Goal: Task Accomplishment & Management: Manage account settings

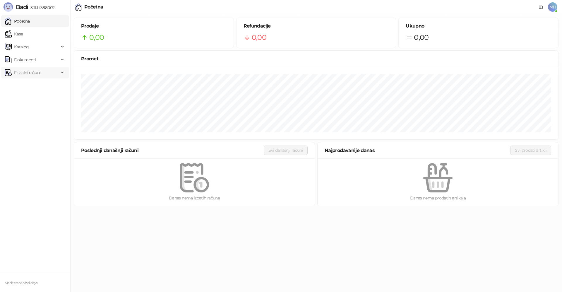
click at [33, 74] on span "Fiskalni računi" at bounding box center [27, 73] width 26 height 12
click at [33, 88] on link "Izdati računi" at bounding box center [23, 86] width 32 height 12
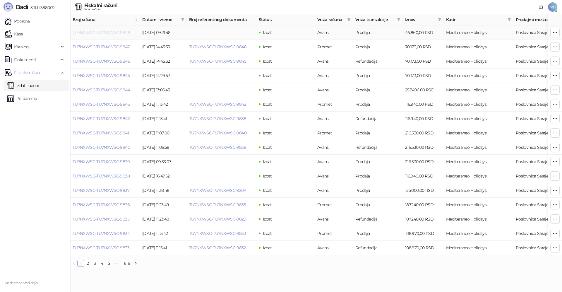
click at [121, 31] on link "TU7NXWSC-TU7NXWSC-9848" at bounding box center [101, 32] width 57 height 5
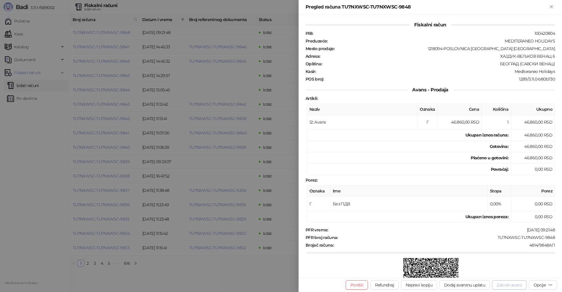
click at [518, 282] on button "Zatvori avans" at bounding box center [509, 284] width 35 height 9
type input "**********"
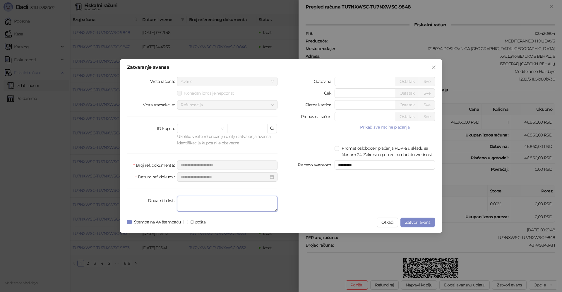
click at [202, 204] on textarea "Dodatni tekst" at bounding box center [227, 204] width 100 height 16
type textarea "*******"
click at [414, 222] on span "Zatvori avans" at bounding box center [417, 222] width 25 height 5
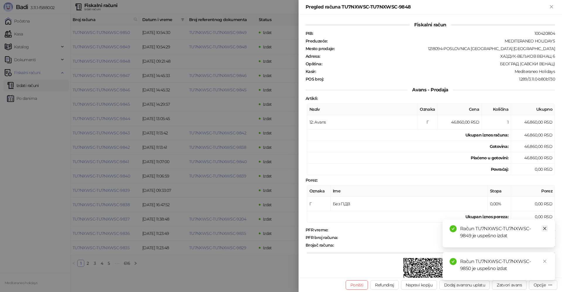
click at [544, 229] on icon "close" at bounding box center [545, 228] width 4 height 4
drag, startPoint x: 546, startPoint y: 261, endPoint x: 544, endPoint y: 243, distance: 17.7
click at [546, 260] on icon "close" at bounding box center [545, 261] width 4 height 4
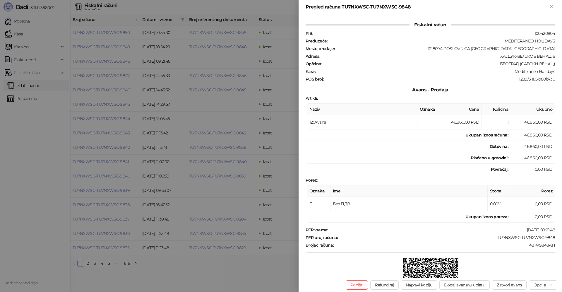
drag, startPoint x: 551, startPoint y: 7, endPoint x: 489, endPoint y: 9, distance: 62.4
click at [551, 7] on icon "Zatvori" at bounding box center [551, 6] width 3 height 3
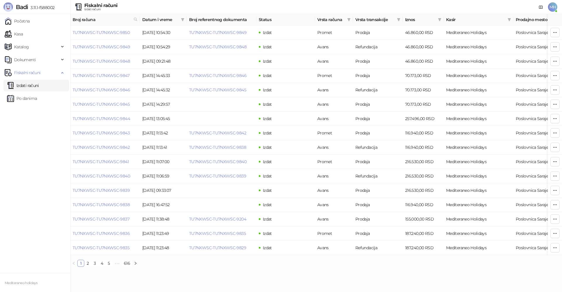
click at [27, 85] on link "Izdati računi" at bounding box center [23, 86] width 32 height 12
click at [105, 34] on link "TU7NXWSC-TU7NXWSC-9850" at bounding box center [101, 32] width 57 height 5
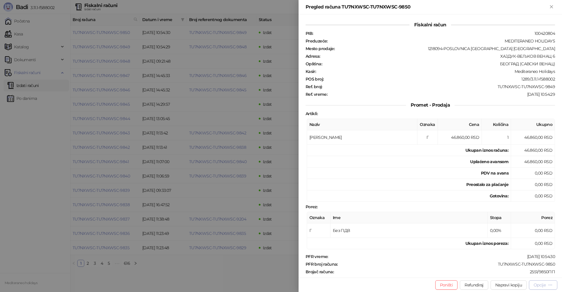
click at [544, 284] on div "Opcije" at bounding box center [540, 284] width 12 height 5
click at [508, 271] on span "Preuzmi u PDF formatu" at bounding box center [523, 273] width 60 height 6
click at [551, 6] on icon "Zatvori" at bounding box center [551, 6] width 3 height 3
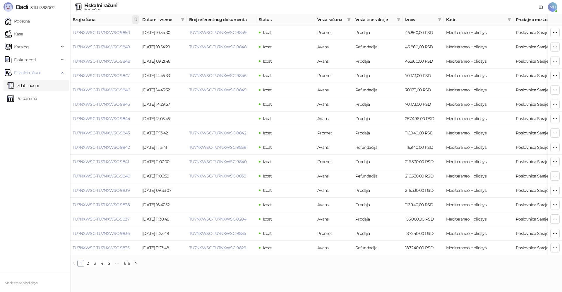
click at [136, 19] on icon at bounding box center [135, 19] width 4 height 4
click at [98, 33] on input "text" at bounding box center [110, 32] width 54 height 9
type input "****"
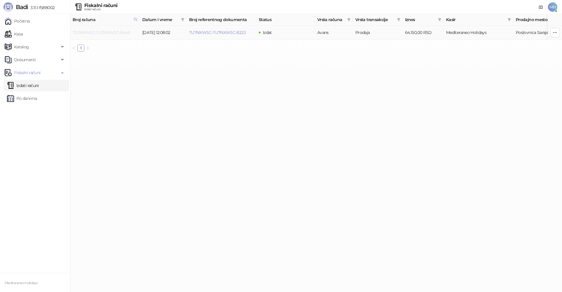
click at [108, 31] on link "TU7NXWSC-TU7NXWSC-9446" at bounding box center [101, 32] width 57 height 5
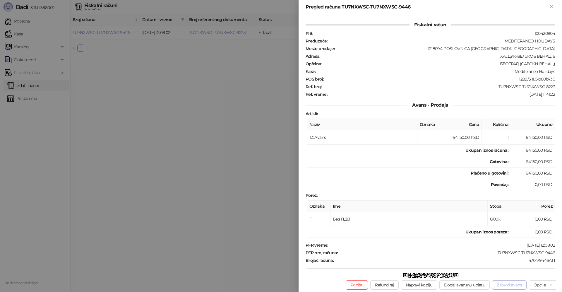
click at [509, 283] on button "Zatvori avans" at bounding box center [509, 284] width 35 height 9
type input "**********"
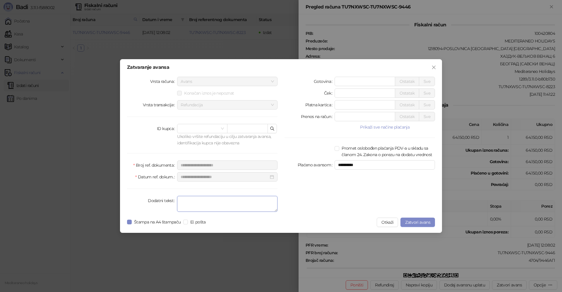
click at [199, 202] on textarea "Dodatni tekst" at bounding box center [227, 204] width 100 height 16
type textarea "*******"
click at [427, 221] on span "Zatvori avans" at bounding box center [417, 222] width 25 height 5
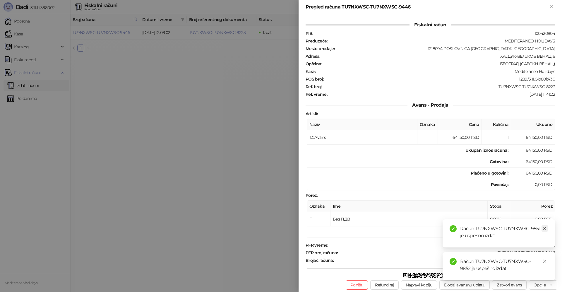
click at [546, 228] on icon "close" at bounding box center [545, 228] width 4 height 4
drag, startPoint x: 546, startPoint y: 262, endPoint x: 546, endPoint y: 112, distance: 150.8
click at [546, 259] on link "Close" at bounding box center [545, 261] width 6 height 6
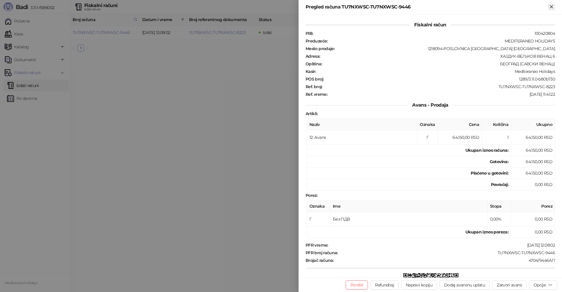
click at [550, 6] on icon "Zatvori" at bounding box center [551, 6] width 5 height 5
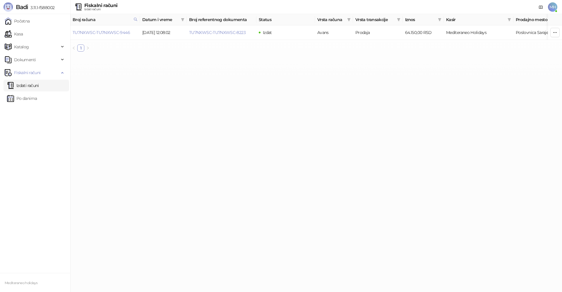
click at [30, 87] on link "Izdati računi" at bounding box center [23, 86] width 32 height 12
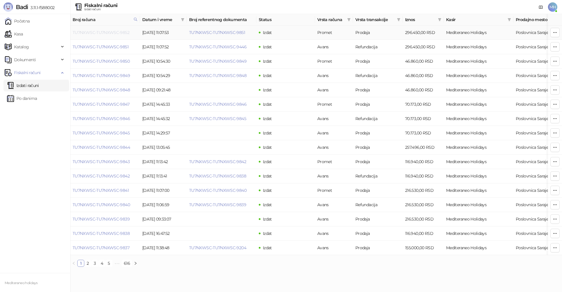
click at [120, 31] on link "TU7NXWSC-TU7NXWSC-9852" at bounding box center [101, 32] width 57 height 5
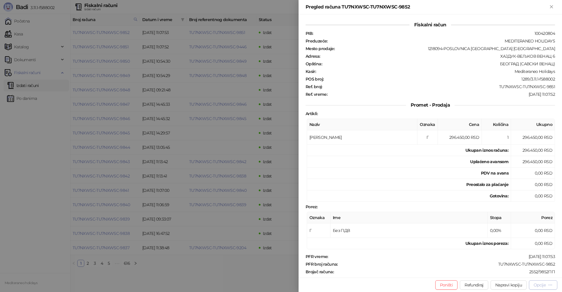
click at [542, 287] on div "Opcije" at bounding box center [540, 284] width 12 height 5
click at [521, 273] on span "Preuzmi u PDF formatu" at bounding box center [523, 273] width 60 height 6
drag, startPoint x: 552, startPoint y: 5, endPoint x: 262, endPoint y: 222, distance: 361.9
click at [551, 5] on icon "Zatvori" at bounding box center [551, 6] width 5 height 5
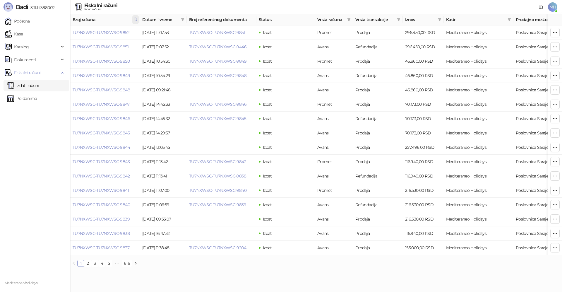
click at [134, 21] on icon at bounding box center [135, 19] width 4 height 4
drag, startPoint x: 64, startPoint y: 31, endPoint x: 52, endPoint y: 32, distance: 12.3
click at [52, 32] on body "Badi 3.11.1-f588002 Početna Kasa Katalog Dokumenti Fiskalni računi Izdati račun…" at bounding box center [281, 135] width 562 height 271
type input "****"
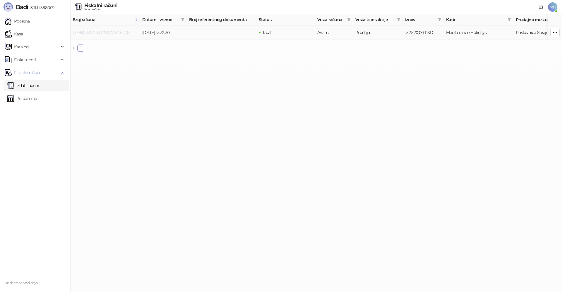
click at [121, 32] on link "TU7NXWSC-TU7NXWSC-6778" at bounding box center [101, 32] width 57 height 5
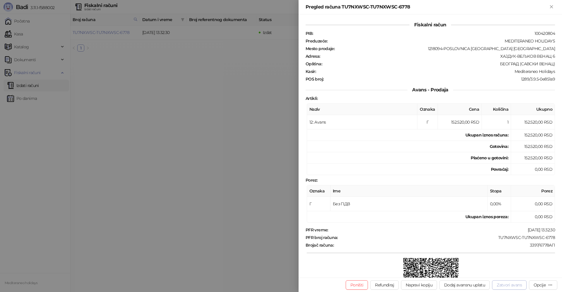
click at [501, 285] on button "Zatvori avans" at bounding box center [509, 284] width 35 height 9
type input "**********"
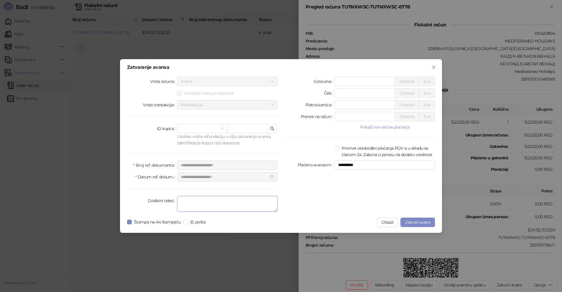
click at [220, 204] on textarea "Dodatni tekst" at bounding box center [227, 204] width 100 height 16
type textarea "*******"
click at [410, 221] on span "Zatvori avans" at bounding box center [417, 222] width 25 height 5
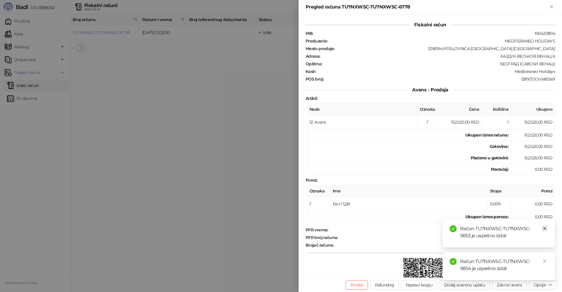
click at [547, 229] on link "Close" at bounding box center [545, 228] width 6 height 6
click at [545, 262] on icon "close" at bounding box center [545, 261] width 4 height 4
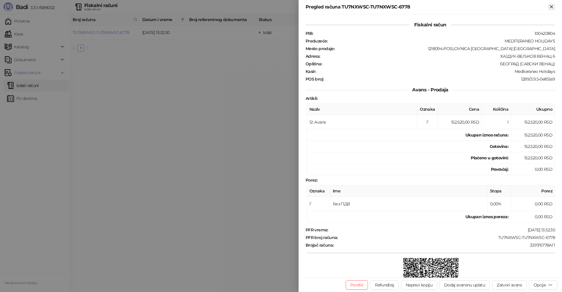
click at [552, 5] on icon "Zatvori" at bounding box center [551, 6] width 5 height 5
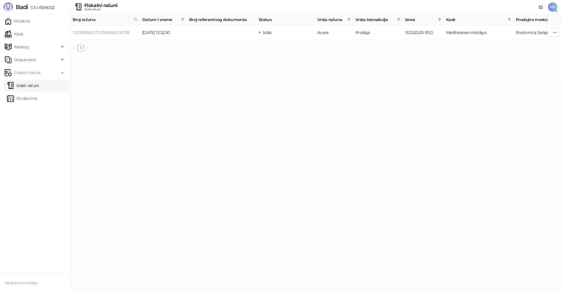
click at [39, 86] on link "Izdati računi" at bounding box center [23, 86] width 32 height 12
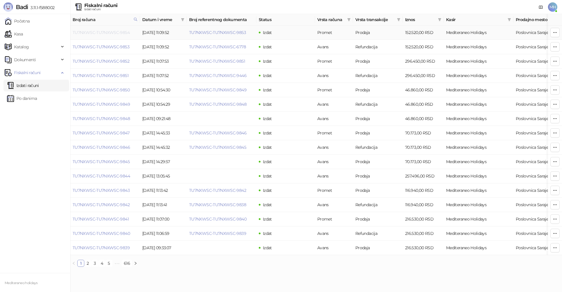
click at [109, 32] on link "TU7NXWSC-TU7NXWSC-9854" at bounding box center [101, 32] width 57 height 5
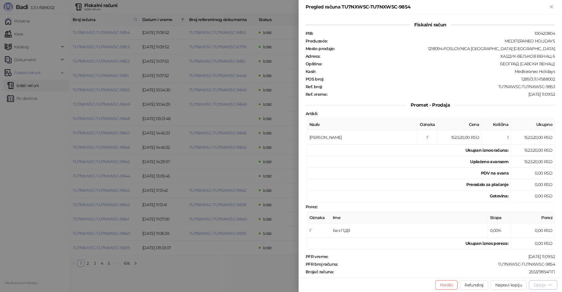
click at [547, 283] on div "Opcije" at bounding box center [543, 285] width 19 height 6
click at [513, 272] on span "Preuzmi u PDF formatu" at bounding box center [523, 273] width 60 height 6
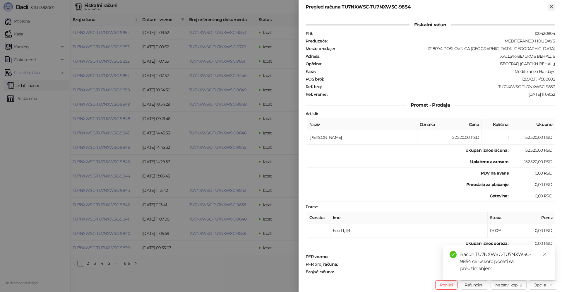
click at [551, 6] on icon "Zatvori" at bounding box center [551, 6] width 3 height 3
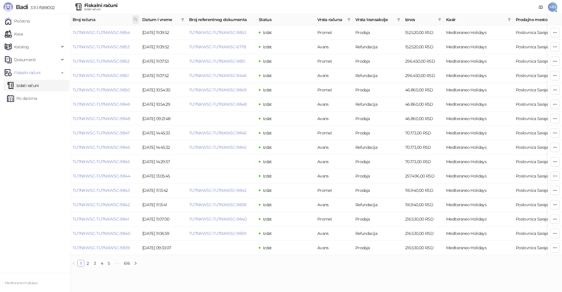
click at [137, 20] on icon at bounding box center [135, 19] width 4 height 4
drag, startPoint x: 61, startPoint y: 32, endPoint x: 49, endPoint y: 34, distance: 12.7
click at [49, 34] on body "Badi 3.11.1-f588002 Početna Kasa Katalog Dokumenti Fiskalni računi Izdati račun…" at bounding box center [281, 135] width 562 height 271
type input "****"
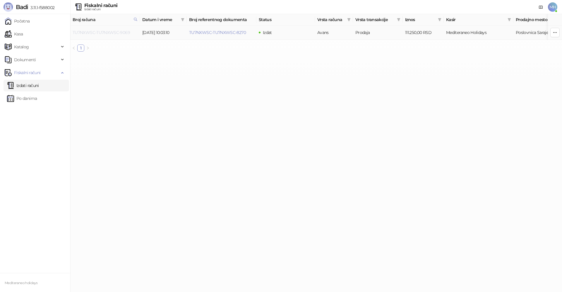
click at [124, 33] on link "TU7NXWSC-TU7NXWSC-9069" at bounding box center [101, 32] width 57 height 5
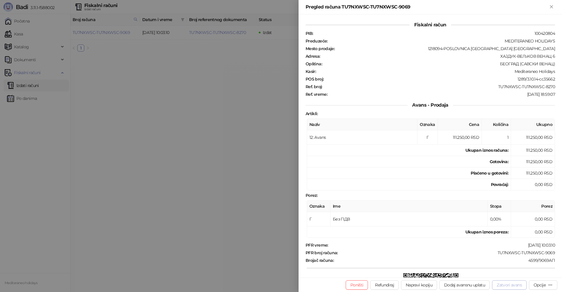
click at [504, 286] on button "Zatvori avans" at bounding box center [509, 284] width 35 height 9
type input "**********"
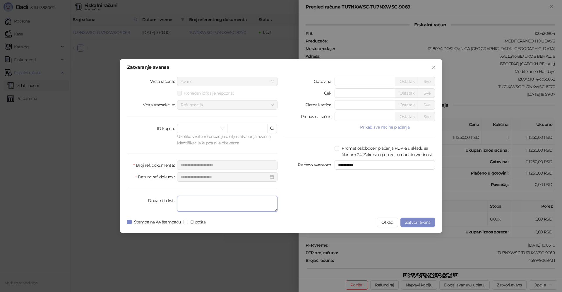
click at [209, 202] on textarea "Dodatni tekst" at bounding box center [227, 204] width 100 height 16
type textarea "*******"
click at [412, 224] on span "Zatvori avans" at bounding box center [417, 222] width 25 height 5
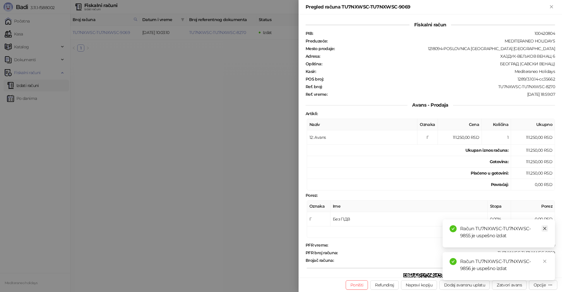
drag, startPoint x: 543, startPoint y: 227, endPoint x: 545, endPoint y: 237, distance: 10.0
click at [543, 228] on icon "close" at bounding box center [545, 228] width 4 height 4
drag, startPoint x: 546, startPoint y: 261, endPoint x: 545, endPoint y: 253, distance: 7.1
click at [546, 259] on icon "close" at bounding box center [545, 261] width 4 height 4
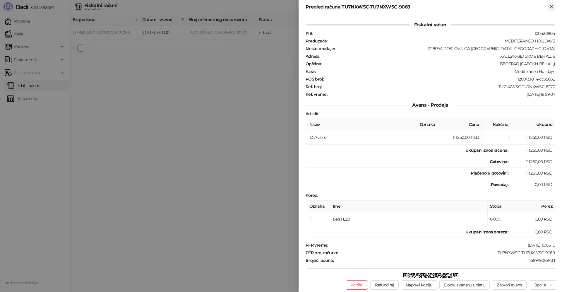
drag, startPoint x: 552, startPoint y: 7, endPoint x: 374, endPoint y: 14, distance: 178.7
click at [552, 7] on icon "Zatvori" at bounding box center [551, 6] width 3 height 3
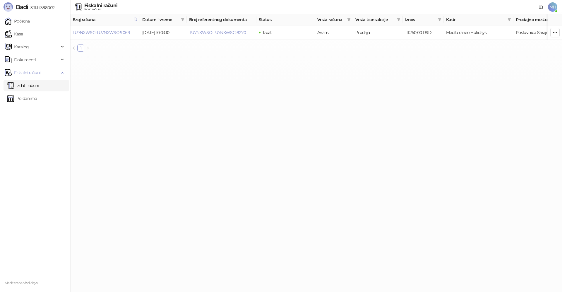
click at [22, 83] on link "Izdati računi" at bounding box center [23, 86] width 32 height 12
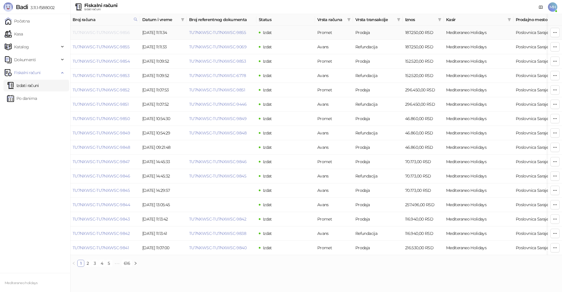
click at [109, 31] on link "TU7NXWSC-TU7NXWSC-9856" at bounding box center [101, 32] width 57 height 5
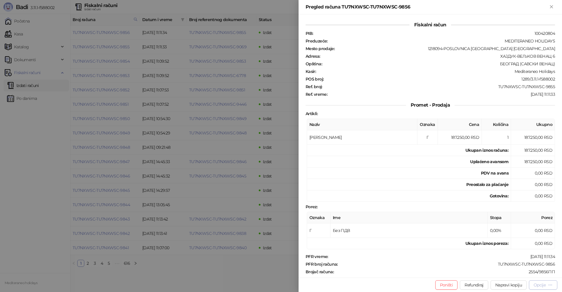
click at [537, 285] on div "Opcije" at bounding box center [540, 284] width 12 height 5
click at [517, 273] on span "Preuzmi u PDF formatu" at bounding box center [523, 273] width 60 height 6
click at [551, 5] on icon "Zatvori" at bounding box center [551, 6] width 5 height 5
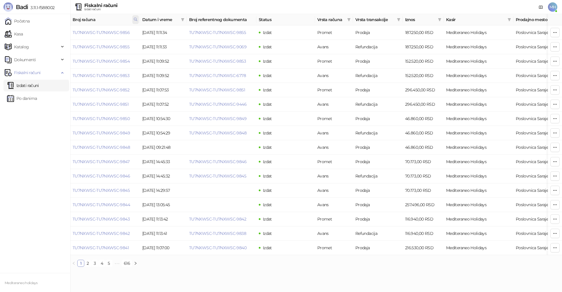
click at [135, 20] on icon at bounding box center [135, 19] width 4 height 4
drag, startPoint x: 107, startPoint y: 31, endPoint x: 43, endPoint y: 29, distance: 64.1
click at [43, 29] on body "Badi 3.11.1-f588002 Početna Kasa Katalog Dokumenti Fiskalni računi Izdati račun…" at bounding box center [281, 135] width 562 height 271
type input "****"
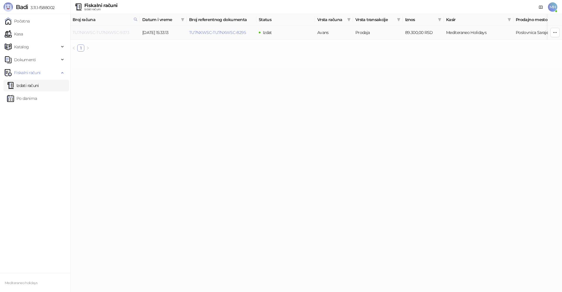
click at [115, 31] on link "TU7NXWSC-TU7NXWSC-9373" at bounding box center [101, 32] width 56 height 5
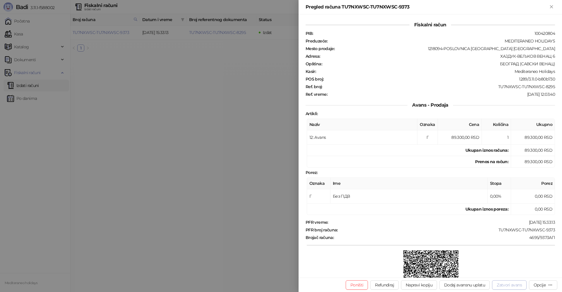
click at [504, 285] on button "Zatvori avans" at bounding box center [509, 284] width 35 height 9
type input "**********"
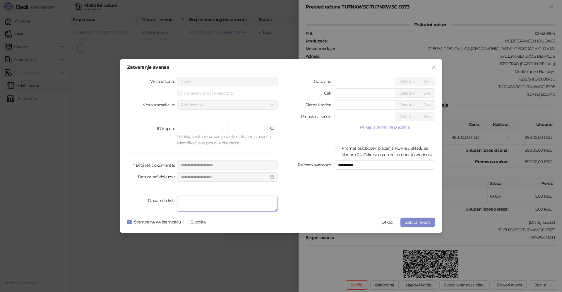
click at [233, 201] on textarea "Dodatni tekst" at bounding box center [227, 204] width 100 height 16
type textarea "*******"
click at [414, 221] on span "Zatvori avans" at bounding box center [417, 222] width 25 height 5
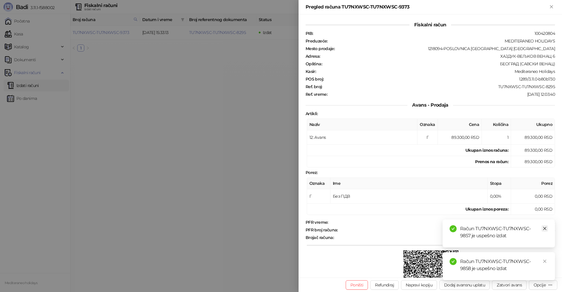
click at [544, 228] on icon "close" at bounding box center [544, 228] width 3 height 3
drag, startPoint x: 544, startPoint y: 262, endPoint x: 562, endPoint y: 145, distance: 117.8
click at [545, 256] on div "Račun TU7NXWSC-TU7NXWSC-9858 je uspešno izdat" at bounding box center [499, 266] width 112 height 28
click at [555, 6] on div "Pregled računa TU7NXWSC-TU7NXWSC-9373" at bounding box center [430, 7] width 263 height 14
drag, startPoint x: 551, startPoint y: 7, endPoint x: 533, endPoint y: 10, distance: 18.7
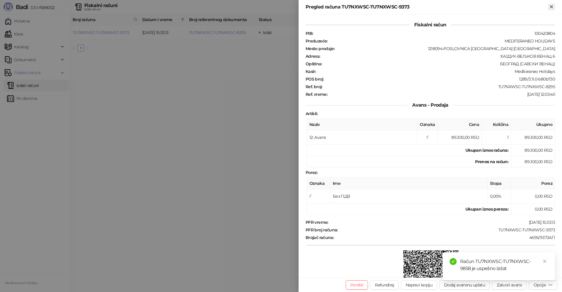
click at [551, 7] on icon "Zatvori" at bounding box center [551, 6] width 3 height 3
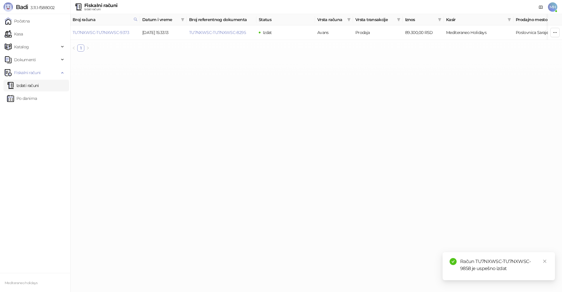
click at [16, 85] on link "Izdati računi" at bounding box center [23, 86] width 32 height 12
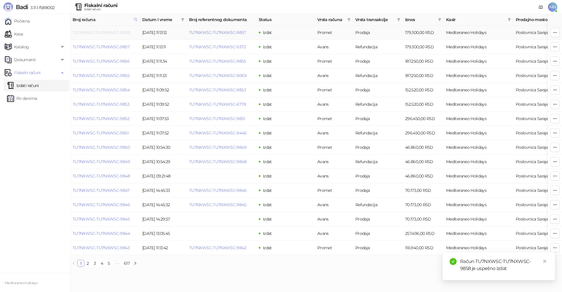
click at [120, 32] on link "TU7NXWSC-TU7NXWSC-9858" at bounding box center [101, 32] width 57 height 5
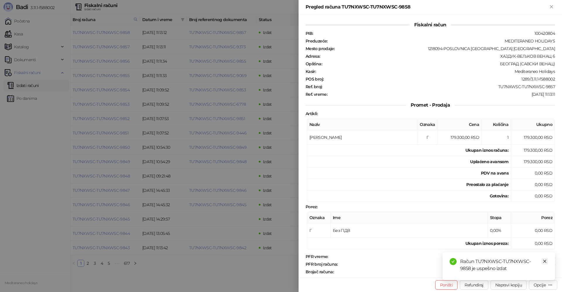
click at [546, 261] on icon "close" at bounding box center [545, 261] width 4 height 4
click at [546, 285] on div "Opcije" at bounding box center [540, 284] width 12 height 5
click at [515, 275] on span "Preuzmi u PDF formatu" at bounding box center [523, 273] width 60 height 6
click at [551, 8] on icon "Zatvori" at bounding box center [551, 6] width 5 height 5
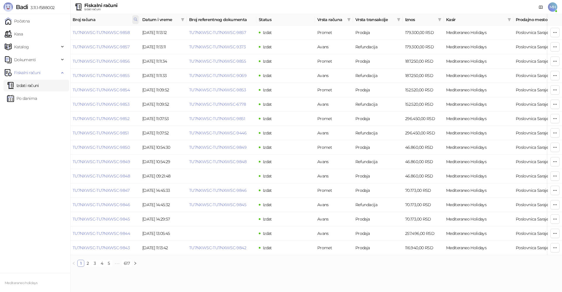
click at [136, 20] on icon at bounding box center [135, 19] width 4 height 4
drag, startPoint x: 110, startPoint y: 35, endPoint x: 59, endPoint y: 33, distance: 51.0
click at [56, 35] on body "Badi 3.11.1-f588002 Početna Kasa Katalog Dokumenti Fiskalni računi Izdati račun…" at bounding box center [281, 135] width 562 height 271
type input "****"
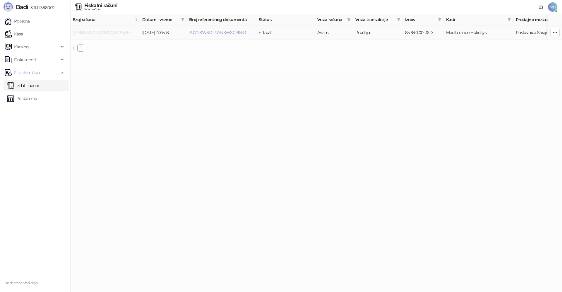
click at [116, 32] on link "TU7NXWSC-TU7NXWSC-9526" at bounding box center [101, 32] width 57 height 5
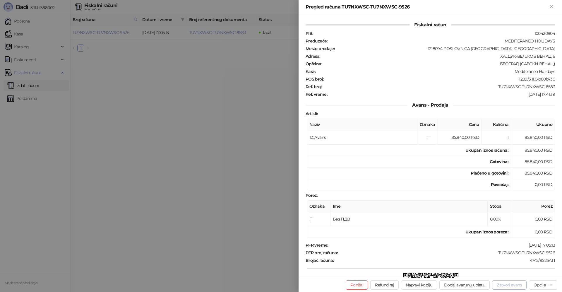
click at [503, 284] on button "Zatvori avans" at bounding box center [509, 284] width 35 height 9
type input "**********"
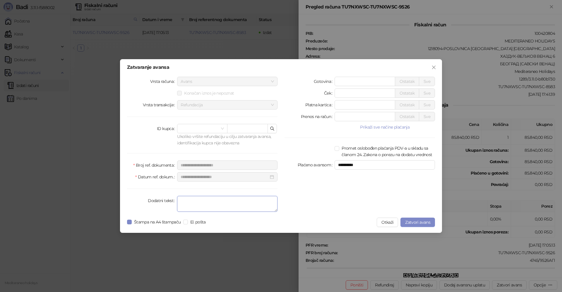
click at [239, 205] on textarea "Dodatni tekst" at bounding box center [227, 204] width 100 height 16
type textarea "*******"
click at [132, 222] on span "Štampa na A4 štampaču" at bounding box center [158, 222] width 52 height 6
click at [409, 221] on span "Zatvori avans" at bounding box center [417, 222] width 25 height 5
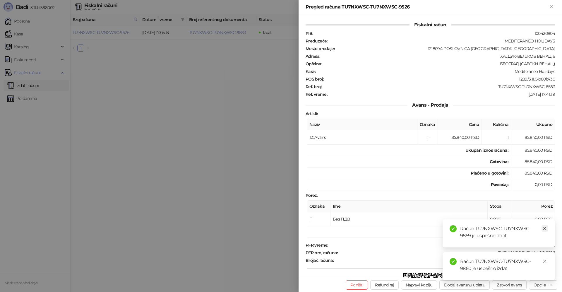
click at [546, 229] on icon "close" at bounding box center [545, 228] width 4 height 4
click at [545, 261] on icon "close" at bounding box center [544, 261] width 3 height 3
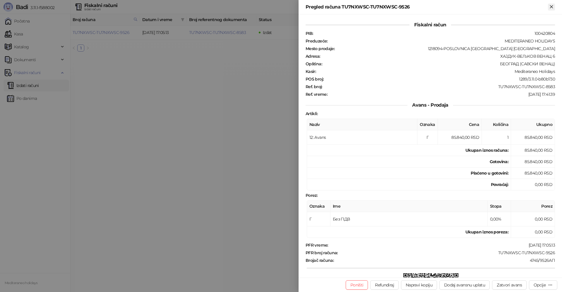
click at [551, 9] on icon "Zatvori" at bounding box center [551, 6] width 5 height 5
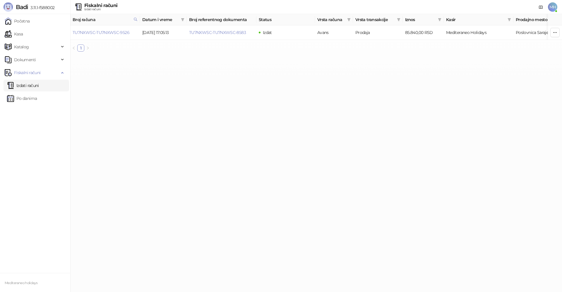
click at [33, 85] on link "Izdati računi" at bounding box center [23, 86] width 32 height 12
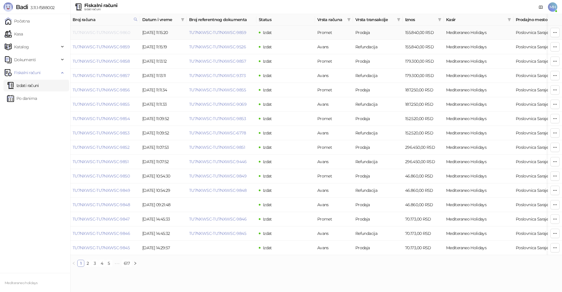
click at [127, 32] on link "TU7NXWSC-TU7NXWSC-9860" at bounding box center [101, 32] width 57 height 5
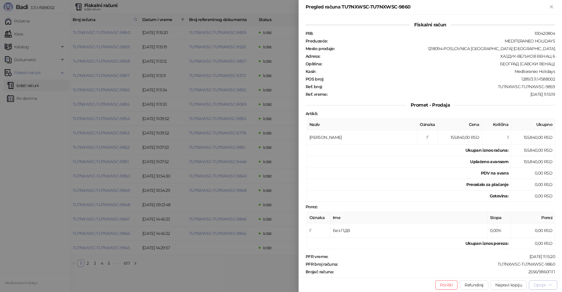
click at [544, 285] on div "Opcije" at bounding box center [540, 284] width 12 height 5
click at [519, 271] on span "Preuzmi u PDF formatu" at bounding box center [523, 273] width 60 height 6
click at [553, 6] on icon "Zatvori" at bounding box center [551, 6] width 3 height 3
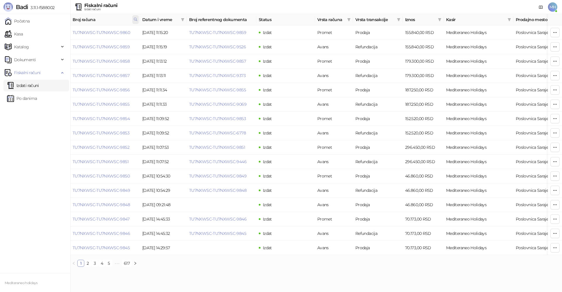
click at [136, 19] on icon at bounding box center [135, 19] width 4 height 4
drag, startPoint x: 87, startPoint y: 30, endPoint x: 47, endPoint y: 30, distance: 39.5
click at [47, 30] on body "Badi 3.11.1-f588002 Početna Kasa Katalog Dokumenti Fiskalni računi Izdati račun…" at bounding box center [281, 135] width 562 height 271
type input "****"
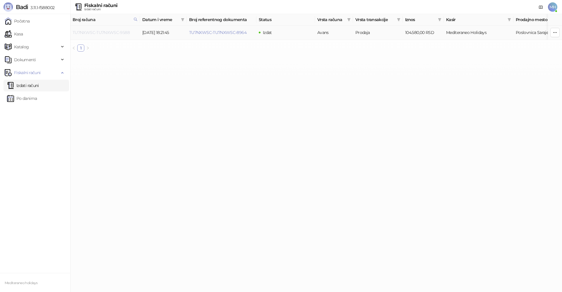
click at [117, 31] on link "TU7NXWSC-TU7NXWSC-9588" at bounding box center [101, 32] width 57 height 5
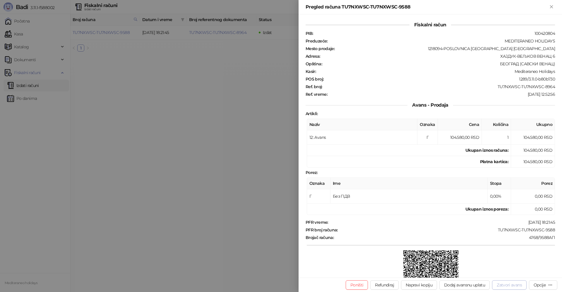
click at [513, 285] on button "Zatvori avans" at bounding box center [509, 284] width 35 height 9
type input "**********"
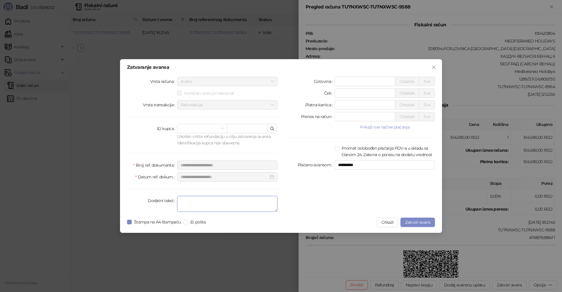
click at [209, 201] on textarea "Dodatni tekst" at bounding box center [227, 204] width 100 height 16
type textarea "*******"
click at [417, 220] on span "Zatvori avans" at bounding box center [417, 222] width 25 height 5
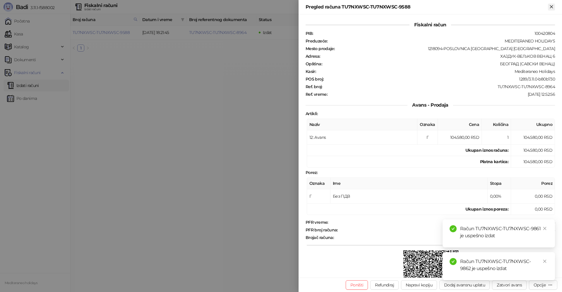
click at [554, 6] on icon "Zatvori" at bounding box center [551, 6] width 5 height 5
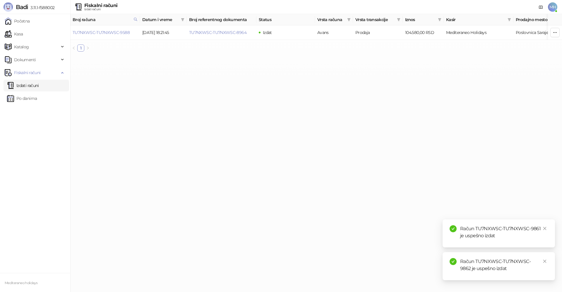
click at [32, 85] on link "Izdati računi" at bounding box center [23, 86] width 32 height 12
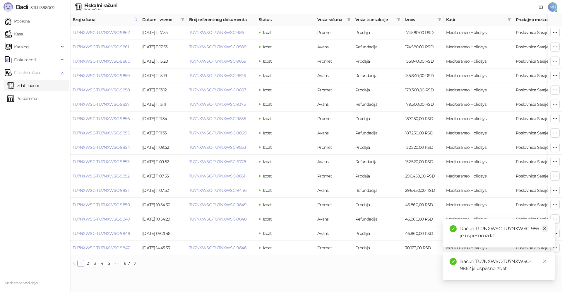
click at [546, 229] on icon "close" at bounding box center [545, 228] width 4 height 4
click at [543, 263] on link "Close" at bounding box center [545, 261] width 6 height 6
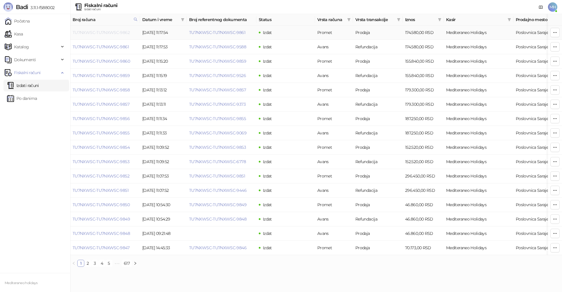
click at [121, 33] on link "TU7NXWSC-TU7NXWSC-9862" at bounding box center [101, 32] width 57 height 5
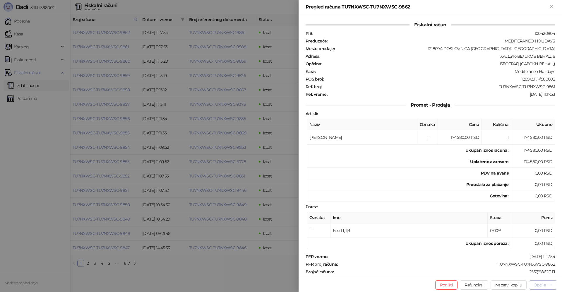
click at [537, 287] on div "Opcije" at bounding box center [543, 285] width 19 height 6
click at [512, 275] on span "Preuzmi u PDF formatu" at bounding box center [523, 273] width 60 height 6
click at [553, 8] on icon "Zatvori" at bounding box center [551, 6] width 5 height 5
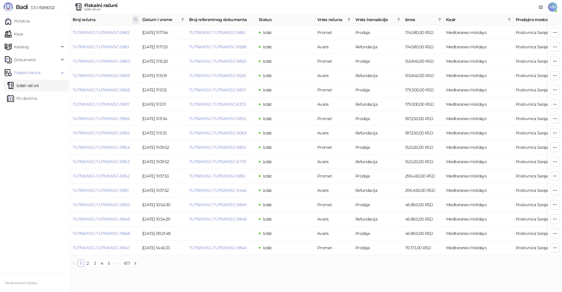
click at [136, 20] on icon at bounding box center [135, 19] width 3 height 3
drag, startPoint x: 73, startPoint y: 35, endPoint x: 26, endPoint y: 42, distance: 47.4
click at [25, 42] on body "Badi 3.11.1-f588002 Početna Kasa Katalog Dokumenti Fiskalni računi Izdati račun…" at bounding box center [281, 135] width 562 height 271
type input "****"
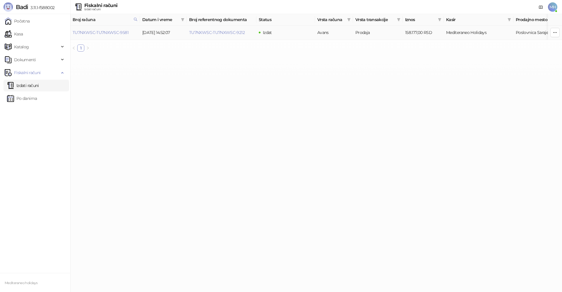
click at [116, 29] on td "TU7NXWSC-TU7NXWSC-9581" at bounding box center [105, 32] width 70 height 14
click at [116, 32] on link "TU7NXWSC-TU7NXWSC-9581" at bounding box center [101, 32] width 56 height 5
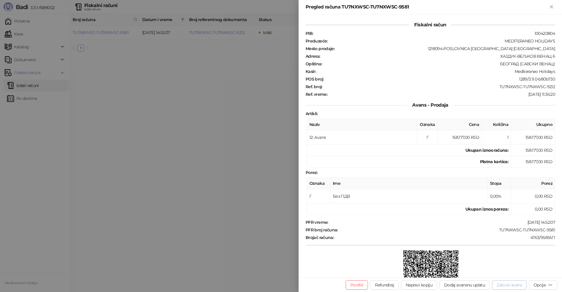
click at [511, 283] on button "Zatvori avans" at bounding box center [509, 284] width 35 height 9
type input "**********"
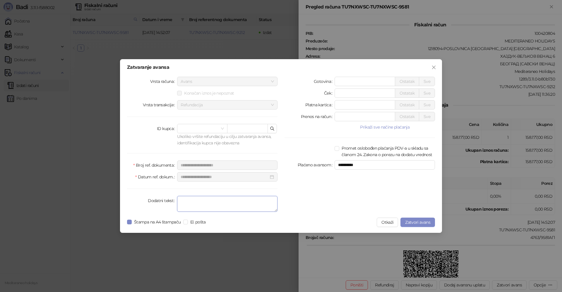
click at [231, 201] on textarea "Dodatni tekst" at bounding box center [227, 204] width 100 height 16
type textarea "*******"
click at [415, 222] on span "Zatvori avans" at bounding box center [417, 222] width 25 height 5
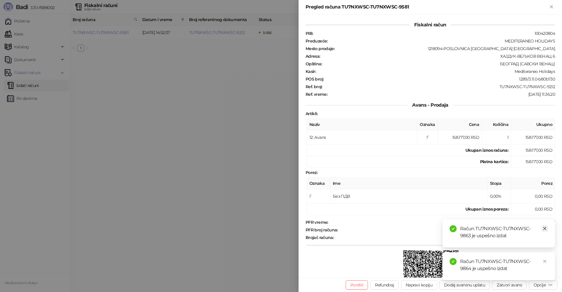
click at [547, 229] on link "Close" at bounding box center [545, 228] width 6 height 6
drag, startPoint x: 544, startPoint y: 262, endPoint x: 559, endPoint y: 91, distance: 171.2
click at [545, 259] on icon "close" at bounding box center [545, 261] width 4 height 4
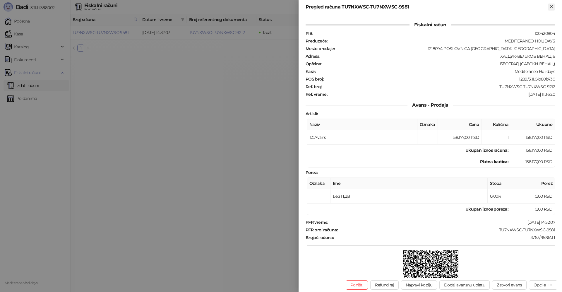
click at [552, 7] on icon "Zatvori" at bounding box center [551, 6] width 5 height 5
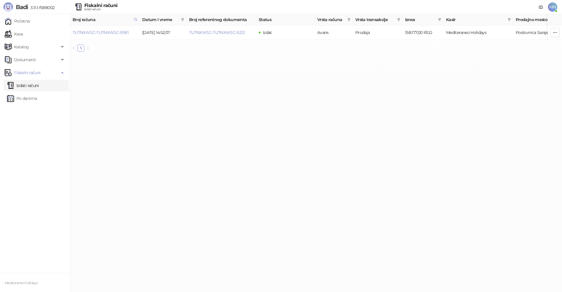
click at [39, 84] on link "Izdati računi" at bounding box center [23, 86] width 32 height 12
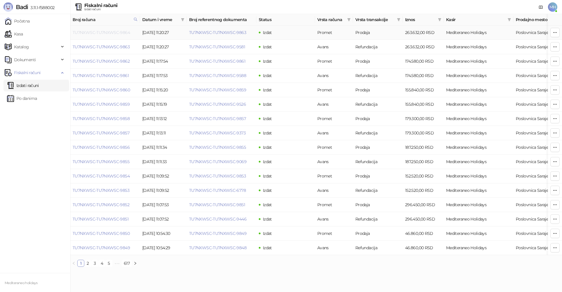
click at [111, 32] on link "TU7NXWSC-TU7NXWSC-9864" at bounding box center [101, 32] width 57 height 5
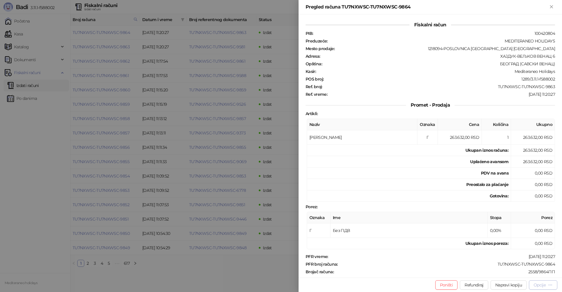
click at [539, 285] on div "Opcije" at bounding box center [540, 284] width 12 height 5
click at [516, 273] on span "Preuzmi u PDF formatu" at bounding box center [523, 273] width 60 height 6
click at [551, 7] on icon "Zatvori" at bounding box center [551, 6] width 3 height 3
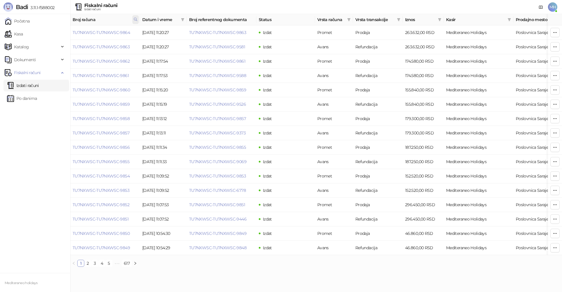
click at [137, 18] on icon at bounding box center [135, 19] width 4 height 4
drag, startPoint x: 106, startPoint y: 33, endPoint x: 15, endPoint y: 36, distance: 90.5
click at [15, 36] on body "Badi 3.11.1-f588002 Početna Kasa Katalog Dokumenti Fiskalni računi Izdati račun…" at bounding box center [281, 135] width 562 height 271
type input "****"
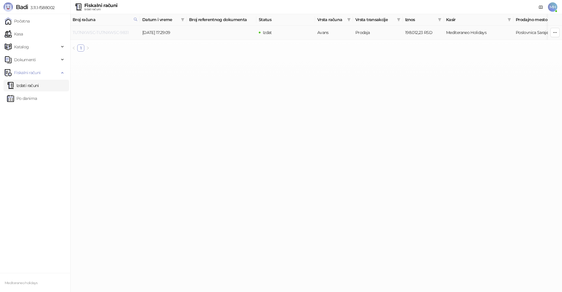
click at [100, 33] on link "TU7NXWSC-TU7NXWSC-9831" at bounding box center [101, 32] width 56 height 5
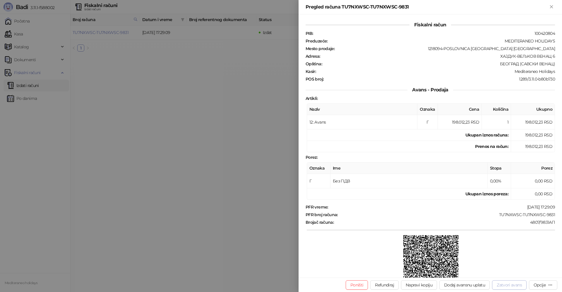
click at [502, 284] on button "Zatvori avans" at bounding box center [509, 284] width 35 height 9
type input "**********"
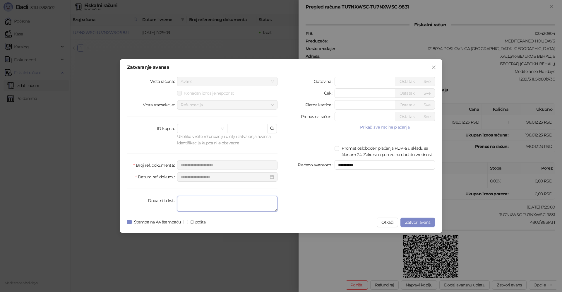
click at [227, 202] on textarea "Dodatni tekst" at bounding box center [227, 204] width 100 height 16
type textarea "*******"
click at [412, 222] on span "Zatvori avans" at bounding box center [417, 222] width 25 height 5
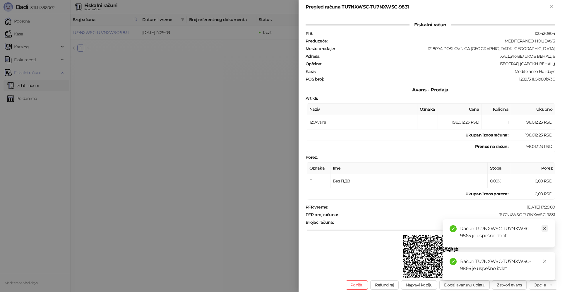
click at [546, 228] on icon "close" at bounding box center [545, 228] width 4 height 4
drag, startPoint x: 544, startPoint y: 263, endPoint x: 550, endPoint y: 114, distance: 149.1
click at [544, 262] on icon "close" at bounding box center [545, 261] width 4 height 4
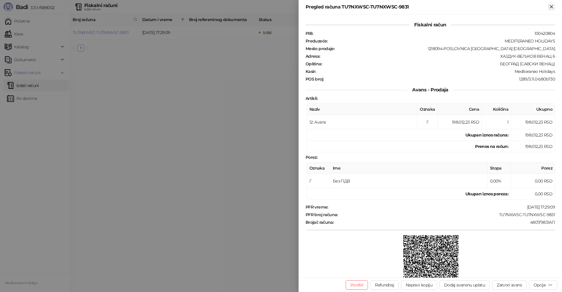
click at [551, 7] on icon "Zatvori" at bounding box center [551, 6] width 5 height 5
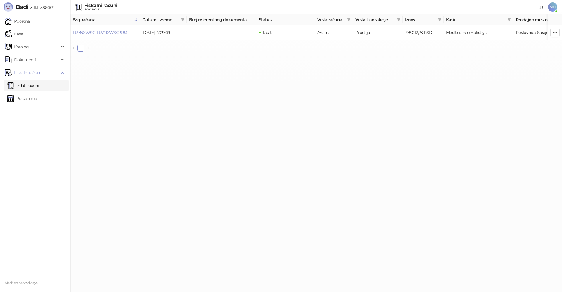
drag, startPoint x: 47, startPoint y: 85, endPoint x: 69, endPoint y: 76, distance: 24.1
click at [39, 85] on link "Izdati računi" at bounding box center [23, 86] width 32 height 12
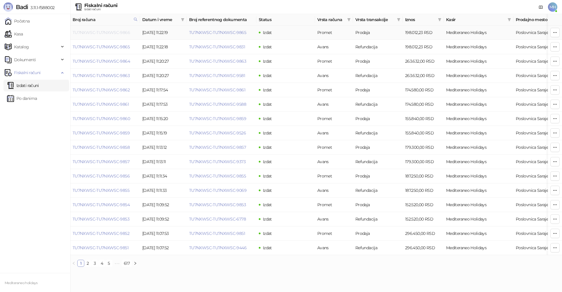
click at [124, 33] on link "TU7NXWSC-TU7NXWSC-9866" at bounding box center [101, 32] width 57 height 5
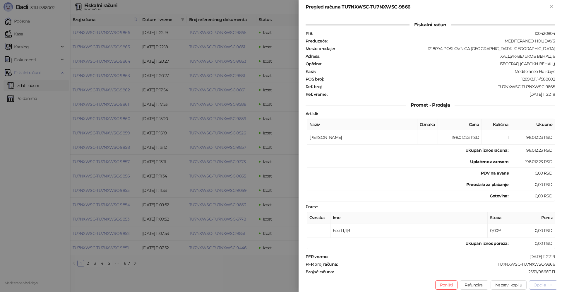
click at [549, 286] on icon "button" at bounding box center [550, 284] width 5 height 5
click at [518, 275] on span "Preuzmi u PDF formatu" at bounding box center [523, 273] width 60 height 6
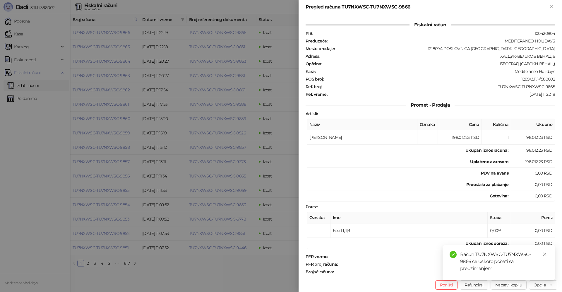
click at [549, 7] on icon "Zatvori" at bounding box center [551, 6] width 5 height 5
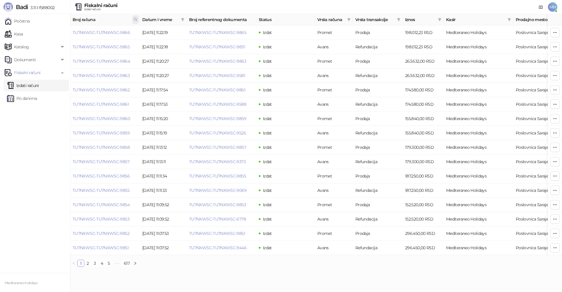
click at [137, 19] on icon at bounding box center [135, 19] width 4 height 4
drag, startPoint x: 95, startPoint y: 31, endPoint x: 42, endPoint y: 34, distance: 53.9
click at [41, 34] on body "Badi 3.11.1-f588002 Početna Kasa Katalog Dokumenti Fiskalni računi Izdati račun…" at bounding box center [281, 135] width 562 height 271
type input "****"
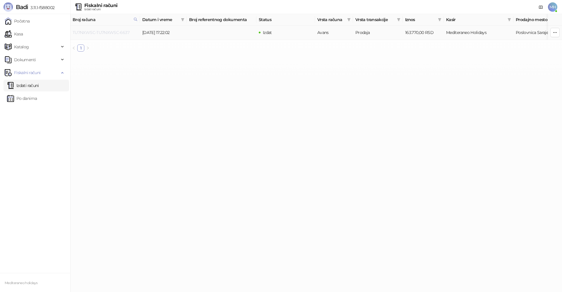
click at [120, 33] on link "TU7NXWSC-TU7NXWSC-6637" at bounding box center [101, 32] width 57 height 5
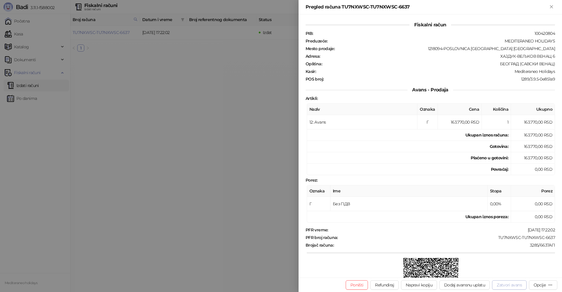
click at [515, 284] on button "Zatvori avans" at bounding box center [509, 284] width 35 height 9
type input "**********"
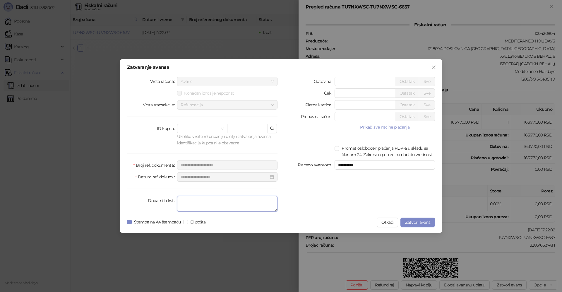
click at [220, 205] on textarea "Dodatni tekst" at bounding box center [227, 204] width 100 height 16
type textarea "*******"
click at [413, 222] on span "Zatvori avans" at bounding box center [417, 222] width 25 height 5
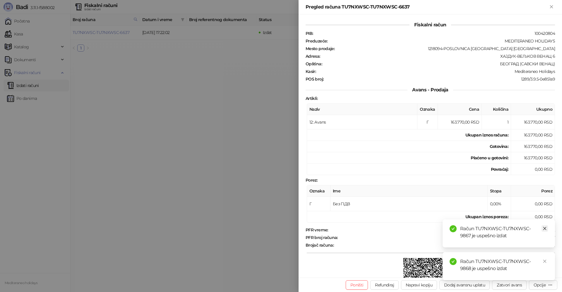
click at [544, 228] on icon "close" at bounding box center [545, 228] width 4 height 4
drag, startPoint x: 545, startPoint y: 261, endPoint x: 542, endPoint y: 173, distance: 88.1
click at [545, 257] on div "Račun TU7NXWSC-TU7NXWSC-9868 je uspešno izdat" at bounding box center [499, 266] width 112 height 28
click at [553, 6] on icon "Zatvori" at bounding box center [551, 6] width 5 height 5
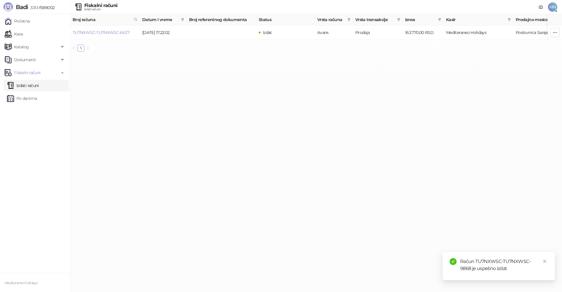
click at [35, 85] on link "Izdati računi" at bounding box center [23, 86] width 32 height 12
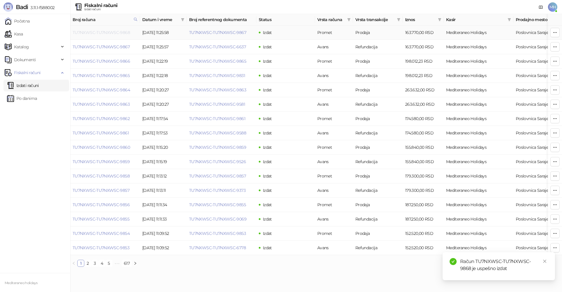
click at [114, 33] on link "TU7NXWSC-TU7NXWSC-9868" at bounding box center [101, 32] width 57 height 5
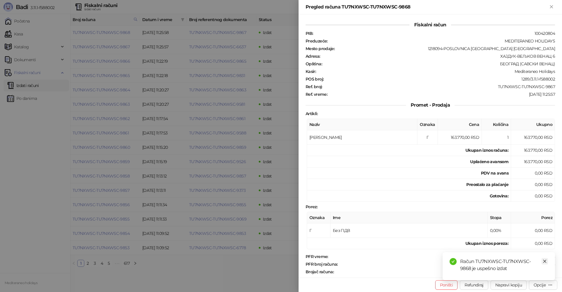
click at [547, 260] on link "Close" at bounding box center [545, 261] width 6 height 6
click at [541, 285] on div "Opcije" at bounding box center [540, 284] width 12 height 5
click at [518, 273] on span "Preuzmi u PDF formatu" at bounding box center [523, 273] width 60 height 6
click at [550, 6] on icon "Zatvori" at bounding box center [551, 6] width 3 height 3
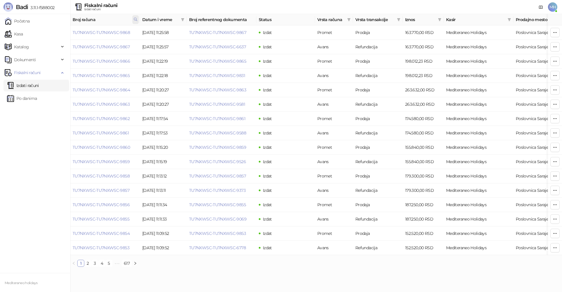
click at [136, 19] on icon at bounding box center [135, 19] width 3 height 3
drag, startPoint x: 109, startPoint y: 32, endPoint x: 61, endPoint y: 34, distance: 48.4
click at [61, 34] on body "Badi 3.11.1-f588002 Početna Kasa Katalog Dokumenti Fiskalni računi Izdati račun…" at bounding box center [281, 135] width 562 height 271
type input "****"
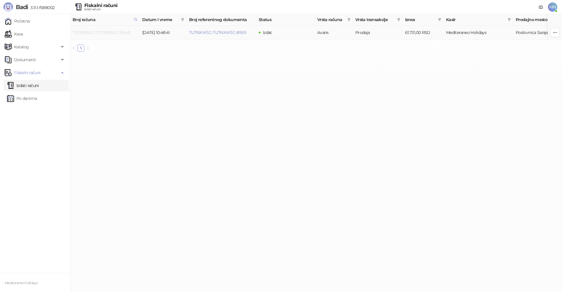
click at [112, 32] on link "TU7NXWSC-TU7NXWSC-9648" at bounding box center [101, 32] width 57 height 5
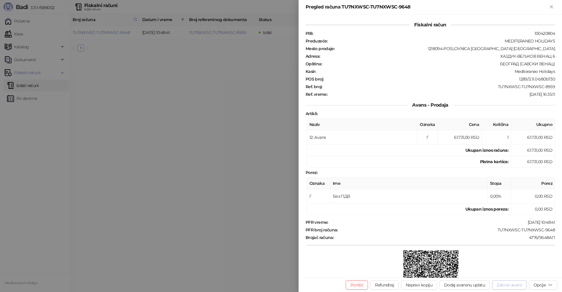
click at [501, 285] on button "Zatvori avans" at bounding box center [509, 284] width 35 height 9
type input "**********"
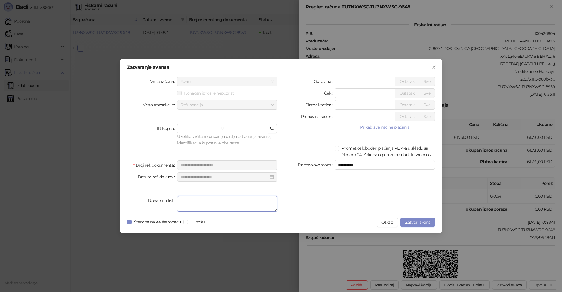
click at [203, 201] on textarea "Dodatni tekst" at bounding box center [227, 204] width 100 height 16
type textarea "*******"
click at [418, 222] on span "Zatvori avans" at bounding box center [417, 222] width 25 height 5
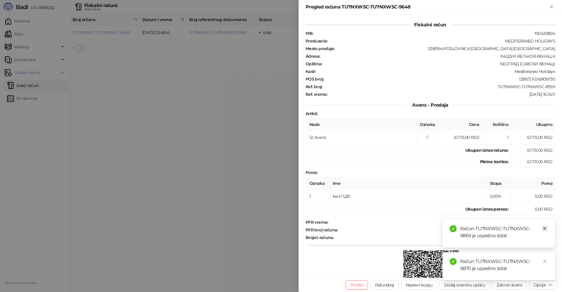
drag, startPoint x: 544, startPoint y: 230, endPoint x: 541, endPoint y: 251, distance: 20.7
click at [544, 230] on link "Close" at bounding box center [545, 228] width 6 height 6
drag, startPoint x: 545, startPoint y: 260, endPoint x: 562, endPoint y: 70, distance: 191.0
click at [545, 259] on icon "close" at bounding box center [545, 261] width 4 height 4
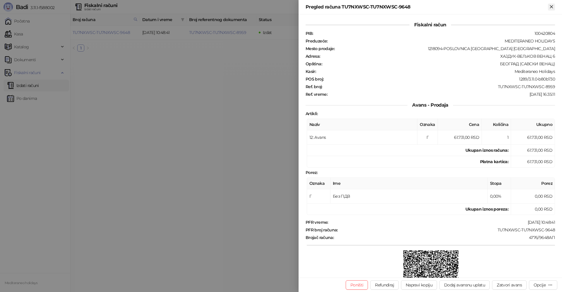
click at [551, 6] on icon "Zatvori" at bounding box center [551, 6] width 5 height 5
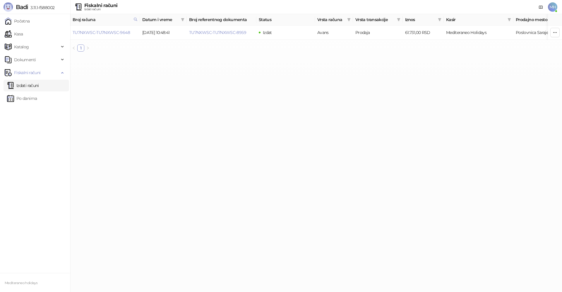
drag, startPoint x: 35, startPoint y: 88, endPoint x: 43, endPoint y: 89, distance: 8.3
click at [35, 88] on link "Izdati računi" at bounding box center [23, 86] width 32 height 12
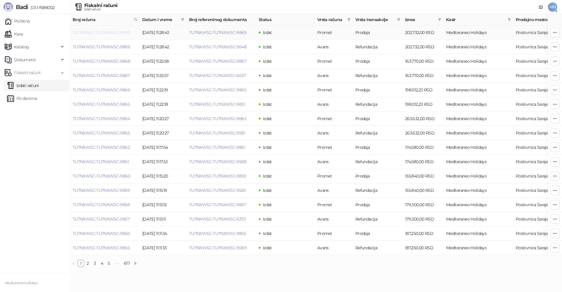
click at [117, 30] on link "TU7NXWSC-TU7NXWSC-9870" at bounding box center [101, 32] width 57 height 5
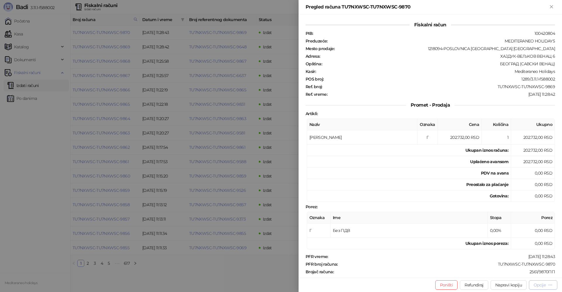
click at [537, 285] on div "Opcije" at bounding box center [540, 284] width 12 height 5
click at [525, 273] on span "Preuzmi u PDF formatu" at bounding box center [523, 273] width 60 height 6
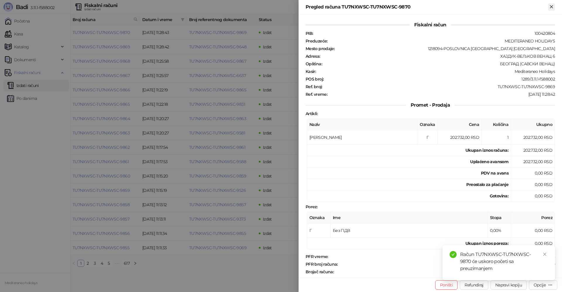
click at [553, 7] on icon "Zatvori" at bounding box center [551, 6] width 5 height 5
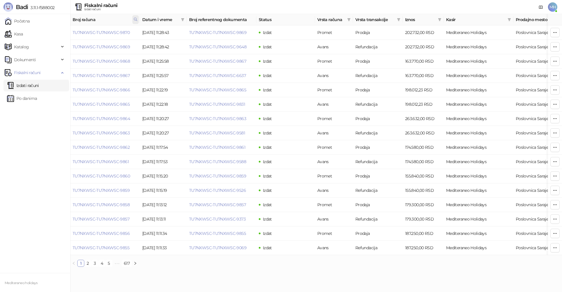
click at [135, 21] on icon at bounding box center [135, 19] width 4 height 4
drag, startPoint x: 104, startPoint y: 29, endPoint x: 32, endPoint y: 35, distance: 71.7
click at [32, 35] on body "Badi 3.11.1-f588002 Početna Kasa Katalog Dokumenti Fiskalni računi Izdati račun…" at bounding box center [281, 135] width 562 height 271
type input "****"
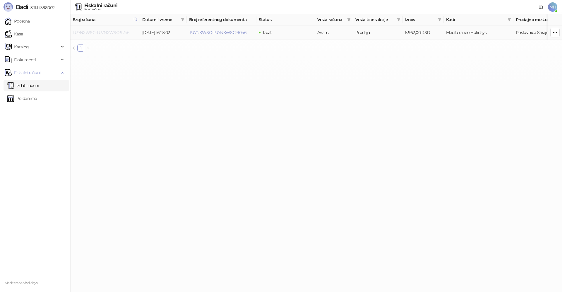
click at [112, 33] on link "TU7NXWSC-TU7NXWSC-9746" at bounding box center [101, 32] width 57 height 5
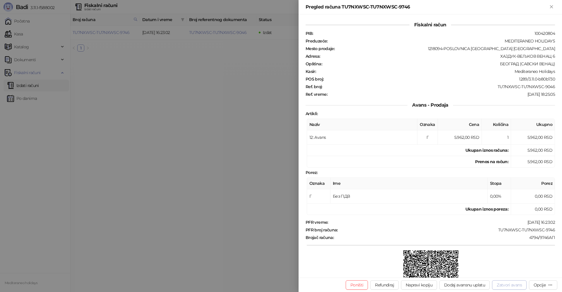
click at [499, 285] on button "Zatvori avans" at bounding box center [509, 284] width 35 height 9
type input "**********"
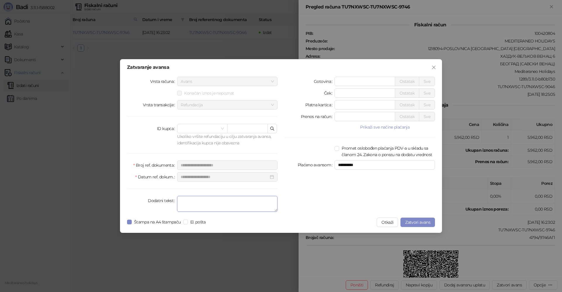
click at [223, 207] on textarea "Dodatni tekst" at bounding box center [227, 204] width 100 height 16
type textarea "*******"
click at [413, 224] on span "Zatvori avans" at bounding box center [417, 222] width 25 height 5
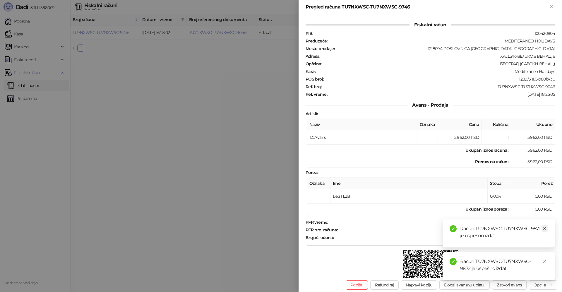
click at [545, 226] on icon "close" at bounding box center [545, 228] width 4 height 4
drag, startPoint x: 546, startPoint y: 259, endPoint x: 562, endPoint y: 270, distance: 19.0
click at [546, 259] on icon "close" at bounding box center [545, 261] width 4 height 4
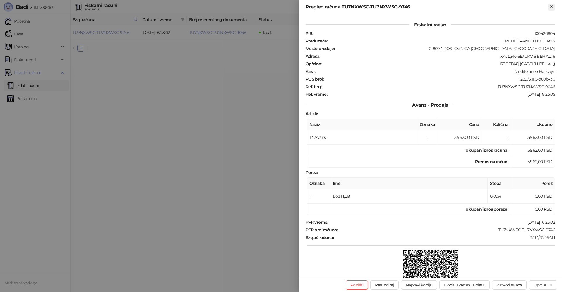
click at [551, 5] on icon "Zatvori" at bounding box center [551, 6] width 5 height 5
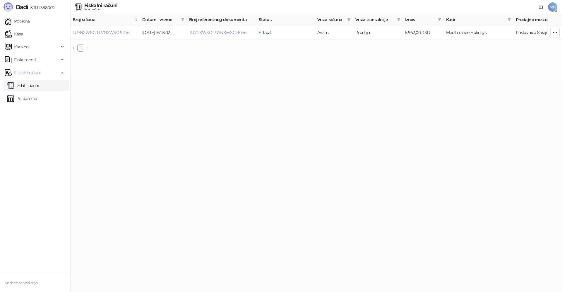
click at [30, 86] on link "Izdati računi" at bounding box center [23, 86] width 32 height 12
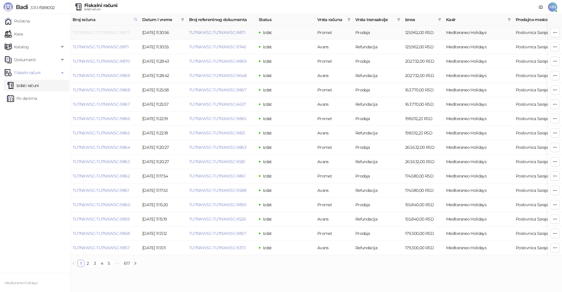
click at [101, 31] on link "TU7NXWSC-TU7NXWSC-9872" at bounding box center [101, 32] width 57 height 5
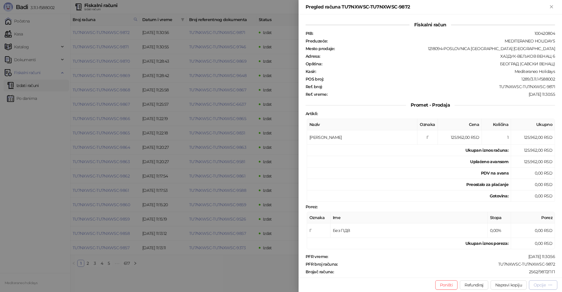
click at [537, 285] on div "Opcije" at bounding box center [540, 284] width 12 height 5
click at [520, 273] on span "Preuzmi u PDF formatu" at bounding box center [523, 273] width 60 height 6
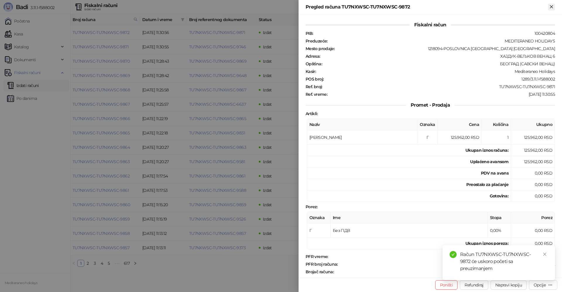
click at [551, 6] on icon "Zatvori" at bounding box center [551, 6] width 5 height 5
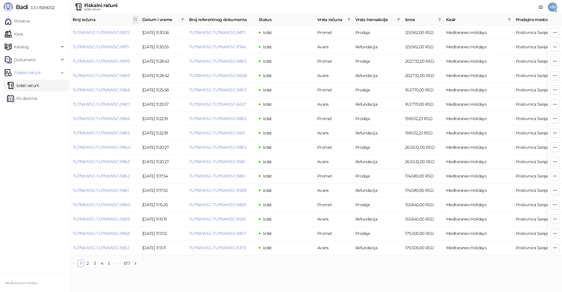
click at [136, 20] on icon at bounding box center [135, 19] width 4 height 4
drag, startPoint x: 105, startPoint y: 31, endPoint x: 57, endPoint y: 32, distance: 48.0
click at [55, 32] on body "Badi 3.11.1-f588002 Početna Kasa Katalog Dokumenti Fiskalni računi Izdati račun…" at bounding box center [281, 135] width 562 height 271
type input "****"
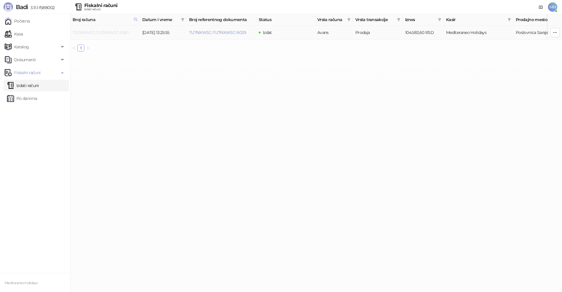
click at [124, 33] on link "TU7NXWSC-TU7NXWSC-9561" at bounding box center [101, 32] width 56 height 5
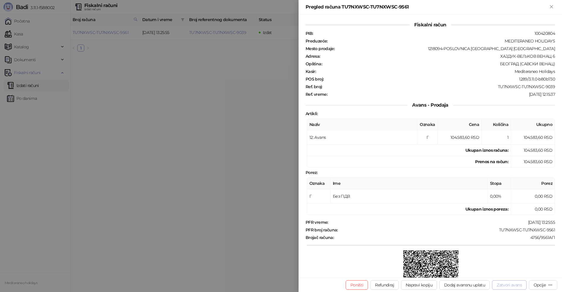
click at [516, 285] on button "Zatvori avans" at bounding box center [509, 284] width 35 height 9
type input "**********"
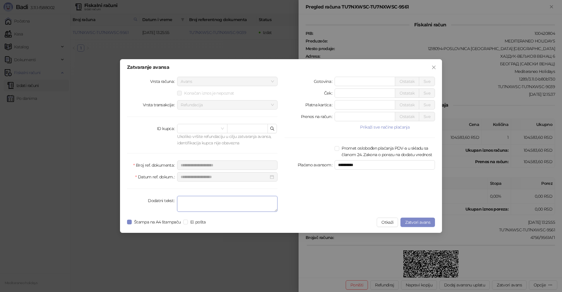
click at [198, 197] on textarea "Dodatni tekst" at bounding box center [227, 204] width 100 height 16
type textarea "*******"
click at [419, 220] on span "Zatvori avans" at bounding box center [417, 222] width 25 height 5
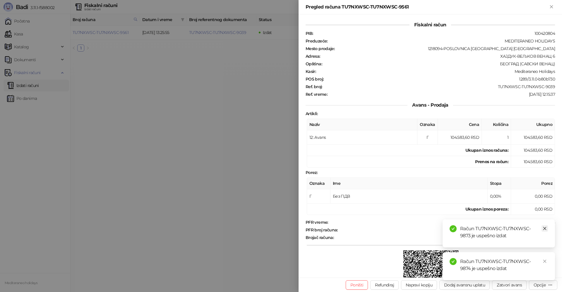
click at [544, 227] on icon "close" at bounding box center [544, 228] width 3 height 3
drag, startPoint x: 545, startPoint y: 261, endPoint x: 559, endPoint y: 84, distance: 177.3
click at [545, 260] on icon "close" at bounding box center [545, 261] width 4 height 4
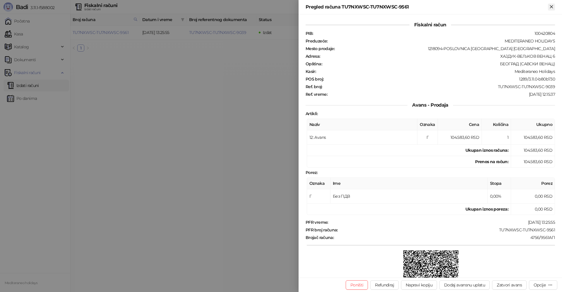
click at [555, 7] on button "Zatvori" at bounding box center [551, 7] width 7 height 7
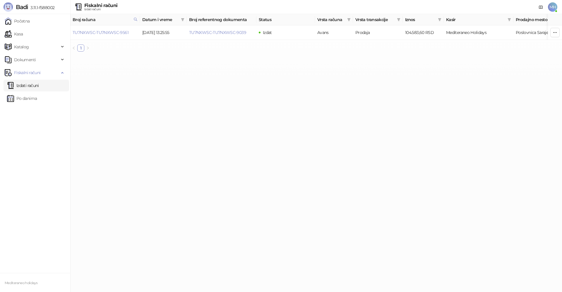
click at [22, 87] on link "Izdati računi" at bounding box center [23, 86] width 32 height 12
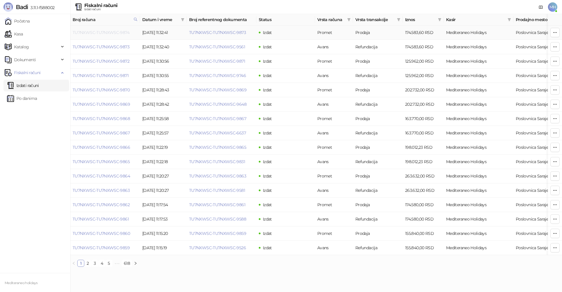
click at [125, 33] on link "TU7NXWSC-TU7NXWSC-9874" at bounding box center [101, 32] width 57 height 5
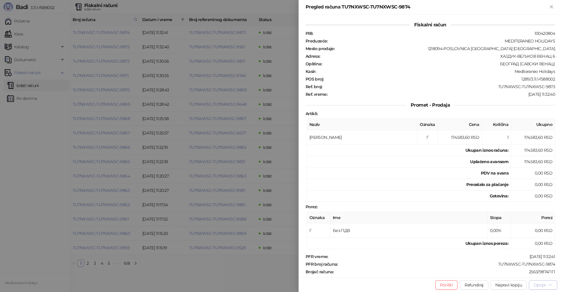
click at [540, 284] on div "Opcije" at bounding box center [540, 284] width 12 height 5
click at [523, 273] on span "Preuzmi u PDF formatu" at bounding box center [523, 273] width 60 height 6
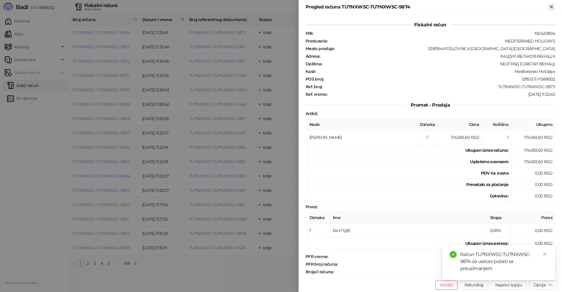
click at [552, 4] on icon "Zatvori" at bounding box center [551, 6] width 5 height 5
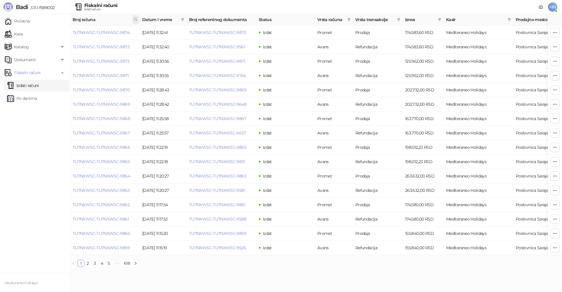
click at [137, 16] on span at bounding box center [135, 19] width 6 height 9
drag, startPoint x: 107, startPoint y: 30, endPoint x: 58, endPoint y: 32, distance: 49.2
click at [58, 32] on body "Badi 3.11.1-f588002 Početna Kasa Katalog Dokumenti Fiskalni računi Izdati račun…" at bounding box center [281, 135] width 562 height 271
type input "****"
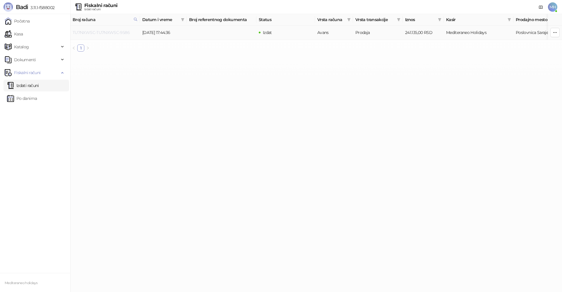
click at [108, 32] on link "TU7NXWSC-TU7NXWSC-9586" at bounding box center [101, 32] width 57 height 5
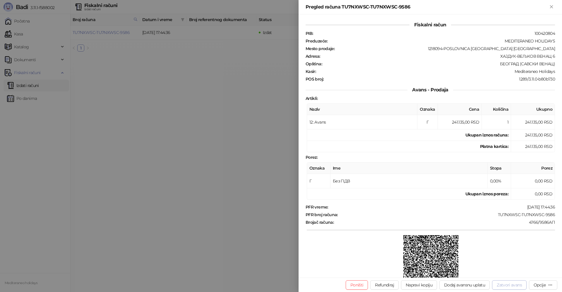
click at [503, 285] on button "Zatvori avans" at bounding box center [509, 284] width 35 height 9
type input "**********"
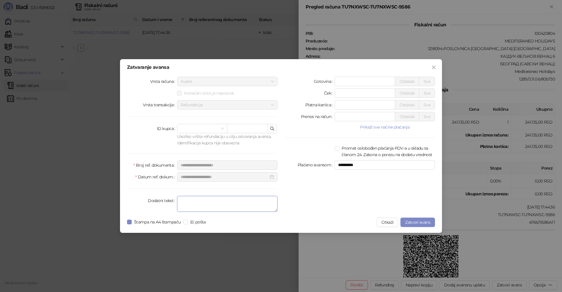
click at [190, 205] on textarea "Dodatni tekst" at bounding box center [227, 204] width 100 height 16
type textarea "*******"
click at [411, 222] on span "Zatvori avans" at bounding box center [417, 222] width 25 height 5
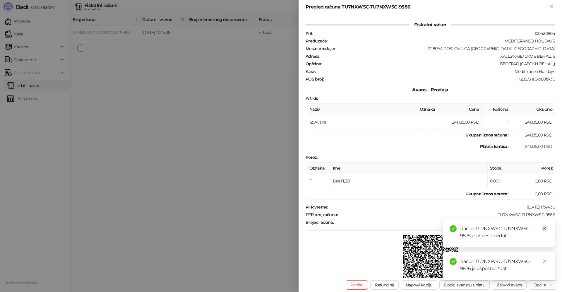
click at [544, 226] on icon "close" at bounding box center [545, 228] width 4 height 4
click at [542, 261] on link "Close" at bounding box center [545, 261] width 6 height 6
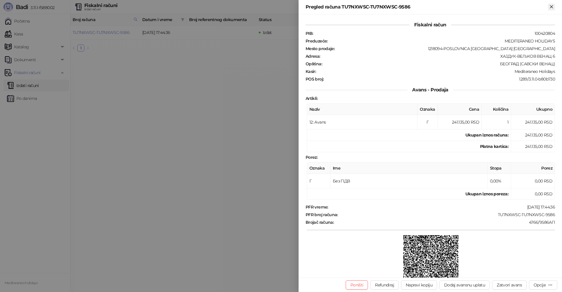
click at [554, 8] on icon "Zatvori" at bounding box center [551, 6] width 5 height 5
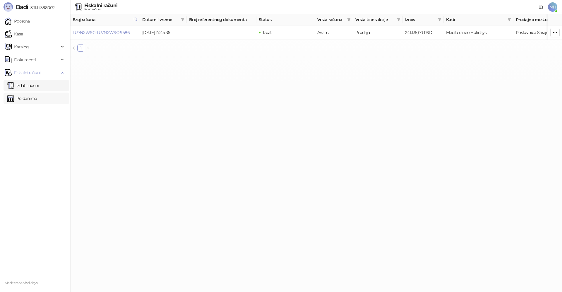
drag, startPoint x: 21, startPoint y: 87, endPoint x: 34, endPoint y: 95, distance: 15.3
click at [21, 86] on link "Izdati računi" at bounding box center [23, 86] width 32 height 12
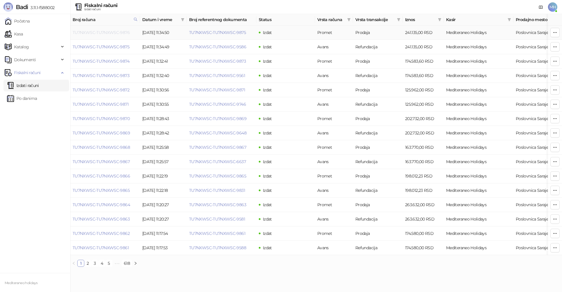
click at [109, 32] on link "TU7NXWSC-TU7NXWSC-9876" at bounding box center [101, 32] width 57 height 5
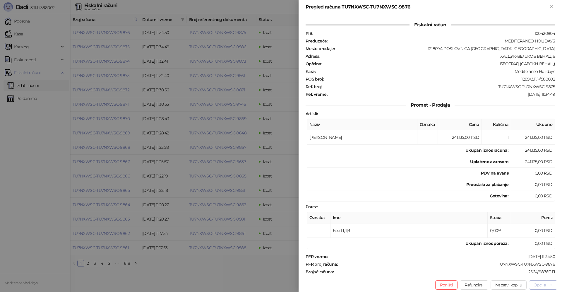
click at [551, 284] on icon "button" at bounding box center [550, 284] width 5 height 5
click at [533, 274] on span "Preuzmi u PDF formatu" at bounding box center [523, 273] width 60 height 6
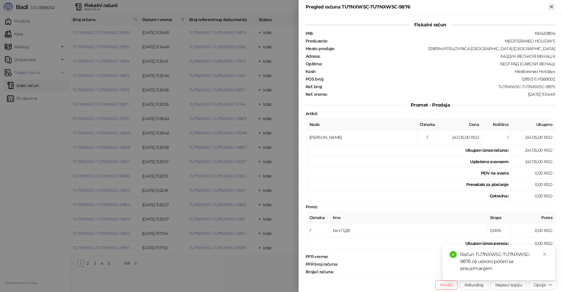
click at [552, 6] on icon "Zatvori" at bounding box center [551, 6] width 5 height 5
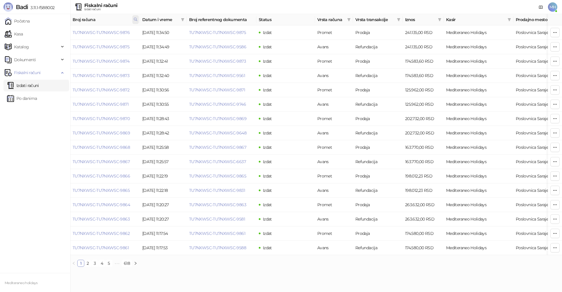
click at [136, 21] on icon at bounding box center [135, 19] width 4 height 4
drag, startPoint x: 32, startPoint y: 34, endPoint x: 13, endPoint y: 35, distance: 19.3
click at [15, 34] on body "Badi 3.11.1-f588002 Početna Kasa Katalog Dokumenti Fiskalni računi Izdati račun…" at bounding box center [281, 135] width 562 height 271
type input "****"
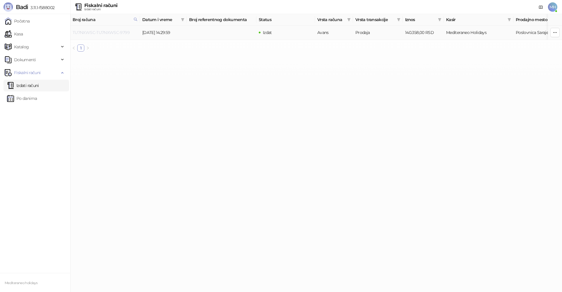
click at [116, 32] on link "TU7NXWSC-TU7NXWSC-9799" at bounding box center [101, 32] width 57 height 5
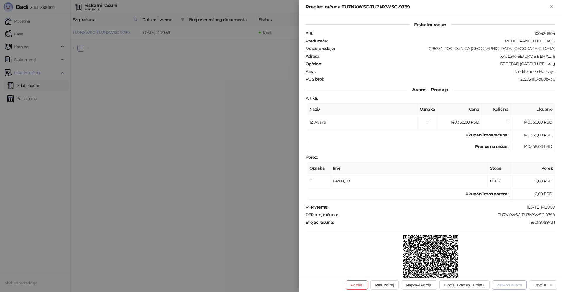
click at [505, 282] on button "Zatvori avans" at bounding box center [509, 284] width 35 height 9
type input "**********"
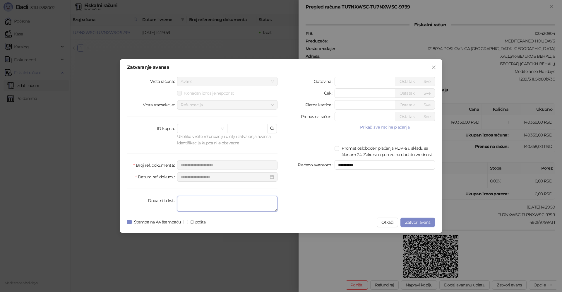
click at [191, 209] on textarea "Dodatni tekst" at bounding box center [227, 204] width 100 height 16
type textarea "*******"
click at [419, 222] on span "Zatvori avans" at bounding box center [417, 222] width 25 height 5
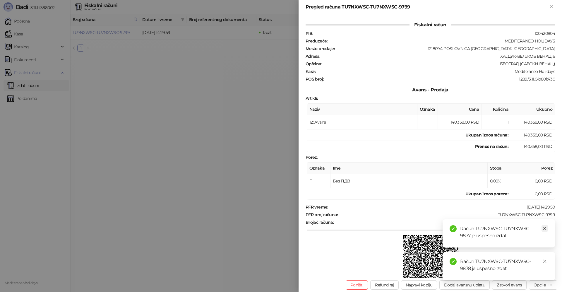
click at [546, 227] on icon "close" at bounding box center [544, 228] width 3 height 3
click at [543, 261] on icon "close" at bounding box center [545, 261] width 4 height 4
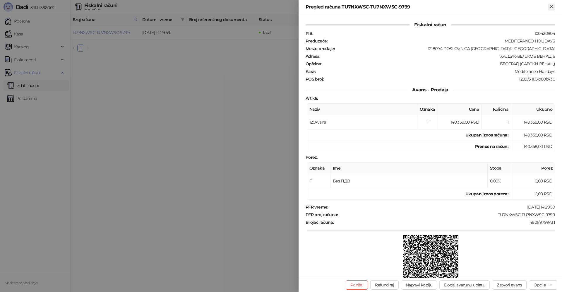
click at [550, 6] on icon "Zatvori" at bounding box center [551, 6] width 3 height 3
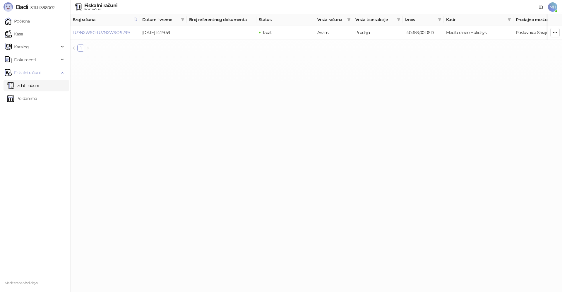
click at [32, 82] on link "Izdati računi" at bounding box center [23, 86] width 32 height 12
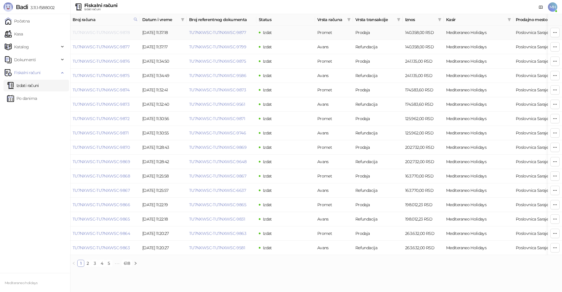
click at [116, 32] on link "TU7NXWSC-TU7NXWSC-9878" at bounding box center [101, 32] width 57 height 5
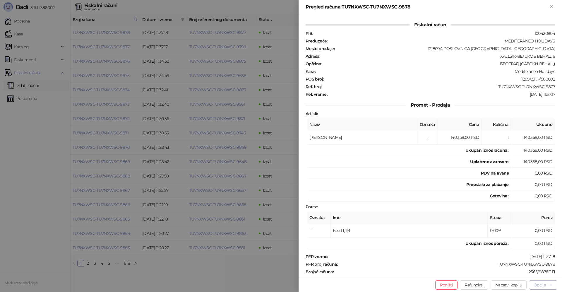
click at [551, 284] on icon "button" at bounding box center [550, 284] width 5 height 5
click at [521, 271] on span "Preuzmi u PDF formatu" at bounding box center [523, 273] width 60 height 6
click at [555, 6] on div "Pregled računa TU7NXWSC-TU7NXWSC-9878" at bounding box center [430, 7] width 263 height 14
click at [551, 6] on icon "Zatvori" at bounding box center [551, 6] width 3 height 3
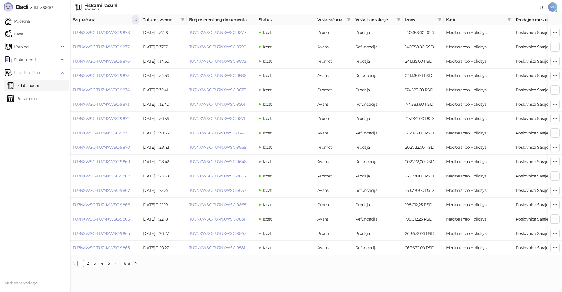
click at [137, 19] on icon at bounding box center [135, 19] width 4 height 4
drag, startPoint x: 95, startPoint y: 31, endPoint x: 63, endPoint y: 31, distance: 32.2
click at [60, 31] on body "Badi 3.11.1-f588002 Početna Kasa Katalog Dokumenti Fiskalni računi Izdati račun…" at bounding box center [281, 135] width 562 height 271
type input "****"
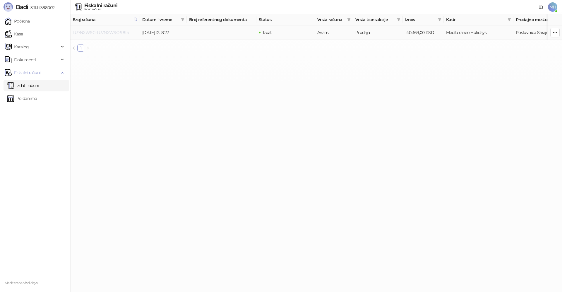
click at [121, 34] on link "TU7NXWSC-TU7NXWSC-9814" at bounding box center [101, 32] width 56 height 5
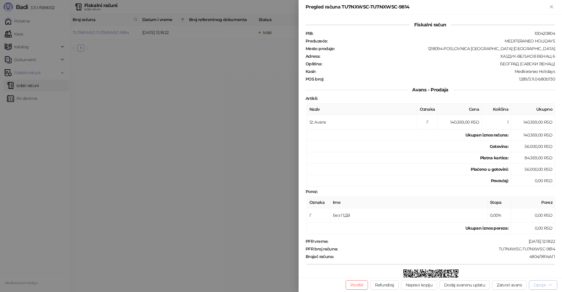
click at [537, 285] on div "Opcije" at bounding box center [540, 284] width 12 height 5
click at [518, 286] on button "Zatvori avans" at bounding box center [509, 284] width 35 height 9
type input "**********"
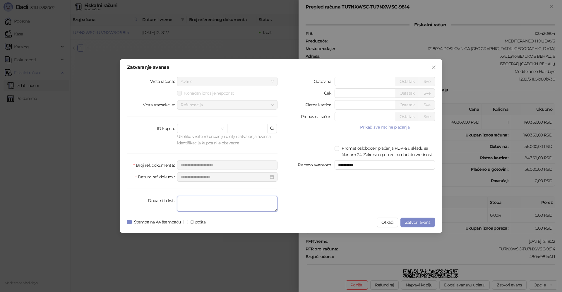
click at [237, 209] on textarea "Dodatni tekst" at bounding box center [227, 204] width 100 height 16
type textarea "*******"
click at [421, 224] on span "Zatvori avans" at bounding box center [417, 222] width 25 height 5
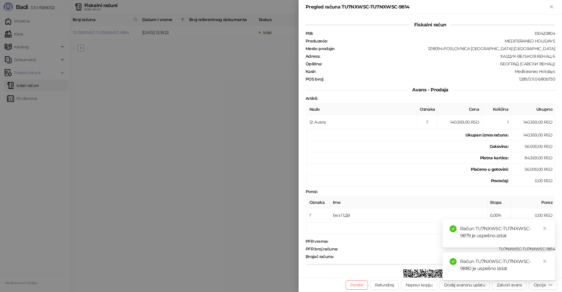
click at [548, 227] on div "Račun TU7NXWSC-TU7NXWSC-9879 je uspešno izdat" at bounding box center [499, 233] width 112 height 28
drag, startPoint x: 544, startPoint y: 260, endPoint x: 546, endPoint y: 236, distance: 24.7
click at [545, 258] on link "Close" at bounding box center [545, 261] width 6 height 6
drag, startPoint x: 545, startPoint y: 261, endPoint x: 549, endPoint y: 135, distance: 126.5
click at [545, 256] on div "Račun TU7NXWSC-TU7NXWSC-9879 je uspešno izdat" at bounding box center [499, 266] width 112 height 28
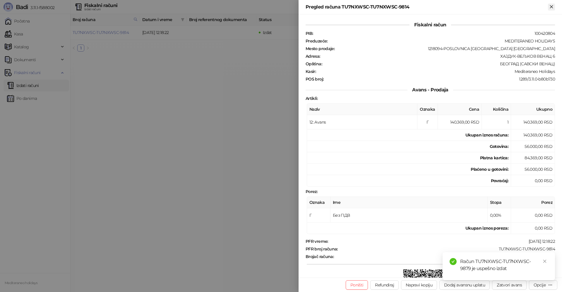
click at [552, 6] on icon "Zatvori" at bounding box center [551, 6] width 5 height 5
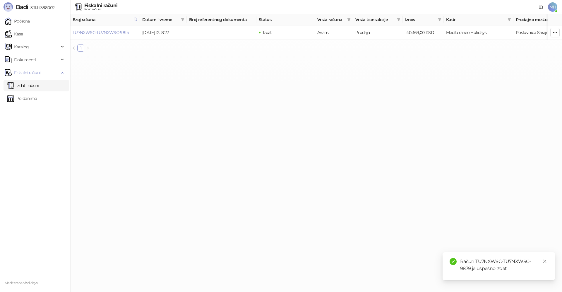
drag, startPoint x: 24, startPoint y: 85, endPoint x: 32, endPoint y: 83, distance: 8.7
click at [24, 85] on link "Izdati računi" at bounding box center [23, 86] width 32 height 12
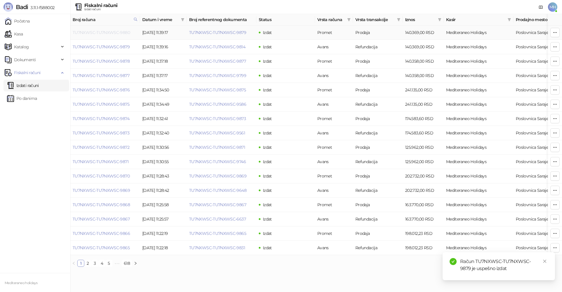
click at [125, 31] on link "TU7NXWSC-TU7NXWSC-9880" at bounding box center [101, 32] width 57 height 5
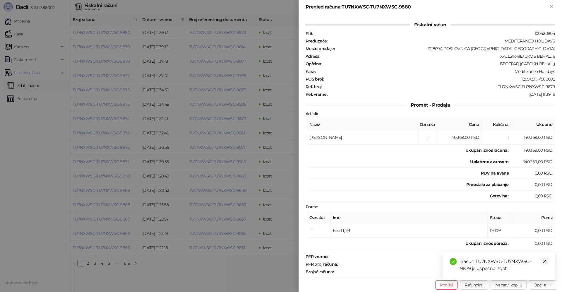
drag, startPoint x: 544, startPoint y: 261, endPoint x: 547, endPoint y: 274, distance: 12.6
click at [544, 262] on icon "close" at bounding box center [545, 261] width 4 height 4
click at [543, 284] on div "Opcije" at bounding box center [540, 284] width 12 height 5
click at [520, 276] on span "Preuzmi u PDF formatu" at bounding box center [523, 273] width 60 height 6
click at [551, 5] on icon "Zatvori" at bounding box center [551, 6] width 5 height 5
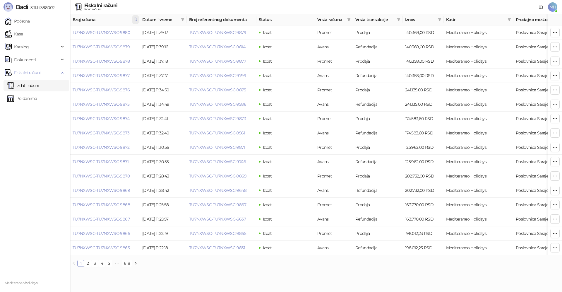
click at [135, 20] on icon at bounding box center [135, 19] width 4 height 4
drag, startPoint x: 97, startPoint y: 30, endPoint x: 51, endPoint y: 32, distance: 46.0
click at [51, 32] on body "Badi 3.11.1-f588002 Početna Kasa Katalog Dokumenti Fiskalni računi Izdati račun…" at bounding box center [281, 135] width 562 height 271
type input "****"
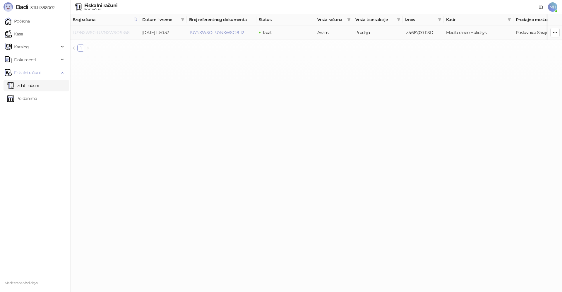
click at [124, 30] on link "TU7NXWSC-TU7NXWSC-9358" at bounding box center [101, 32] width 57 height 5
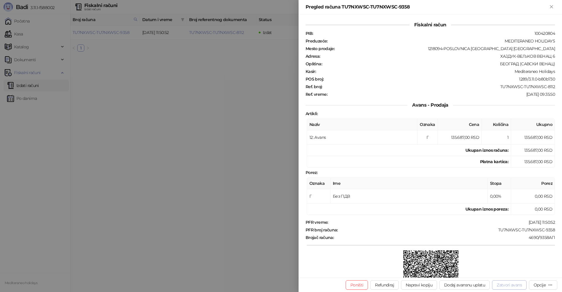
click at [503, 283] on button "Zatvori avans" at bounding box center [509, 284] width 35 height 9
type input "**********"
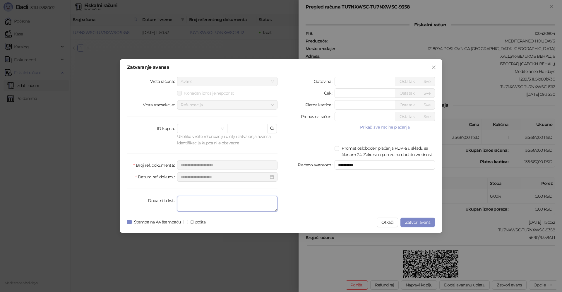
click at [238, 203] on textarea "Dodatni tekst" at bounding box center [227, 204] width 100 height 16
type textarea "*******"
click at [424, 225] on span "Zatvori avans" at bounding box center [417, 222] width 25 height 5
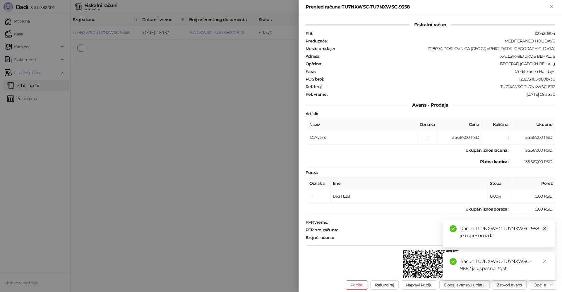
click at [544, 230] on icon "close" at bounding box center [545, 228] width 4 height 4
click at [544, 261] on icon "close" at bounding box center [545, 261] width 4 height 4
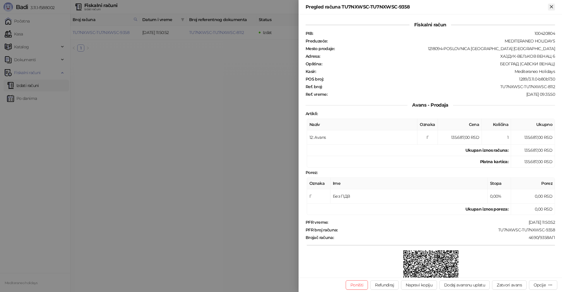
click at [553, 7] on icon "Zatvori" at bounding box center [551, 6] width 5 height 5
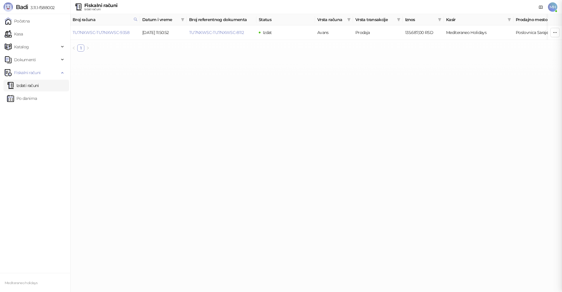
click at [36, 88] on link "Izdati računi" at bounding box center [23, 86] width 32 height 12
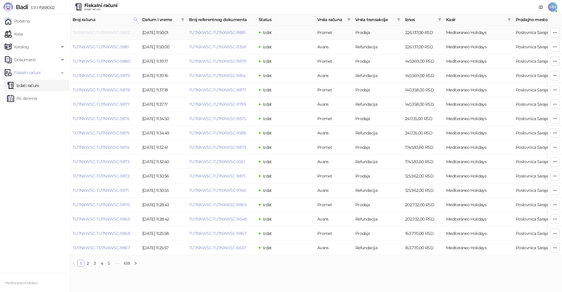
click at [123, 33] on link "TU7NXWSC-TU7NXWSC-9882" at bounding box center [101, 32] width 57 height 5
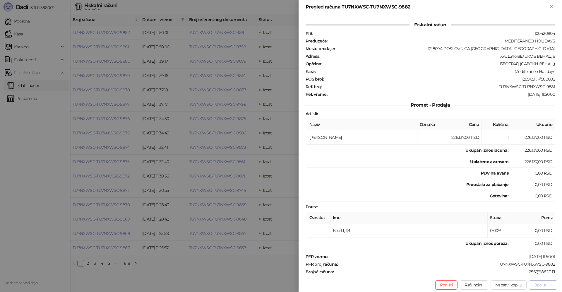
click at [547, 286] on div "Opcije" at bounding box center [543, 285] width 19 height 6
click at [518, 273] on span "Preuzmi u PDF formatu" at bounding box center [523, 273] width 60 height 6
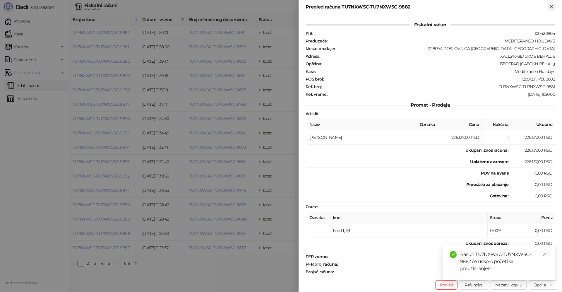
click at [551, 4] on icon "Zatvori" at bounding box center [551, 6] width 5 height 5
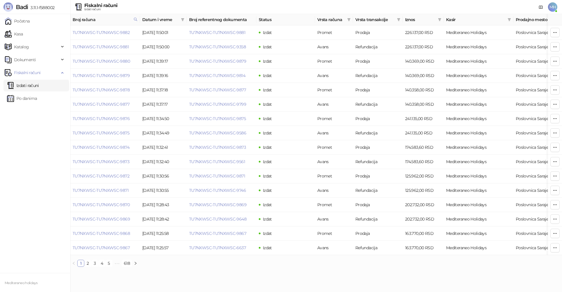
drag, startPoint x: 136, startPoint y: 20, endPoint x: 125, endPoint y: 21, distance: 10.9
click at [136, 19] on icon at bounding box center [135, 19] width 4 height 4
drag, startPoint x: 97, startPoint y: 31, endPoint x: 55, endPoint y: 36, distance: 41.5
click at [51, 38] on body "Badi 3.11.1-f588002 Početna Kasa Katalog Dokumenti Fiskalni računi Izdati račun…" at bounding box center [281, 135] width 562 height 271
type input "****"
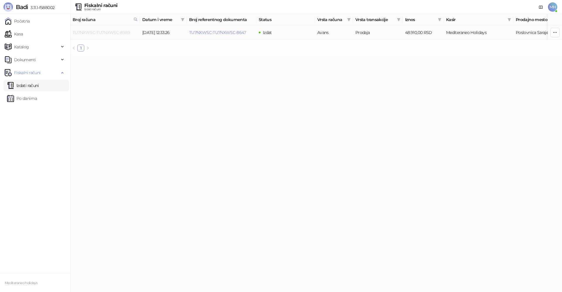
click at [125, 32] on link "TU7NXWSC-TU7NXWSC-8989" at bounding box center [101, 32] width 57 height 5
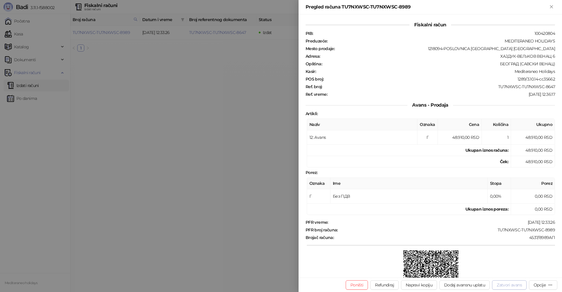
click at [507, 284] on button "Zatvori avans" at bounding box center [509, 284] width 35 height 9
type input "**********"
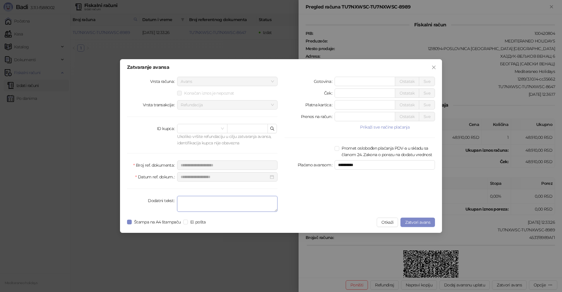
click at [238, 205] on textarea "Dodatni tekst" at bounding box center [227, 204] width 100 height 16
type textarea "*******"
click at [412, 220] on span "Zatvori avans" at bounding box center [417, 222] width 25 height 5
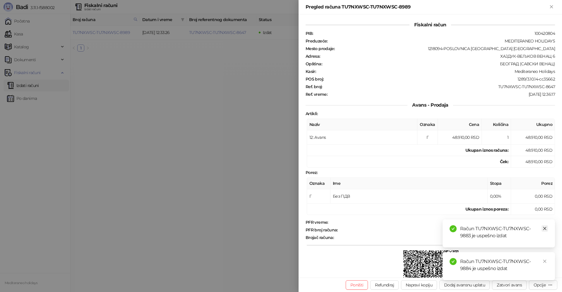
click at [545, 227] on icon "close" at bounding box center [545, 228] width 4 height 4
click at [545, 261] on icon "close" at bounding box center [545, 261] width 4 height 4
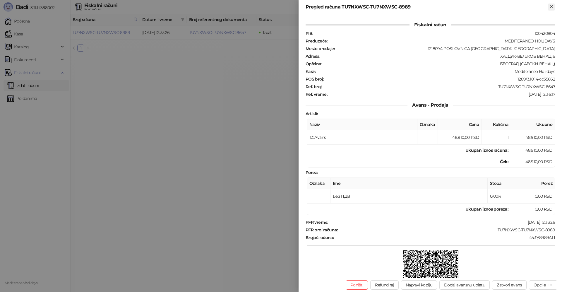
click at [551, 6] on icon "Zatvori" at bounding box center [551, 6] width 5 height 5
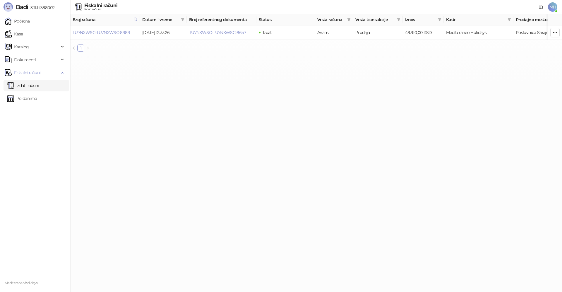
click at [38, 84] on link "Izdati računi" at bounding box center [23, 86] width 32 height 12
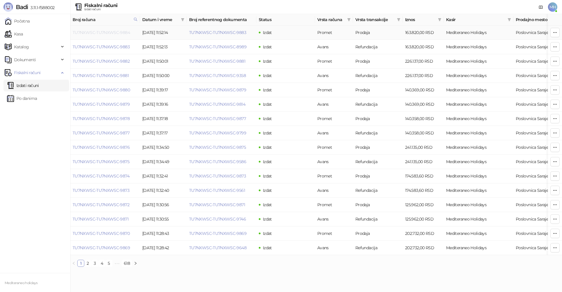
click at [118, 31] on link "TU7NXWSC-TU7NXWSC-9884" at bounding box center [101, 32] width 57 height 5
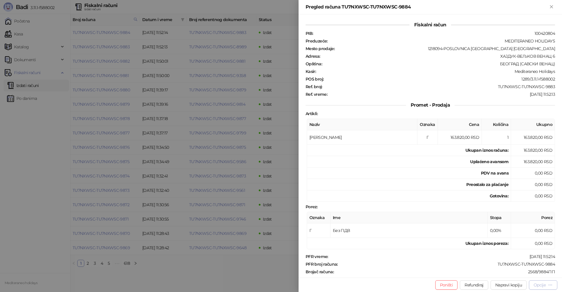
click at [539, 284] on div "Opcije" at bounding box center [540, 284] width 12 height 5
click at [507, 272] on span "Preuzmi u PDF formatu" at bounding box center [523, 273] width 60 height 6
click at [552, 3] on div "Pregled računa TU7NXWSC-TU7NXWSC-9884" at bounding box center [430, 7] width 263 height 14
click at [549, 6] on icon "Zatvori" at bounding box center [551, 6] width 5 height 5
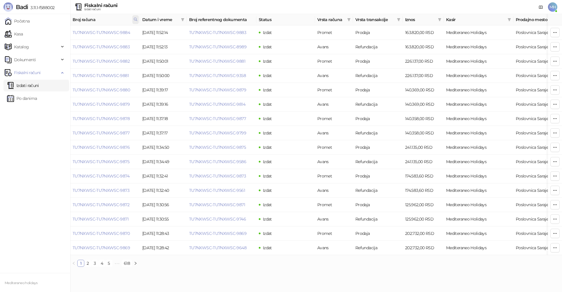
click at [137, 19] on icon at bounding box center [135, 19] width 4 height 4
drag, startPoint x: 73, startPoint y: 30, endPoint x: 86, endPoint y: 28, distance: 12.8
click at [72, 30] on body "Badi 3.11.1-f588002 Početna Kasa Katalog Dokumenti Fiskalni računi Izdati račun…" at bounding box center [281, 135] width 562 height 271
type input "****"
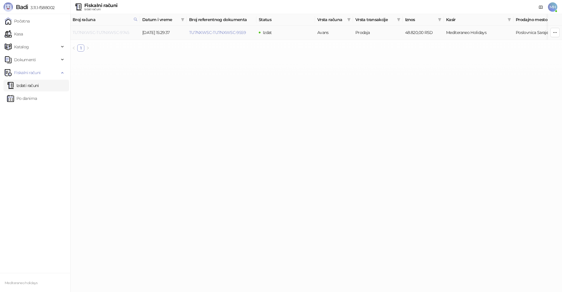
click at [118, 32] on link "TU7NXWSC-TU7NXWSC-9745" at bounding box center [101, 32] width 56 height 5
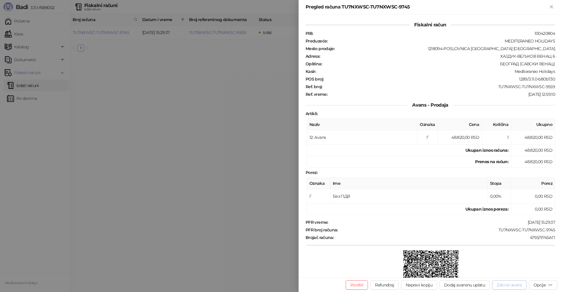
click at [508, 285] on button "Zatvori avans" at bounding box center [509, 284] width 35 height 9
type input "**********"
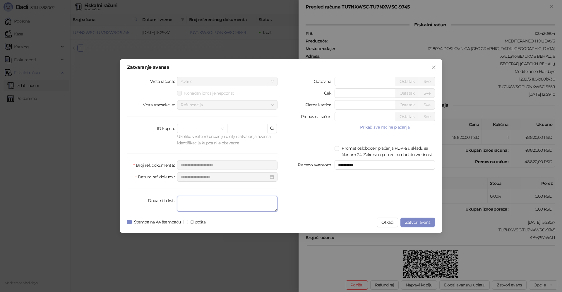
click at [232, 204] on textarea "Dodatni tekst" at bounding box center [227, 204] width 100 height 16
type textarea "*******"
click at [126, 221] on div "**********" at bounding box center [281, 146] width 322 height 174
click at [409, 221] on span "Zatvori avans" at bounding box center [417, 222] width 25 height 5
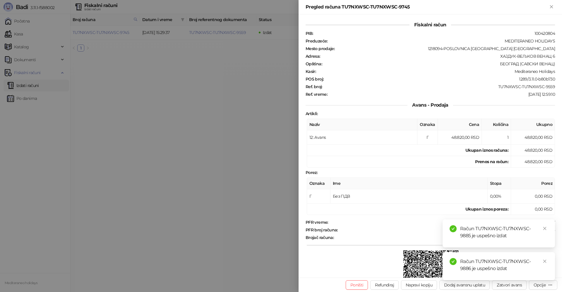
drag, startPoint x: 547, startPoint y: 229, endPoint x: 547, endPoint y: 251, distance: 22.5
click at [548, 230] on div "Račun TU7NXWSC-TU7NXWSC-9885 je uspešno izdat" at bounding box center [499, 233] width 112 height 28
click at [546, 259] on icon "close" at bounding box center [545, 261] width 4 height 4
click at [551, 9] on icon "Zatvori" at bounding box center [551, 6] width 5 height 5
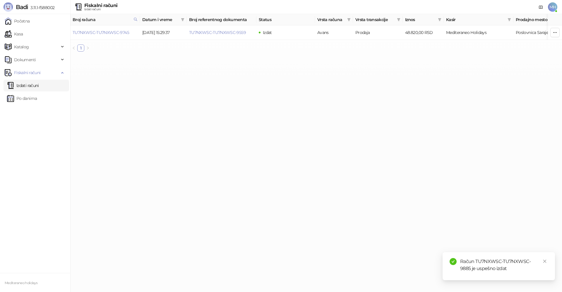
click at [31, 87] on link "Izdati računi" at bounding box center [23, 86] width 32 height 12
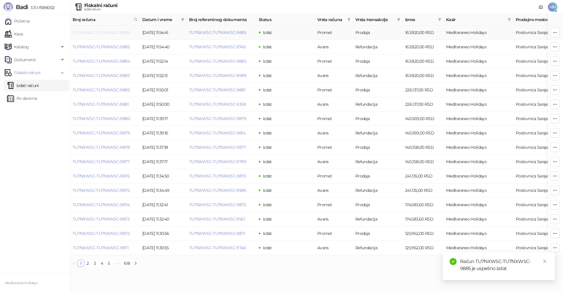
click at [127, 32] on link "TU7NXWSC-TU7NXWSC-9886" at bounding box center [101, 32] width 57 height 5
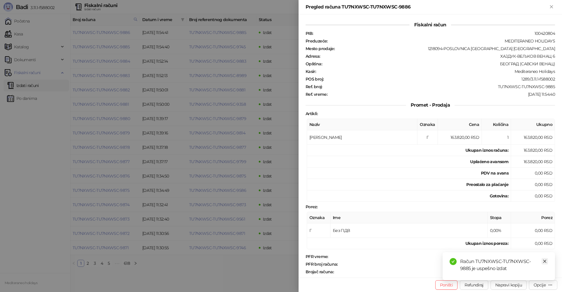
click at [545, 260] on icon "close" at bounding box center [545, 261] width 4 height 4
click at [541, 285] on div "Opcije" at bounding box center [540, 284] width 12 height 5
click at [520, 274] on span "Preuzmi u PDF formatu" at bounding box center [523, 273] width 60 height 6
click at [552, 3] on div "Pregled računa TU7NXWSC-TU7NXWSC-9886" at bounding box center [430, 7] width 263 height 14
click at [552, 6] on icon "Zatvori" at bounding box center [551, 6] width 3 height 3
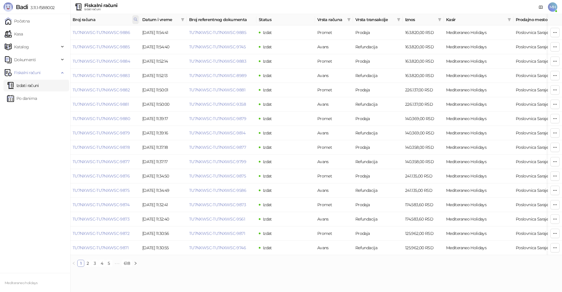
click at [136, 21] on icon at bounding box center [135, 19] width 4 height 4
drag, startPoint x: 100, startPoint y: 34, endPoint x: 54, endPoint y: 37, distance: 46.1
click at [52, 37] on body "Badi 3.11.1-f588002 Početna Kasa Katalog Dokumenti Fiskalni računi Izdati račun…" at bounding box center [281, 135] width 562 height 271
type input "****"
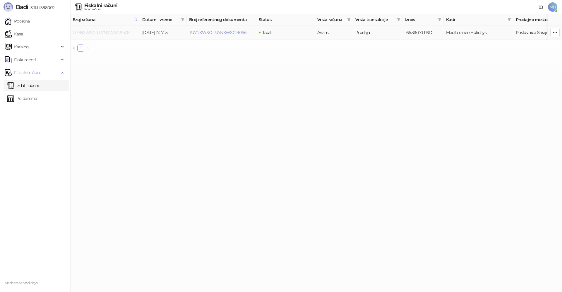
click at [126, 30] on link "TU7NXWSC-TU7NXWSC-9528" at bounding box center [101, 32] width 57 height 5
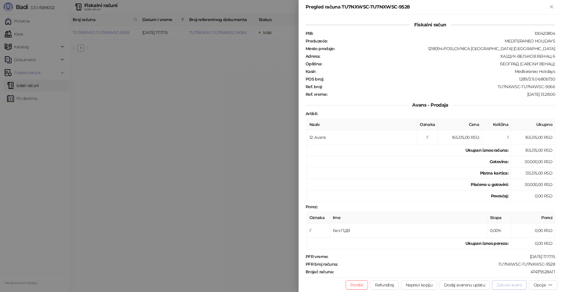
click at [517, 283] on button "Zatvori avans" at bounding box center [509, 284] width 35 height 9
type input "**********"
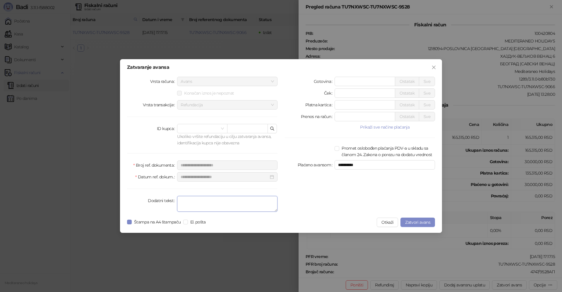
click at [224, 204] on textarea "Dodatni tekst" at bounding box center [227, 204] width 100 height 16
type textarea "*******"
click at [425, 224] on span "Zatvori avans" at bounding box center [417, 222] width 25 height 5
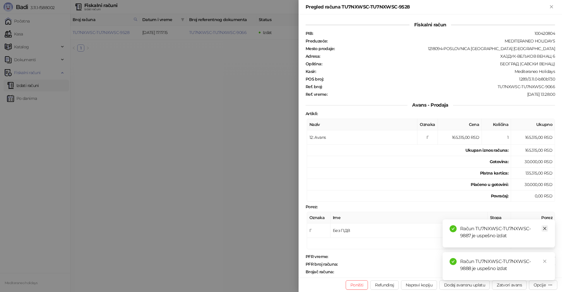
click at [547, 230] on link "Close" at bounding box center [545, 228] width 6 height 6
click at [544, 261] on icon "close" at bounding box center [545, 261] width 4 height 4
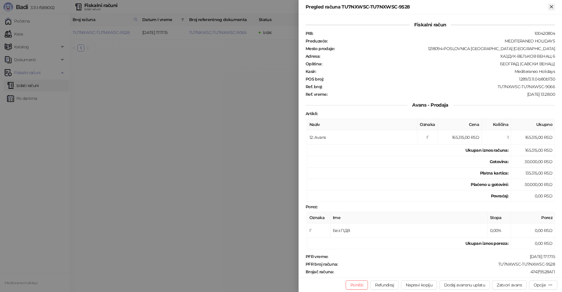
click at [551, 7] on icon "Zatvori" at bounding box center [551, 6] width 3 height 3
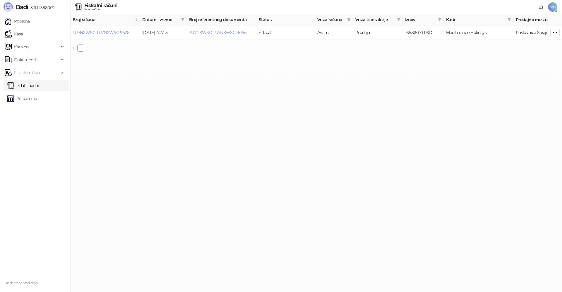
click at [23, 88] on link "Izdati računi" at bounding box center [23, 86] width 32 height 12
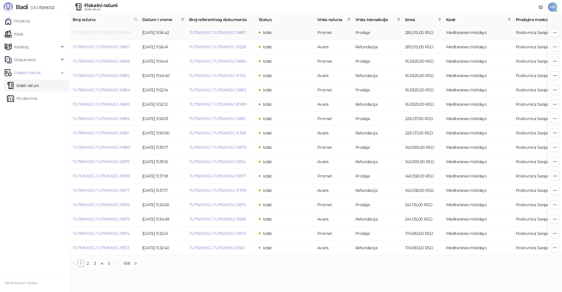
click at [107, 33] on link "TU7NXWSC-TU7NXWSC-9888" at bounding box center [101, 32] width 57 height 5
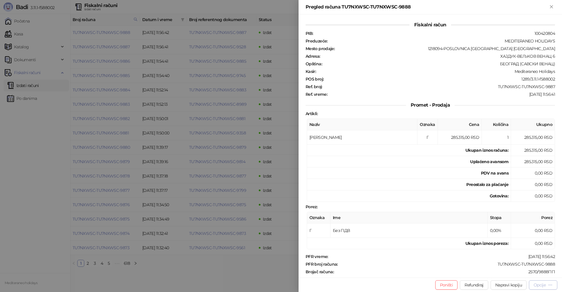
click at [535, 285] on div "Opcije" at bounding box center [540, 284] width 12 height 5
click at [504, 273] on span "Preuzmi u PDF formatu" at bounding box center [523, 273] width 60 height 6
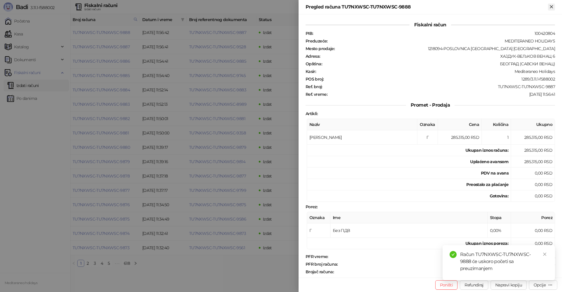
click at [548, 6] on button "Zatvori" at bounding box center [551, 7] width 7 height 7
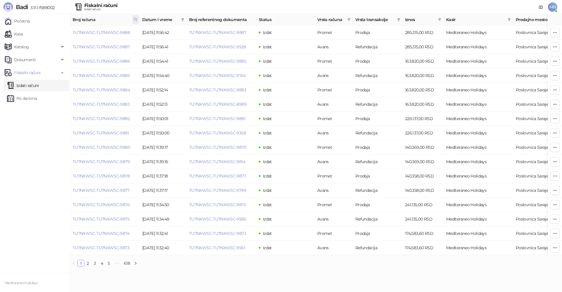
click at [134, 18] on icon at bounding box center [135, 19] width 4 height 4
click at [57, 29] on body "Badi 3.11.1-f588002 Početna Kasa Katalog Dokumenti Fiskalni računi Izdati račun…" at bounding box center [281, 135] width 562 height 271
type input "****"
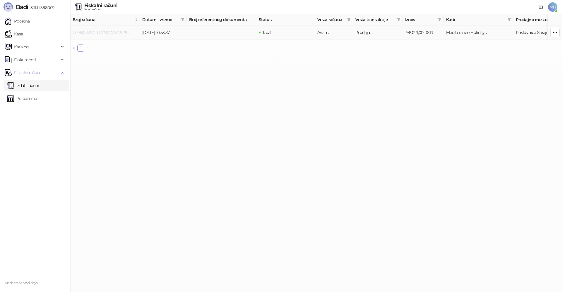
click at [119, 32] on link "TU7NXWSC-TU7NXWSC-9284" at bounding box center [101, 32] width 57 height 5
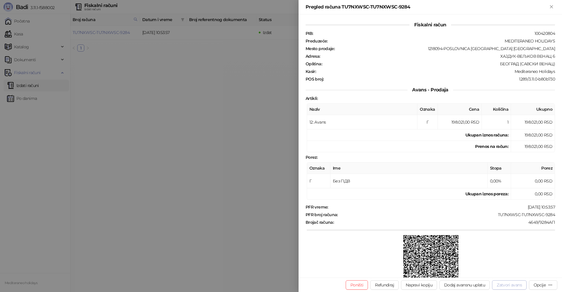
click at [503, 286] on button "Zatvori avans" at bounding box center [509, 284] width 35 height 9
type input "**********"
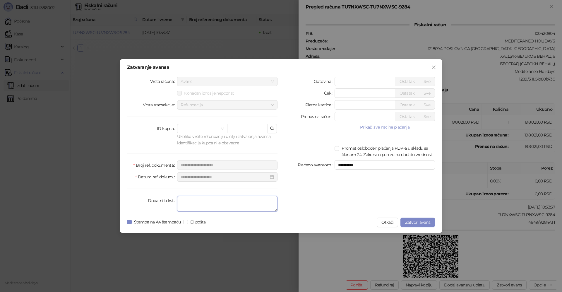
click at [212, 206] on textarea "Dodatni tekst" at bounding box center [227, 204] width 100 height 16
type textarea "*******"
click at [414, 221] on span "Zatvori avans" at bounding box center [417, 222] width 25 height 5
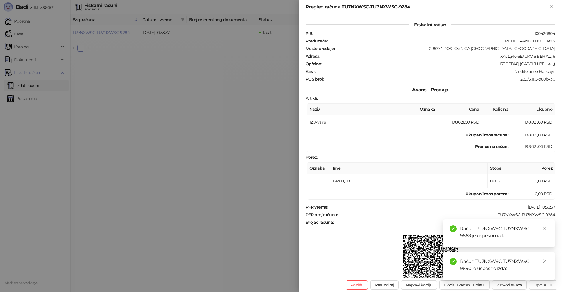
drag, startPoint x: 544, startPoint y: 227, endPoint x: 545, endPoint y: 249, distance: 21.4
click at [544, 228] on icon "close" at bounding box center [544, 228] width 3 height 3
click at [544, 261] on icon "close" at bounding box center [545, 261] width 4 height 4
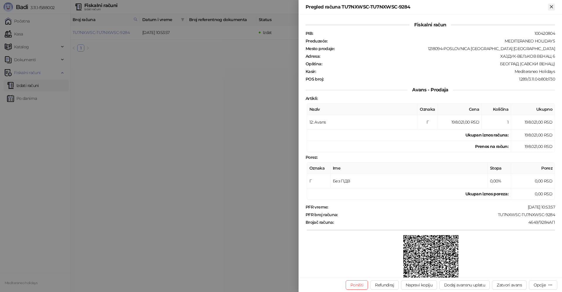
drag, startPoint x: 554, startPoint y: 7, endPoint x: 549, endPoint y: 9, distance: 4.8
click at [553, 7] on icon "Zatvori" at bounding box center [551, 6] width 5 height 5
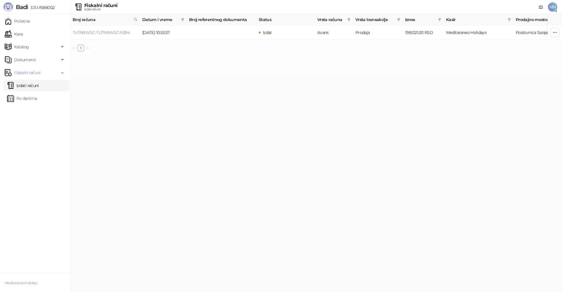
click at [39, 82] on link "Izdati računi" at bounding box center [23, 86] width 32 height 12
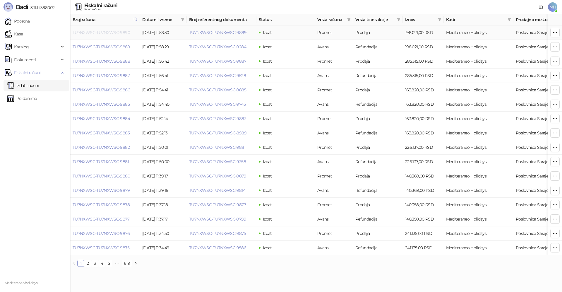
click at [124, 32] on link "TU7NXWSC-TU7NXWSC-9890" at bounding box center [101, 32] width 57 height 5
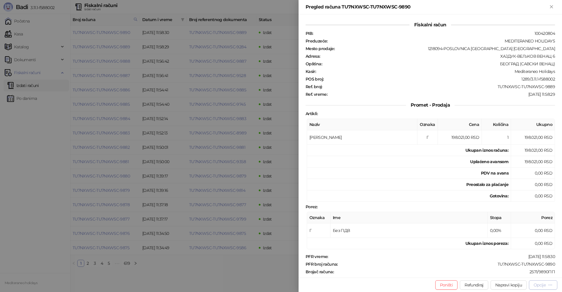
click at [540, 285] on div "Opcije" at bounding box center [540, 284] width 12 height 5
click at [504, 271] on span "Preuzmi u PDF formatu" at bounding box center [523, 273] width 60 height 6
click at [552, 7] on icon "Zatvori" at bounding box center [551, 6] width 5 height 5
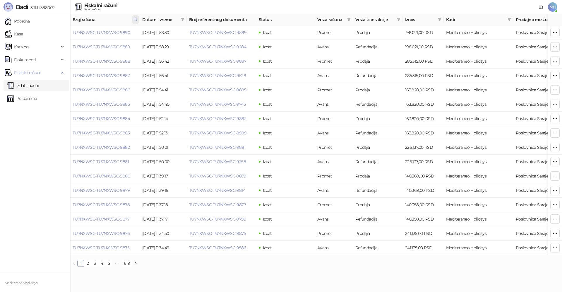
click at [134, 20] on icon at bounding box center [135, 19] width 4 height 4
drag, startPoint x: 97, startPoint y: 34, endPoint x: 8, endPoint y: 26, distance: 89.1
click at [1, 26] on body "Badi 3.11.1-f588002 Početna Kasa Katalog Dokumenti Fiskalni računi Izdati račun…" at bounding box center [281, 135] width 562 height 271
type input "****"
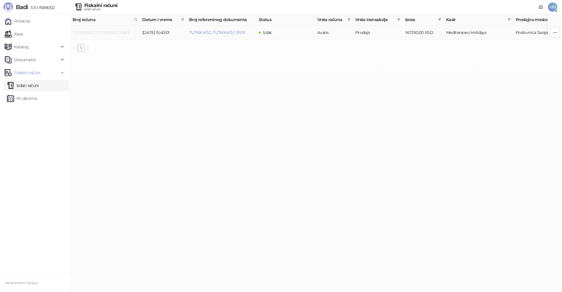
click at [110, 32] on link "TU7NXWSC-TU7NXWSC-9562" at bounding box center [101, 32] width 57 height 5
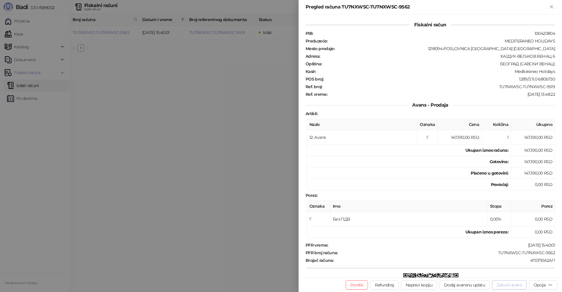
click at [508, 286] on button "Zatvori avans" at bounding box center [509, 284] width 35 height 9
type input "**********"
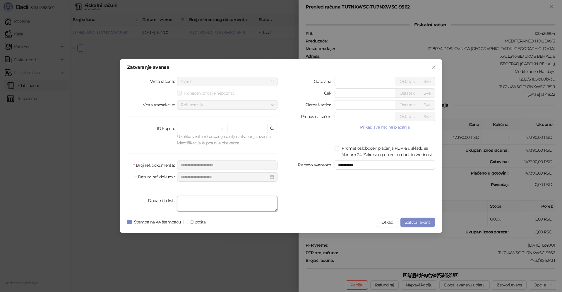
click at [227, 202] on textarea "Dodatni tekst" at bounding box center [227, 204] width 100 height 16
type textarea "*******"
click at [411, 224] on span "Zatvori avans" at bounding box center [417, 222] width 25 height 5
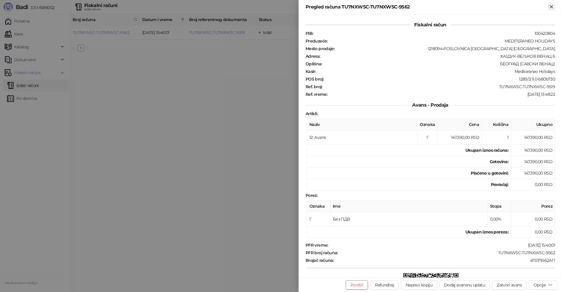
click at [553, 6] on icon "Zatvori" at bounding box center [551, 6] width 5 height 5
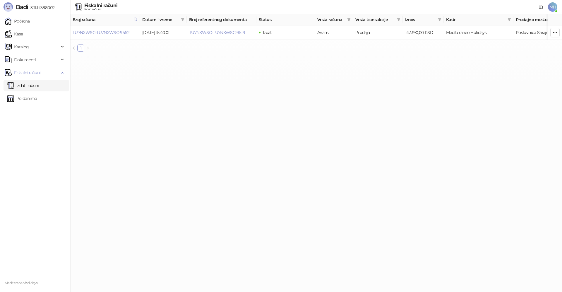
click at [34, 85] on link "Izdati računi" at bounding box center [23, 86] width 32 height 12
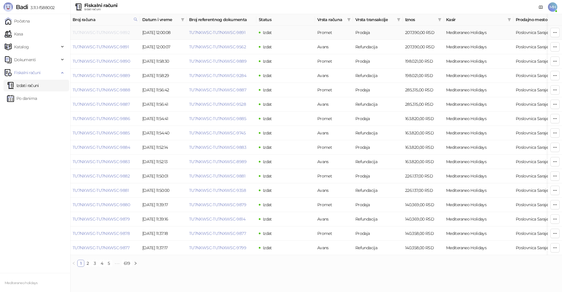
click at [115, 32] on link "TU7NXWSC-TU7NXWSC-9892" at bounding box center [101, 32] width 57 height 5
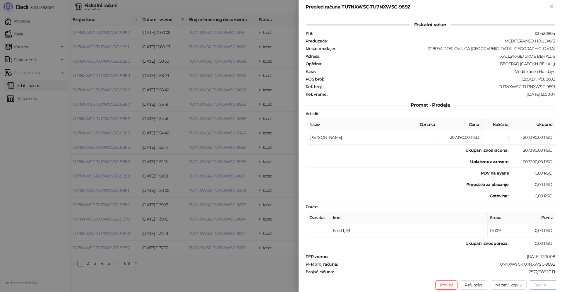
click at [539, 283] on div "Opcije" at bounding box center [540, 284] width 12 height 5
click at [525, 275] on span "Preuzmi u PDF formatu" at bounding box center [523, 273] width 60 height 6
click at [549, 7] on icon "Zatvori" at bounding box center [551, 6] width 5 height 5
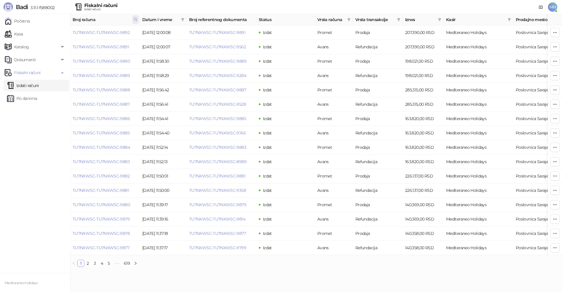
click at [136, 20] on icon at bounding box center [135, 19] width 4 height 4
drag, startPoint x: 65, startPoint y: 35, endPoint x: 78, endPoint y: 35, distance: 13.5
click at [66, 35] on body "Badi 3.11.1-f588002 Početna Kasa Katalog Dokumenti Fiskalni računi Izdati račun…" at bounding box center [281, 135] width 562 height 271
type input "****"
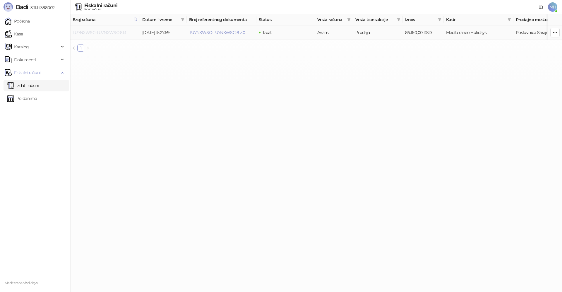
click at [121, 32] on link "TU7NXWSC-TU7NXWSC-8131" at bounding box center [100, 32] width 55 height 5
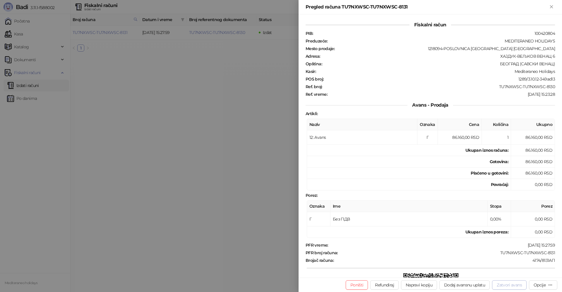
click at [516, 285] on button "Zatvori avans" at bounding box center [509, 284] width 35 height 9
type input "**********"
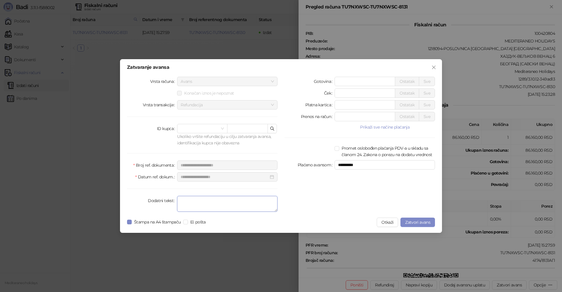
click at [224, 203] on textarea "Dodatni tekst" at bounding box center [227, 204] width 100 height 16
type textarea "*******"
click at [414, 221] on span "Zatvori avans" at bounding box center [417, 222] width 25 height 5
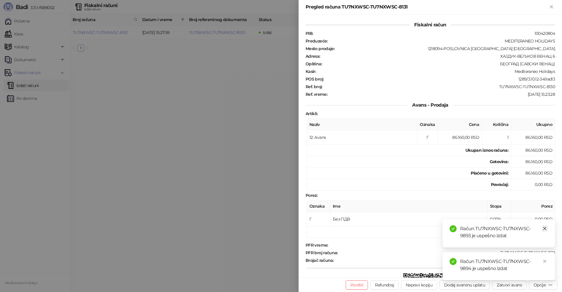
click at [546, 228] on icon "close" at bounding box center [545, 228] width 4 height 4
drag, startPoint x: 544, startPoint y: 261, endPoint x: 547, endPoint y: 142, distance: 118.6
click at [544, 260] on icon "close" at bounding box center [545, 261] width 4 height 4
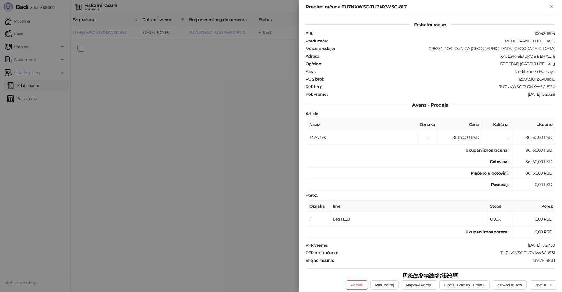
drag, startPoint x: 551, startPoint y: 8, endPoint x: 352, endPoint y: 27, distance: 199.6
click at [550, 8] on icon "Zatvori" at bounding box center [551, 6] width 5 height 5
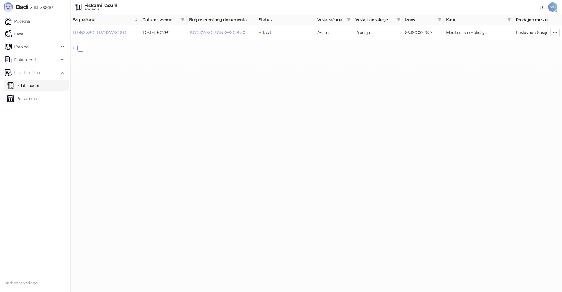
click at [23, 87] on link "Izdati računi" at bounding box center [23, 86] width 32 height 12
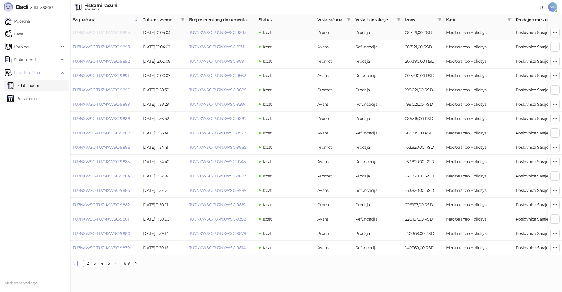
click at [123, 31] on link "TU7NXWSC-TU7NXWSC-9894" at bounding box center [101, 32] width 57 height 5
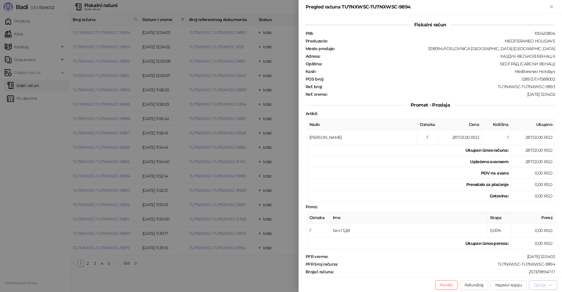
click at [542, 287] on div "Opcije" at bounding box center [540, 284] width 12 height 5
click at [523, 274] on span "Preuzmi u PDF formatu" at bounding box center [523, 273] width 60 height 6
click at [547, 6] on div "Pregled računa TU7NXWSC-TU7NXWSC-9894" at bounding box center [427, 7] width 242 height 7
click at [551, 5] on icon "Zatvori" at bounding box center [551, 6] width 5 height 5
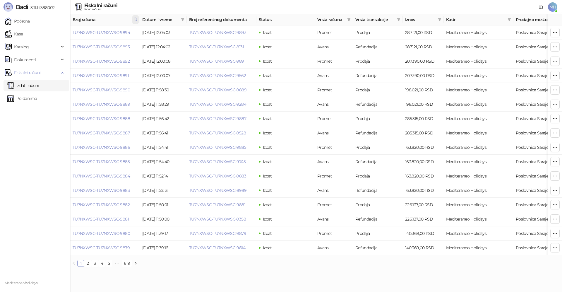
click at [133, 20] on span at bounding box center [135, 19] width 6 height 9
click at [69, 32] on body "Badi 3.11.1-f588002 Početna Kasa Katalog Dokumenti Fiskalni računi Izdati račun…" at bounding box center [281, 135] width 562 height 271
type input "****"
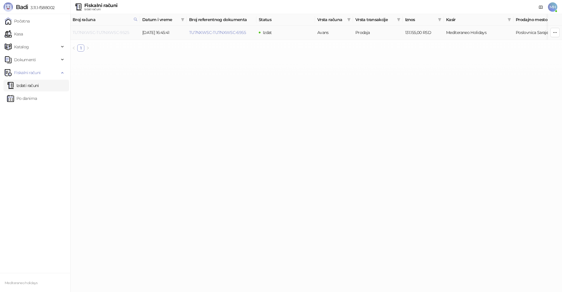
click at [112, 32] on link "TU7NXWSC-TU7NXWSC-9525" at bounding box center [101, 32] width 56 height 5
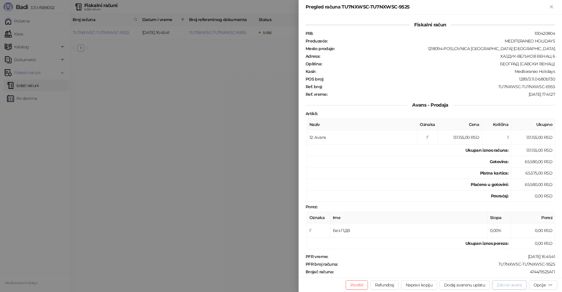
click at [511, 284] on button "Zatvori avans" at bounding box center [509, 284] width 35 height 9
type input "**********"
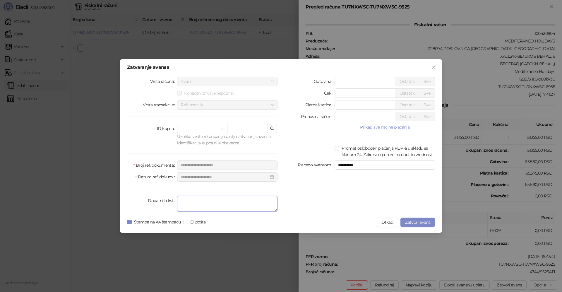
click at [246, 202] on textarea "Dodatni tekst" at bounding box center [227, 204] width 100 height 16
type textarea "*******"
click at [411, 219] on button "Zatvori avans" at bounding box center [417, 221] width 35 height 9
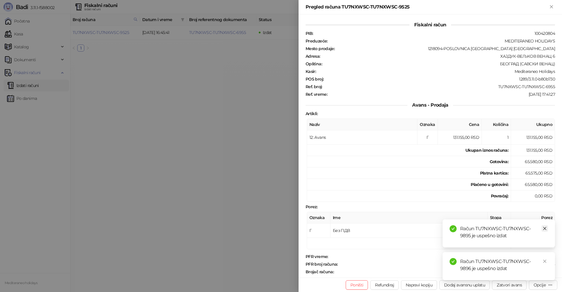
click at [545, 229] on icon "close" at bounding box center [545, 228] width 4 height 4
drag, startPoint x: 544, startPoint y: 260, endPoint x: 543, endPoint y: 241, distance: 19.1
click at [544, 259] on link "Close" at bounding box center [545, 261] width 6 height 6
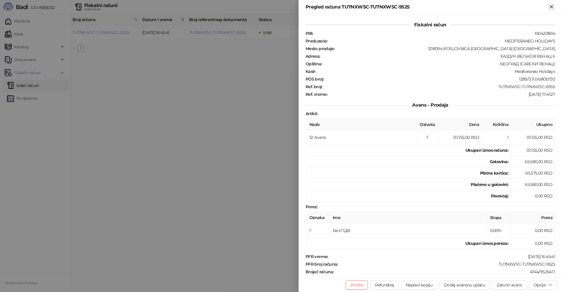
click at [554, 6] on icon "Zatvori" at bounding box center [551, 6] width 5 height 5
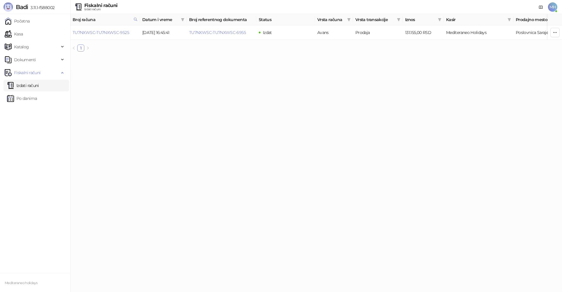
click at [39, 88] on link "Izdati računi" at bounding box center [23, 86] width 32 height 12
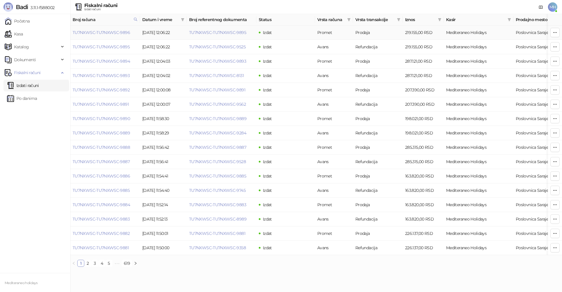
click at [130, 33] on td "TU7NXWSC-TU7NXWSC-9896" at bounding box center [105, 32] width 70 height 14
click at [128, 32] on link "TU7NXWSC-TU7NXWSC-9896" at bounding box center [101, 32] width 57 height 5
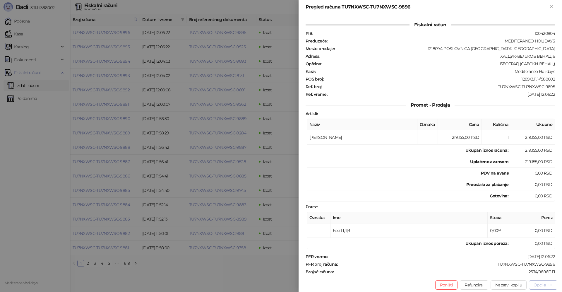
click at [540, 283] on div "Opcije" at bounding box center [540, 284] width 12 height 5
click at [511, 273] on span "Preuzmi u PDF formatu" at bounding box center [523, 273] width 60 height 6
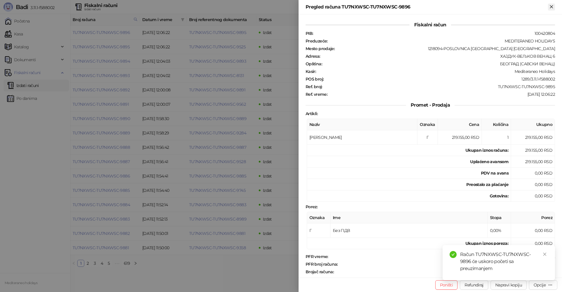
click at [553, 6] on icon "Zatvori" at bounding box center [551, 6] width 3 height 3
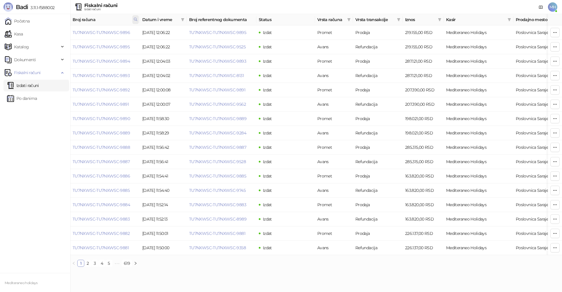
click at [134, 18] on icon at bounding box center [135, 19] width 4 height 4
drag, startPoint x: 79, startPoint y: 32, endPoint x: 65, endPoint y: 32, distance: 14.3
click at [65, 32] on body "Badi 3.11.1-f588002 Početna Kasa Katalog Dokumenti Fiskalni računi Izdati račun…" at bounding box center [281, 135] width 562 height 271
type input "****"
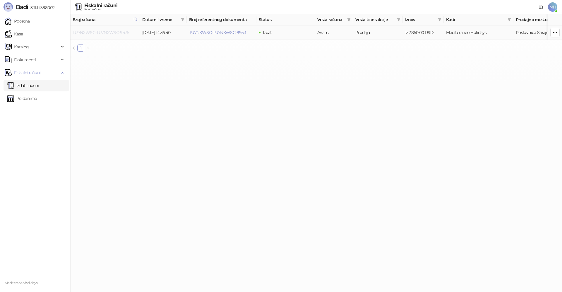
click at [125, 33] on link "TU7NXWSC-TU7NXWSC-9475" at bounding box center [101, 32] width 56 height 5
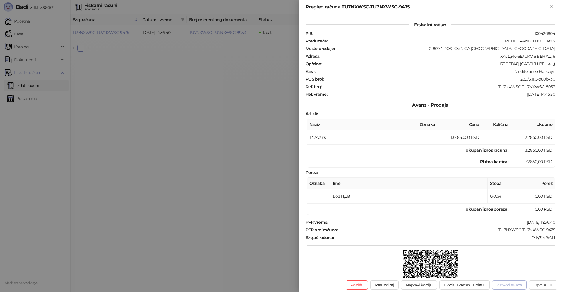
click at [518, 286] on button "Zatvori avans" at bounding box center [509, 284] width 35 height 9
type input "**********"
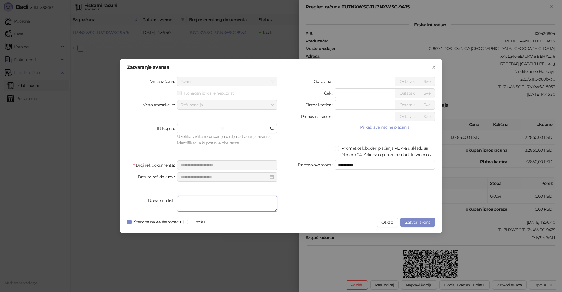
click at [211, 198] on textarea "Dodatni tekst" at bounding box center [227, 204] width 100 height 16
type textarea "*******"
click at [423, 222] on span "Zatvori avans" at bounding box center [417, 222] width 25 height 5
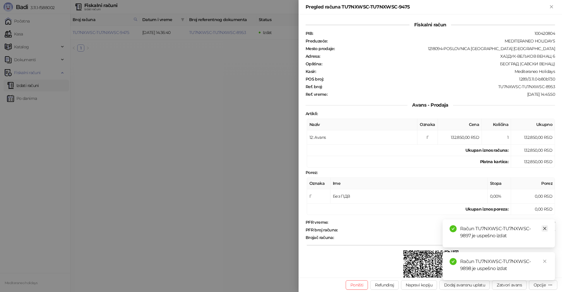
click at [546, 228] on icon "close" at bounding box center [545, 228] width 4 height 4
drag, startPoint x: 544, startPoint y: 260, endPoint x: 561, endPoint y: 90, distance: 171.3
click at [544, 259] on icon "close" at bounding box center [545, 261] width 4 height 4
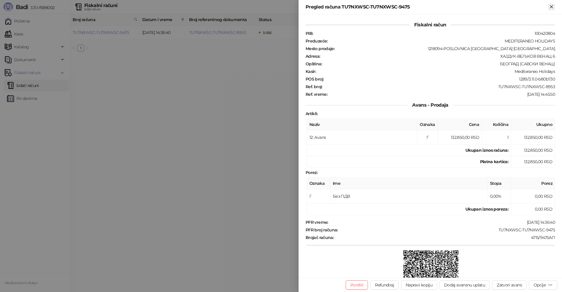
click at [549, 8] on icon "Zatvori" at bounding box center [551, 6] width 5 height 5
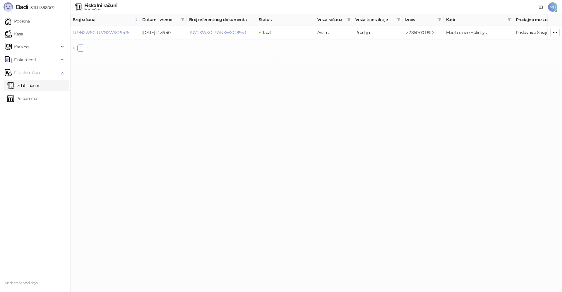
click at [33, 84] on link "Izdati računi" at bounding box center [23, 86] width 32 height 12
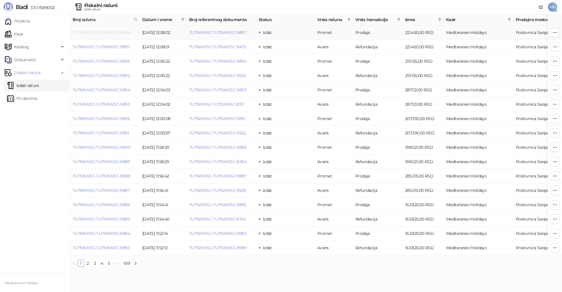
click at [104, 32] on link "TU7NXWSC-TU7NXWSC-9898" at bounding box center [101, 32] width 57 height 5
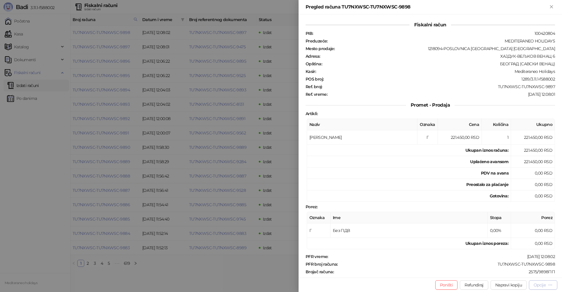
click at [541, 284] on div "Opcije" at bounding box center [540, 284] width 12 height 5
click at [513, 271] on span "Preuzmi u PDF formatu" at bounding box center [523, 273] width 60 height 6
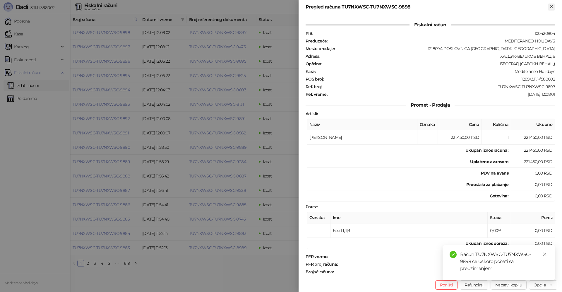
click at [550, 6] on icon "Zatvori" at bounding box center [551, 6] width 5 height 5
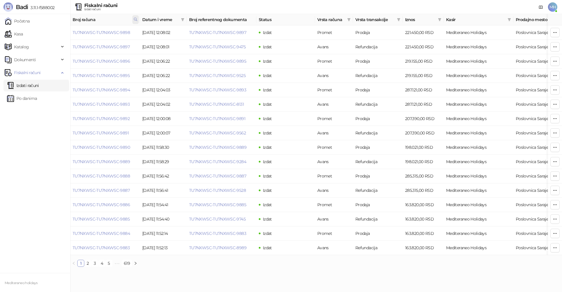
click at [137, 20] on icon at bounding box center [135, 19] width 4 height 4
drag, startPoint x: 50, startPoint y: 31, endPoint x: 54, endPoint y: 23, distance: 8.4
click at [46, 32] on body "Badi 3.11.1-f588002 Početna Kasa Katalog Dokumenti Fiskalni računi Izdati račun…" at bounding box center [281, 135] width 562 height 271
type input "****"
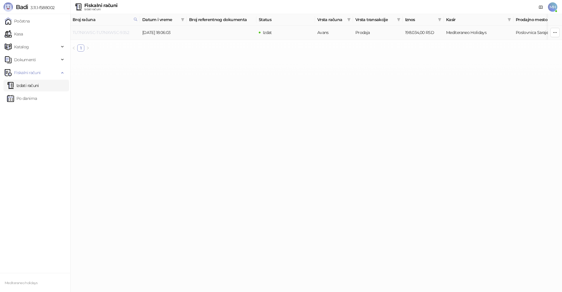
click at [121, 32] on link "TU7NXWSC-TU7NXWSC-9352" at bounding box center [101, 32] width 56 height 5
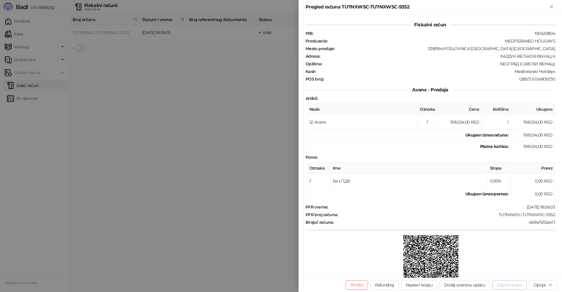
click at [510, 286] on button "Zatvori avans" at bounding box center [509, 284] width 35 height 9
type input "**********"
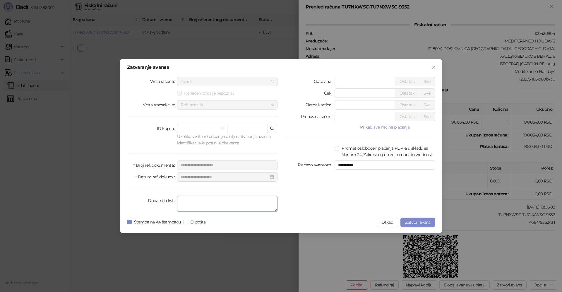
click at [245, 206] on textarea "Dodatni tekst" at bounding box center [227, 204] width 100 height 16
type textarea "*******"
click at [421, 222] on span "Zatvori avans" at bounding box center [417, 222] width 25 height 5
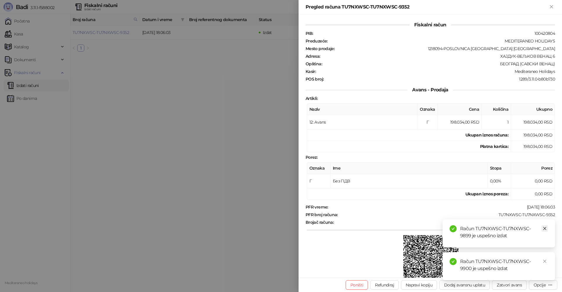
click at [544, 228] on icon "close" at bounding box center [545, 228] width 4 height 4
drag, startPoint x: 544, startPoint y: 262, endPoint x: 548, endPoint y: 239, distance: 23.4
click at [544, 261] on icon "close" at bounding box center [545, 261] width 4 height 4
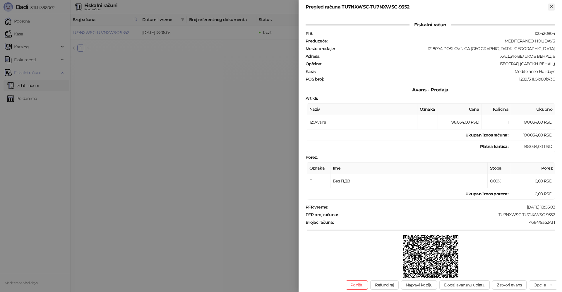
click at [551, 7] on icon "Zatvori" at bounding box center [551, 6] width 3 height 3
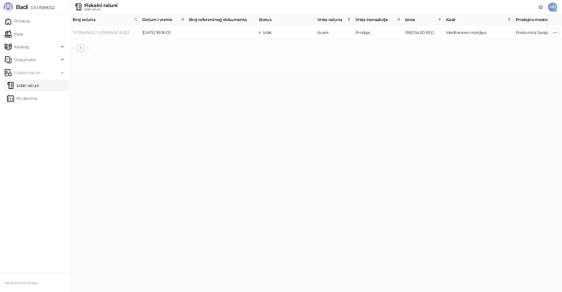
click at [25, 88] on link "Izdati računi" at bounding box center [23, 86] width 32 height 12
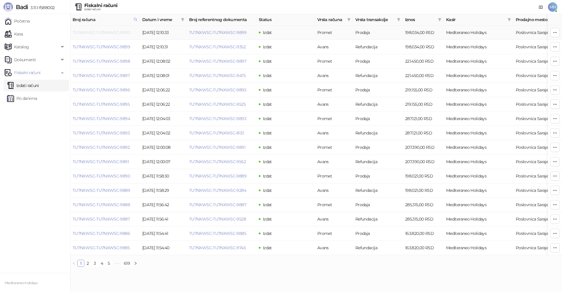
click at [117, 31] on link "TU7NXWSC-TU7NXWSC-9900" at bounding box center [101, 32] width 57 height 5
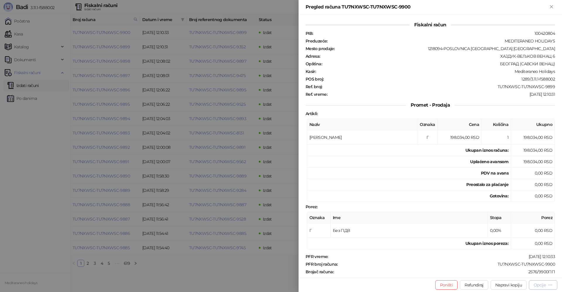
click at [547, 288] on button "Opcije" at bounding box center [543, 284] width 28 height 9
click at [497, 276] on li "Preuzmi u PDF formatu" at bounding box center [519, 272] width 73 height 9
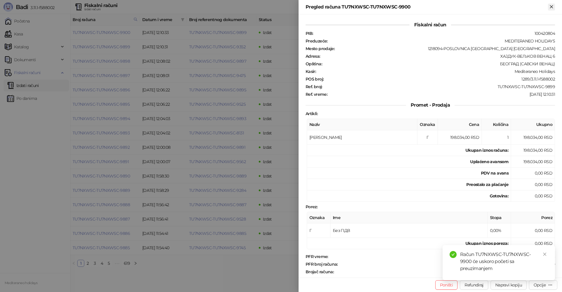
click at [554, 6] on icon "Zatvori" at bounding box center [551, 6] width 5 height 5
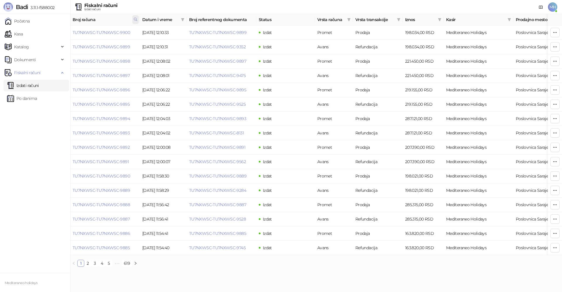
click at [136, 19] on icon at bounding box center [135, 19] width 4 height 4
drag, startPoint x: 100, startPoint y: 34, endPoint x: 55, endPoint y: 31, distance: 44.9
click at [54, 35] on body "Badi 3.11.1-f588002 Početna Kasa Katalog Dokumenti Fiskalni računi Izdati račun…" at bounding box center [281, 135] width 562 height 271
type input "****"
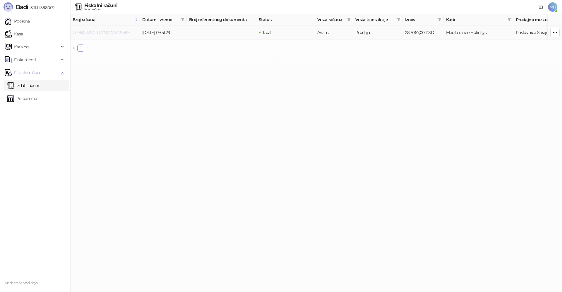
click at [124, 31] on link "TU7NXWSC-TU7NXWSC-9589" at bounding box center [101, 32] width 57 height 5
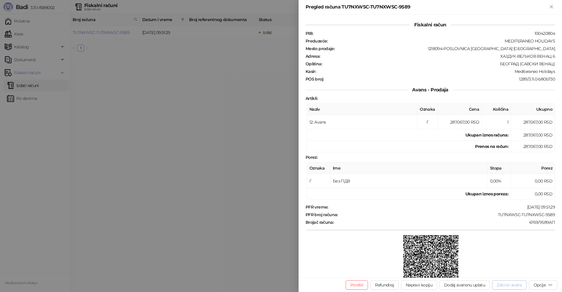
click at [518, 286] on button "Zatvori avans" at bounding box center [509, 284] width 35 height 9
type input "**********"
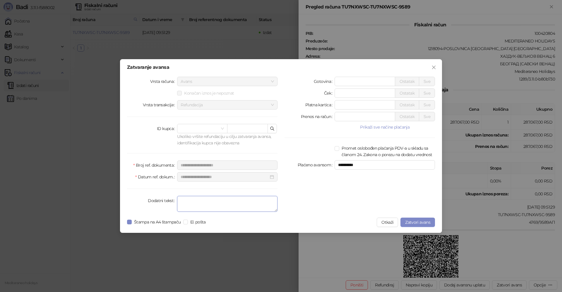
click at [238, 203] on textarea "Dodatni tekst" at bounding box center [227, 204] width 100 height 16
type textarea "*******"
click at [132, 221] on label "Štampa na A4 štampaču" at bounding box center [155, 222] width 56 height 6
click at [413, 221] on span "Zatvori avans" at bounding box center [417, 222] width 25 height 5
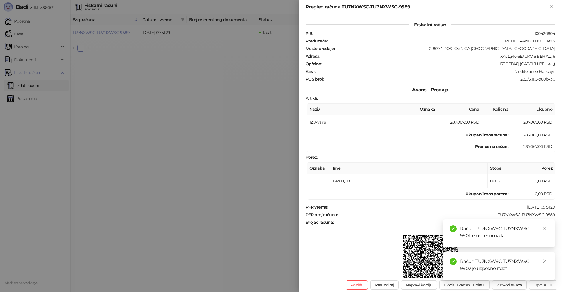
click at [548, 229] on div "Račun TU7NXWSC-TU7NXWSC-9901 je uspešno izdat" at bounding box center [499, 233] width 112 height 28
drag, startPoint x: 544, startPoint y: 261, endPoint x: 550, endPoint y: 134, distance: 126.6
click at [544, 259] on link "Close" at bounding box center [545, 261] width 6 height 6
click at [553, 6] on icon "Zatvori" at bounding box center [551, 6] width 5 height 5
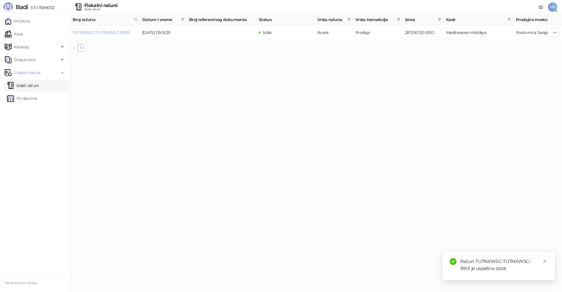
click at [24, 87] on link "Izdati računi" at bounding box center [23, 86] width 32 height 12
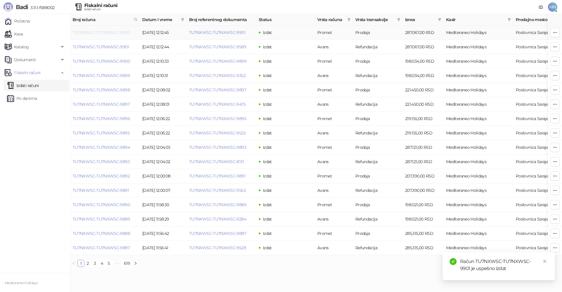
click at [109, 32] on link "TU7NXWSC-TU7NXWSC-9902" at bounding box center [101, 32] width 57 height 5
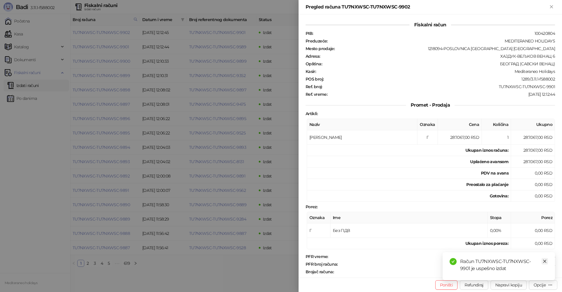
click at [545, 261] on icon "close" at bounding box center [545, 261] width 4 height 4
click at [542, 286] on div "Opcije" at bounding box center [540, 284] width 12 height 5
click at [508, 275] on span "Preuzmi u PDF formatu" at bounding box center [523, 273] width 60 height 6
click at [550, 5] on icon "Zatvori" at bounding box center [551, 6] width 5 height 5
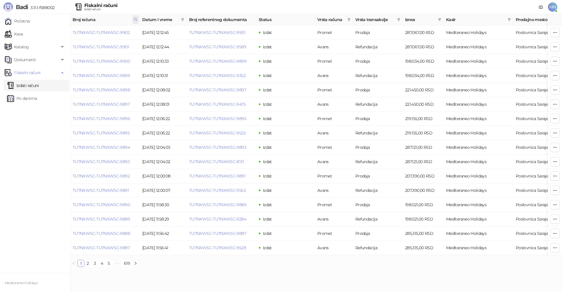
click at [135, 18] on icon at bounding box center [135, 19] width 4 height 4
drag, startPoint x: 99, startPoint y: 32, endPoint x: 69, endPoint y: 34, distance: 29.9
click at [69, 33] on body "Badi 3.11.1-f588002 Početna Kasa Katalog Dokumenti Fiskalni računi Izdati račun…" at bounding box center [281, 135] width 562 height 271
type input "****"
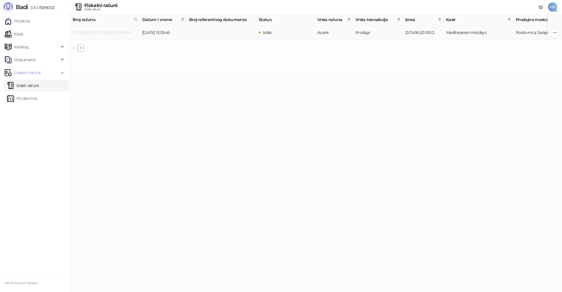
click at [123, 32] on link "TU7NXWSC-TU7NXWSC-9844" at bounding box center [101, 32] width 57 height 5
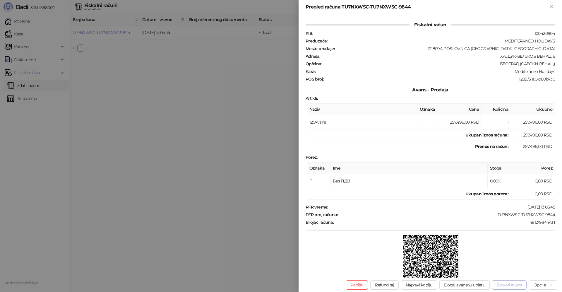
click at [503, 285] on button "Zatvori avans" at bounding box center [509, 284] width 35 height 9
type input "**********"
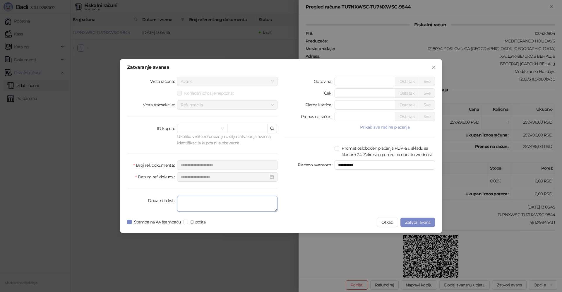
click at [202, 205] on textarea "Dodatni tekst" at bounding box center [227, 204] width 100 height 16
type textarea "*******"
click at [132, 221] on span "Štampa na A4 štampaču" at bounding box center [158, 222] width 52 height 6
click at [424, 220] on span "Zatvori avans" at bounding box center [417, 222] width 25 height 5
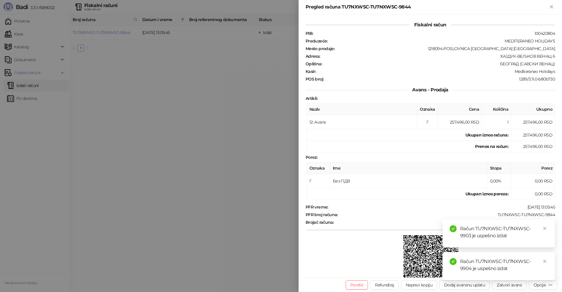
click at [547, 223] on div "Račun TU7NXWSC-TU7NXWSC-9903 je uspešno izdat" at bounding box center [499, 233] width 112 height 28
click at [547, 229] on icon "close" at bounding box center [545, 228] width 4 height 4
drag, startPoint x: 545, startPoint y: 262, endPoint x: 547, endPoint y: 111, distance: 150.8
click at [546, 255] on div "Račun TU7NXWSC-TU7NXWSC-9904 je uspešno izdat" at bounding box center [499, 266] width 112 height 28
drag, startPoint x: 545, startPoint y: 262, endPoint x: 551, endPoint y: 75, distance: 186.8
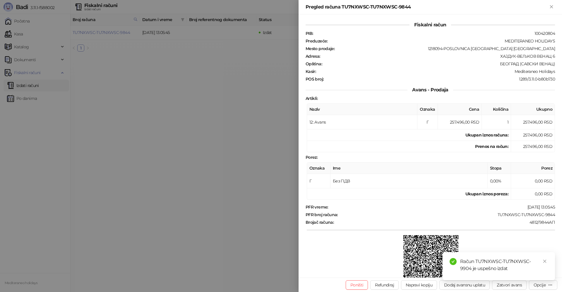
click at [545, 261] on icon "close" at bounding box center [545, 261] width 4 height 4
click at [553, 7] on icon "Zatvori" at bounding box center [551, 6] width 5 height 5
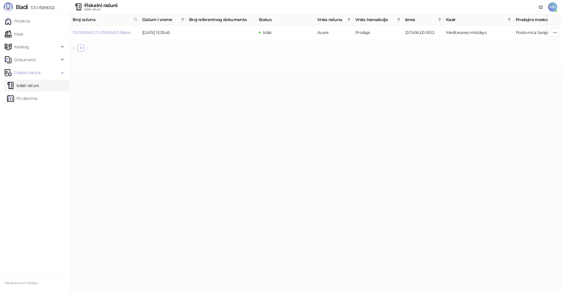
click at [39, 86] on link "Izdati računi" at bounding box center [23, 86] width 32 height 12
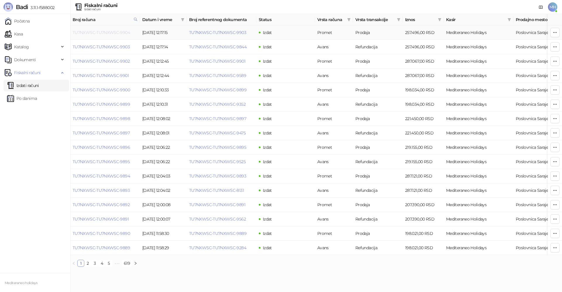
click at [120, 32] on link "TU7NXWSC-TU7NXWSC-9904" at bounding box center [101, 32] width 57 height 5
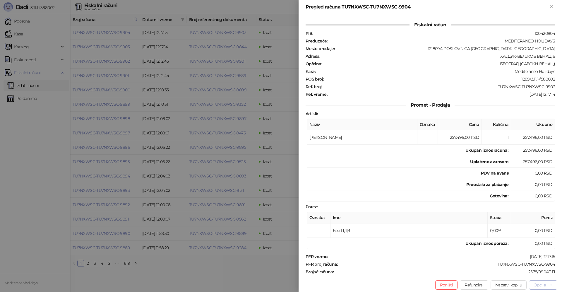
click at [543, 283] on div "Opcije" at bounding box center [540, 284] width 12 height 5
click at [525, 273] on span "Preuzmi u PDF formatu" at bounding box center [523, 273] width 60 height 6
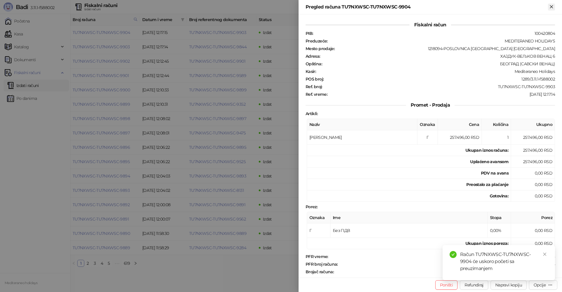
click at [552, 8] on icon "Zatvori" at bounding box center [551, 6] width 5 height 5
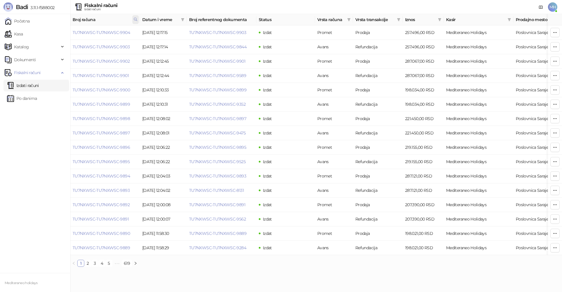
click at [137, 19] on icon at bounding box center [135, 19] width 4 height 4
drag, startPoint x: 102, startPoint y: 33, endPoint x: 42, endPoint y: 32, distance: 60.3
click at [35, 35] on body "Badi 3.11.1-f588002 Početna Kasa Katalog Dokumenti Fiskalni računi Izdati račun…" at bounding box center [281, 135] width 562 height 271
type input "****"
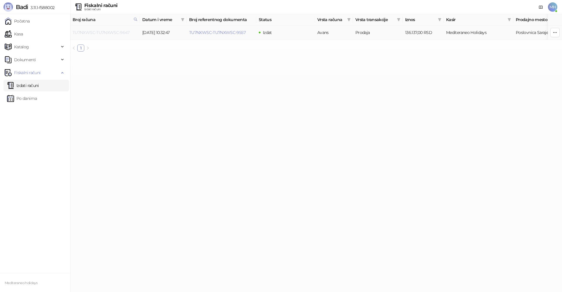
click at [112, 31] on link "TU7NXWSC-TU7NXWSC-9647" at bounding box center [101, 32] width 57 height 5
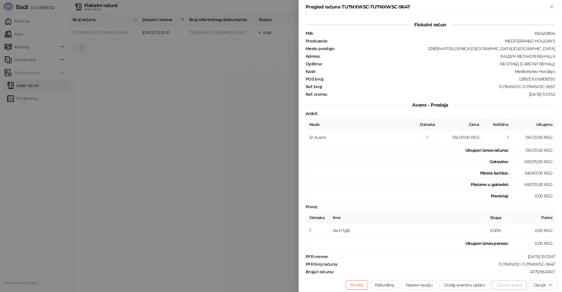
click at [506, 284] on button "Zatvori avans" at bounding box center [509, 284] width 35 height 9
type input "**********"
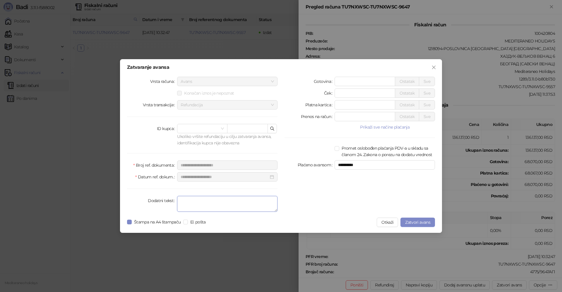
click at [249, 204] on textarea "Dodatni tekst" at bounding box center [227, 204] width 100 height 16
type textarea "*******"
drag, startPoint x: 126, startPoint y: 222, endPoint x: 133, endPoint y: 218, distance: 7.6
click at [127, 222] on div "**********" at bounding box center [281, 146] width 322 height 174
click at [415, 221] on span "Zatvori avans" at bounding box center [417, 222] width 25 height 5
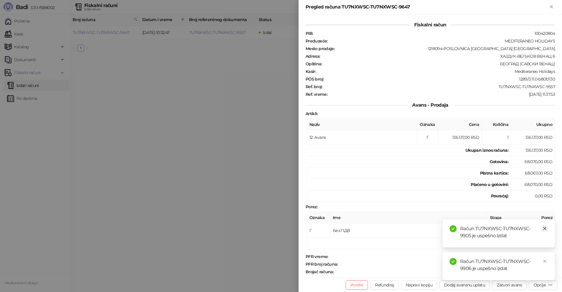
click at [547, 228] on icon "close" at bounding box center [545, 228] width 4 height 4
click at [545, 261] on icon "close" at bounding box center [545, 261] width 4 height 4
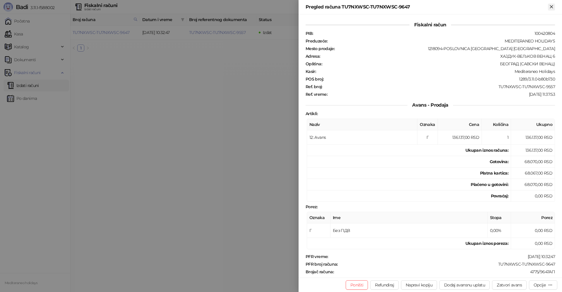
click at [552, 7] on icon "Zatvori" at bounding box center [551, 6] width 3 height 3
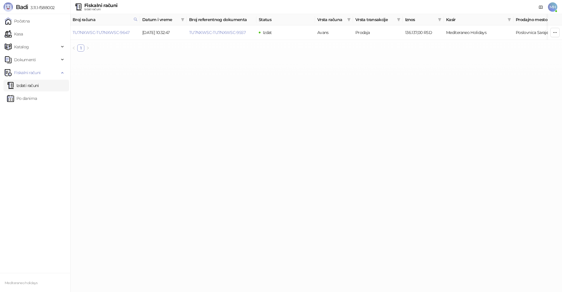
click at [30, 85] on link "Izdati računi" at bounding box center [23, 86] width 32 height 12
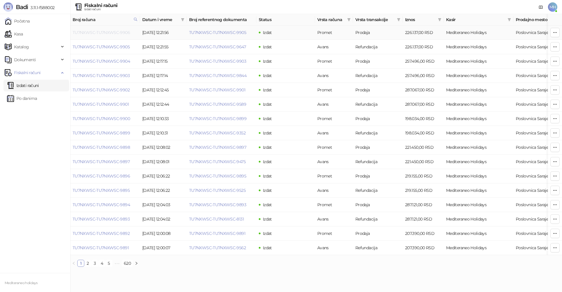
click at [118, 32] on link "TU7NXWSC-TU7NXWSC-9906" at bounding box center [101, 32] width 57 height 5
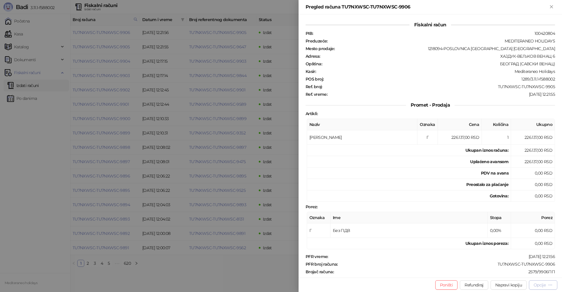
click at [543, 287] on div "Opcije" at bounding box center [540, 284] width 12 height 5
click at [530, 274] on span "Preuzmi u PDF formatu" at bounding box center [523, 273] width 60 height 6
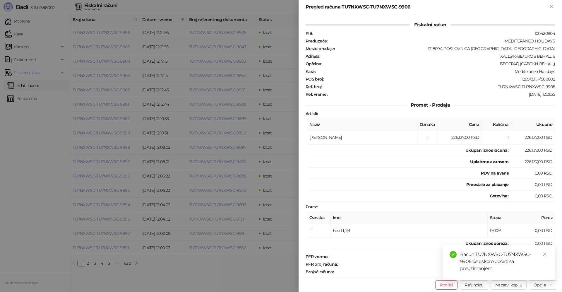
click at [548, 5] on div "Pregled računa TU7NXWSC-TU7NXWSC-9906" at bounding box center [427, 7] width 242 height 7
click at [549, 6] on icon "Zatvori" at bounding box center [551, 6] width 5 height 5
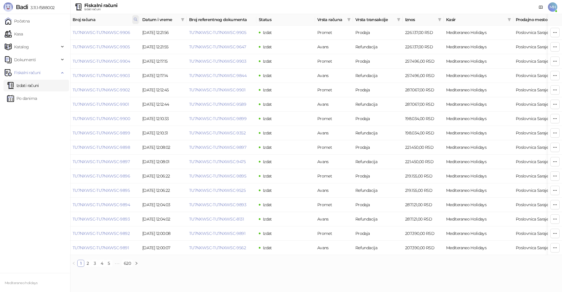
click at [134, 20] on icon at bounding box center [135, 19] width 4 height 4
drag, startPoint x: 103, startPoint y: 33, endPoint x: 54, endPoint y: 36, distance: 49.6
click at [53, 36] on body "Badi 3.11.1-f588002 Početna Kasa Katalog Dokumenti Fiskalni računi Izdati račun…" at bounding box center [281, 135] width 562 height 271
type input "****"
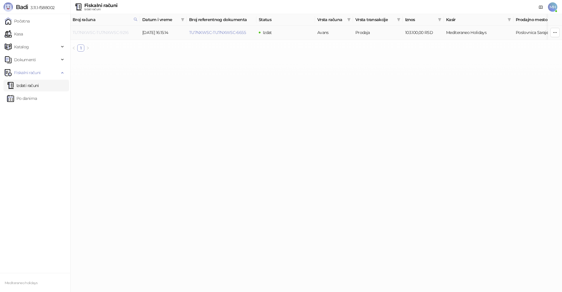
click at [118, 32] on link "TU7NXWSC-TU7NXWSC-9216" at bounding box center [101, 32] width 56 height 5
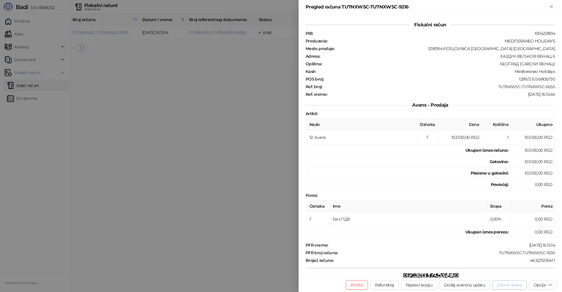
click at [514, 286] on button "Zatvori avans" at bounding box center [509, 284] width 35 height 9
type input "**********"
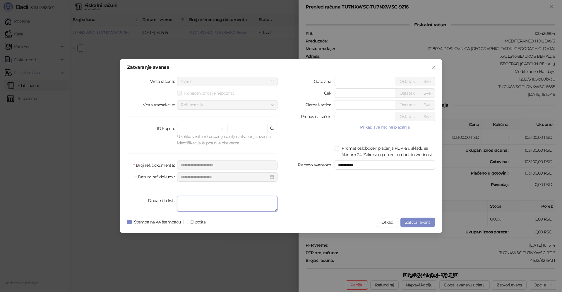
click at [198, 199] on textarea "Dodatni tekst" at bounding box center [227, 204] width 100 height 16
type textarea "*******"
click at [413, 223] on span "Zatvori avans" at bounding box center [417, 222] width 25 height 5
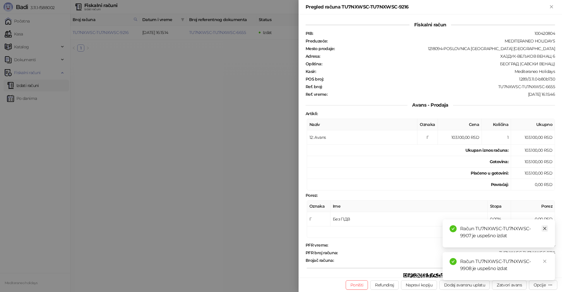
click at [545, 226] on link "Close" at bounding box center [545, 228] width 6 height 6
drag, startPoint x: 546, startPoint y: 260, endPoint x: 554, endPoint y: 54, distance: 205.7
click at [546, 258] on link "Close" at bounding box center [545, 261] width 6 height 6
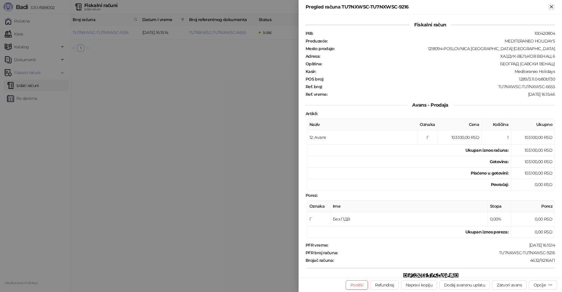
click at [554, 7] on icon "Zatvori" at bounding box center [551, 6] width 5 height 5
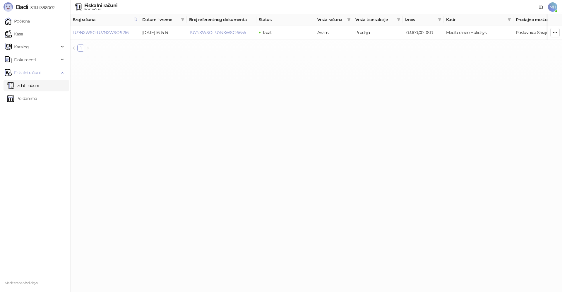
click at [39, 82] on link "Izdati računi" at bounding box center [23, 86] width 32 height 12
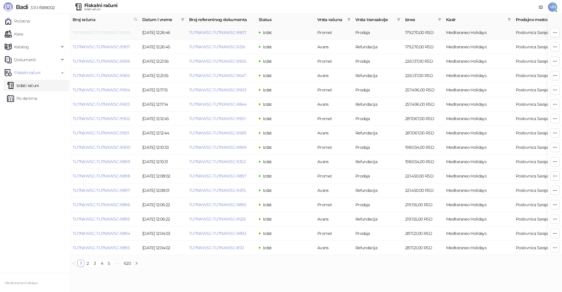
click at [110, 32] on link "TU7NXWSC-TU7NXWSC-9908" at bounding box center [101, 32] width 57 height 5
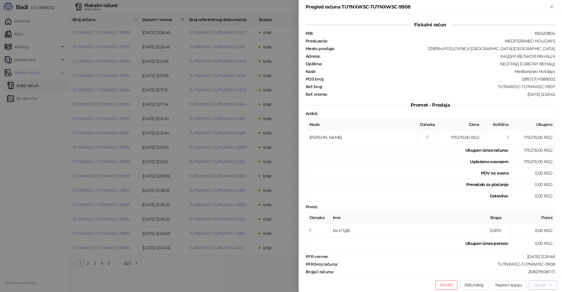
drag, startPoint x: 549, startPoint y: 285, endPoint x: 542, endPoint y: 283, distance: 6.8
click at [549, 285] on icon "button" at bounding box center [550, 284] width 5 height 5
click at [524, 274] on span "Preuzmi u PDF formatu" at bounding box center [523, 273] width 60 height 6
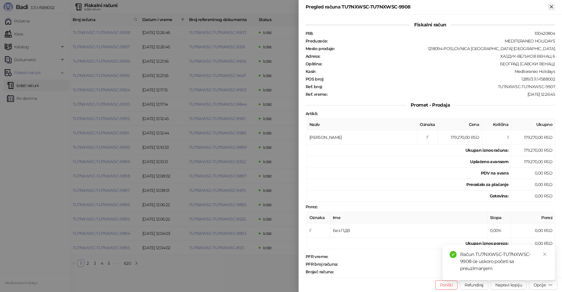
click at [551, 6] on icon "Zatvori" at bounding box center [551, 6] width 5 height 5
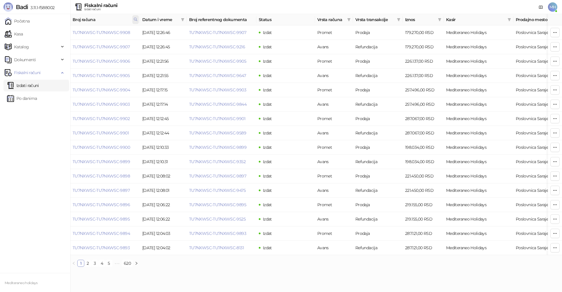
click at [135, 18] on icon at bounding box center [135, 19] width 4 height 4
drag, startPoint x: 102, startPoint y: 32, endPoint x: 63, endPoint y: 36, distance: 39.8
click at [62, 36] on body "Badi 3.11.1-f588002 Početna Kasa Katalog Dokumenti Fiskalni računi Izdati račun…" at bounding box center [281, 135] width 562 height 271
type input "****"
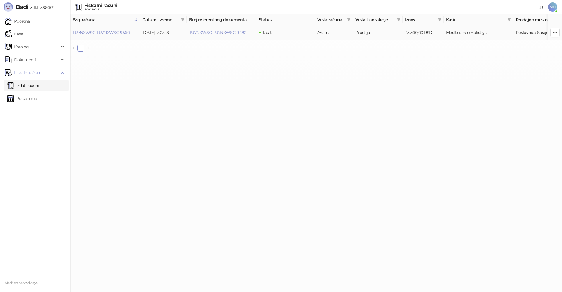
click at [117, 28] on td "TU7NXWSC-TU7NXWSC-9560" at bounding box center [105, 32] width 70 height 14
click at [117, 31] on link "TU7NXWSC-TU7NXWSC-9560" at bounding box center [101, 32] width 57 height 5
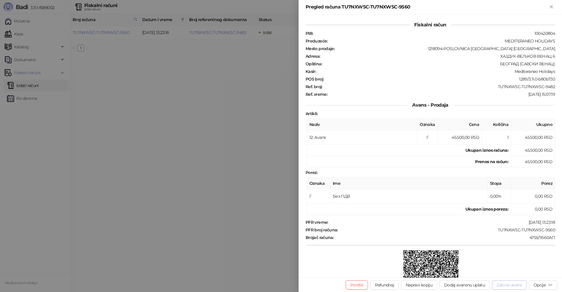
click at [513, 285] on button "Zatvori avans" at bounding box center [509, 284] width 35 height 9
type input "**********"
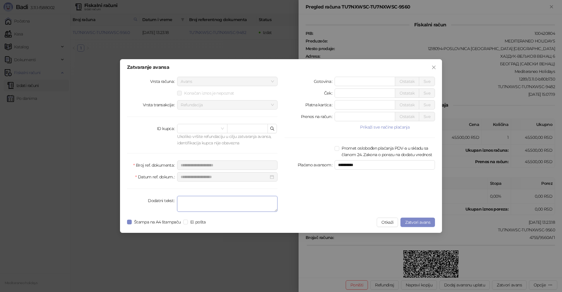
click at [224, 200] on textarea "Dodatni tekst" at bounding box center [227, 204] width 100 height 16
type textarea "*******"
click at [415, 221] on span "Zatvori avans" at bounding box center [417, 222] width 25 height 5
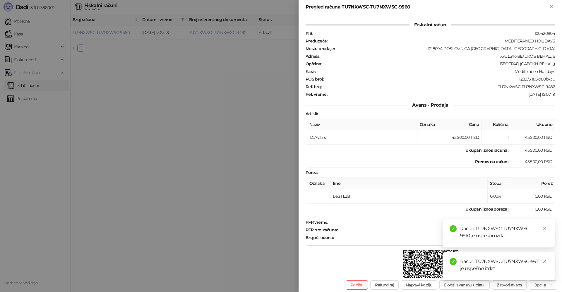
drag, startPoint x: 547, startPoint y: 228, endPoint x: 547, endPoint y: 232, distance: 3.5
click at [547, 229] on link "Close" at bounding box center [545, 228] width 6 height 6
drag, startPoint x: 547, startPoint y: 260, endPoint x: 545, endPoint y: 19, distance: 240.9
click at [546, 254] on div "Račun TU7NXWSC-TU7NXWSC-9911 je uspešno izdat" at bounding box center [499, 266] width 112 height 28
drag, startPoint x: 551, startPoint y: 7, endPoint x: 266, endPoint y: 84, distance: 294.9
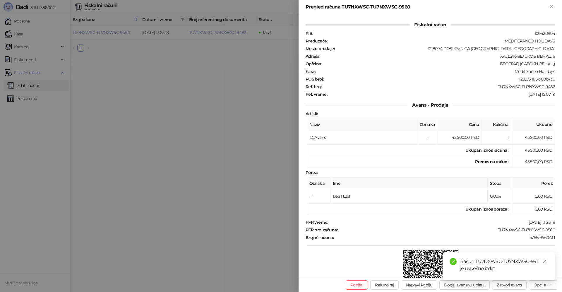
click at [551, 7] on icon "Zatvori" at bounding box center [551, 6] width 3 height 3
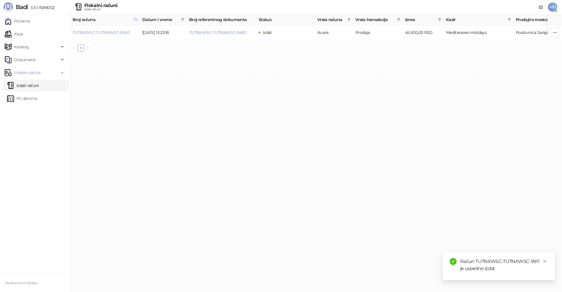
click at [37, 84] on link "Izdati računi" at bounding box center [23, 86] width 32 height 12
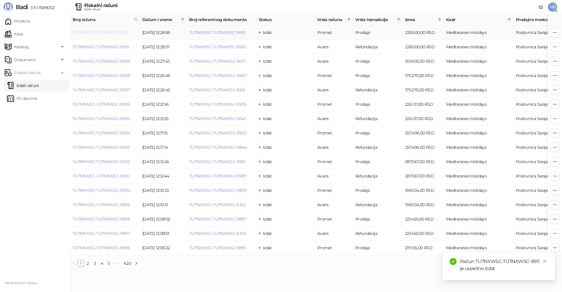
click at [117, 31] on link "TU7NXWSC-TU7NXWSC-9911" at bounding box center [100, 32] width 55 height 5
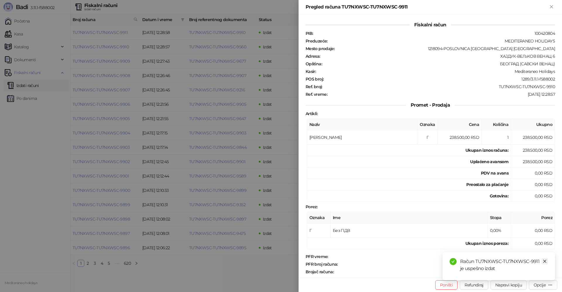
drag, startPoint x: 544, startPoint y: 260, endPoint x: 544, endPoint y: 269, distance: 9.1
click at [545, 260] on icon "close" at bounding box center [545, 261] width 4 height 4
click at [538, 284] on div "Opcije" at bounding box center [540, 284] width 12 height 5
click at [499, 275] on span "Preuzmi u PDF formatu" at bounding box center [523, 273] width 60 height 6
click at [551, 7] on icon "Zatvori" at bounding box center [551, 6] width 3 height 3
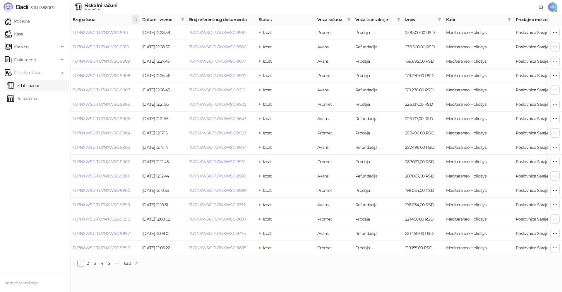
click at [134, 18] on icon at bounding box center [135, 19] width 4 height 4
click at [68, 32] on body "Badi 3.11.1-f588002 Početna Kasa Katalog Dokumenti Fiskalni računi Izdati račun…" at bounding box center [281, 135] width 562 height 271
type input "****"
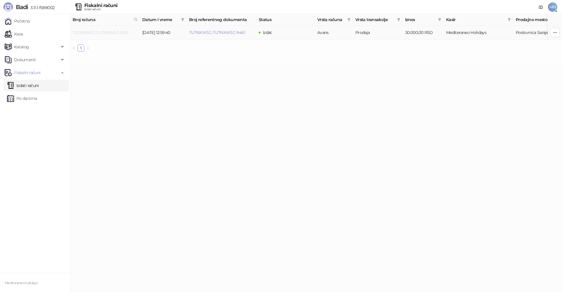
click at [123, 33] on link "TU7NXWSC-TU7NXWSC-9515" at bounding box center [101, 32] width 56 height 5
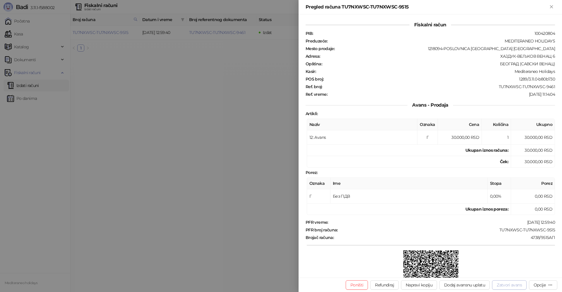
click at [508, 285] on button "Zatvori avans" at bounding box center [509, 284] width 35 height 9
type input "**********"
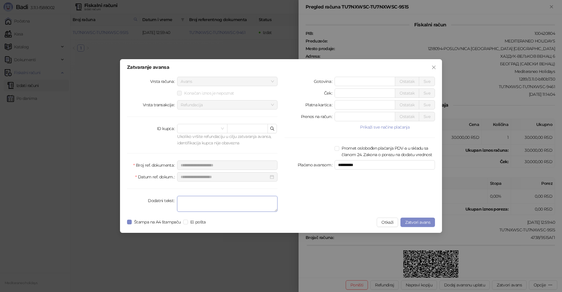
click at [237, 204] on textarea "Dodatni tekst" at bounding box center [227, 204] width 100 height 16
type textarea "*******"
click at [412, 221] on span "Zatvori avans" at bounding box center [417, 222] width 25 height 5
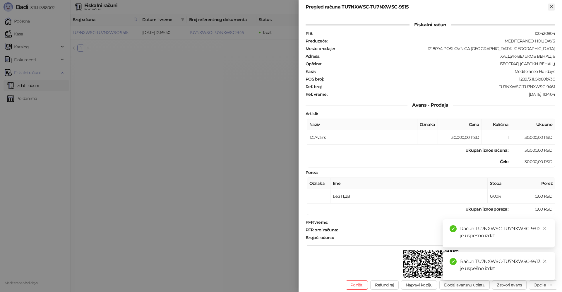
click at [551, 6] on icon "Zatvori" at bounding box center [551, 6] width 3 height 3
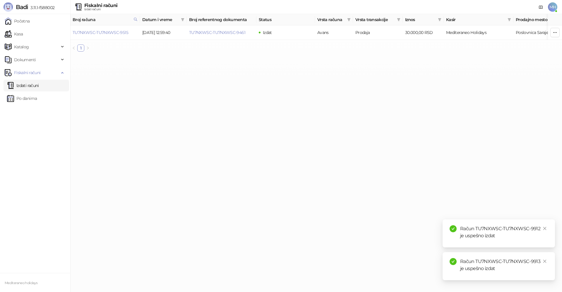
click at [39, 86] on link "Izdati računi" at bounding box center [23, 86] width 32 height 12
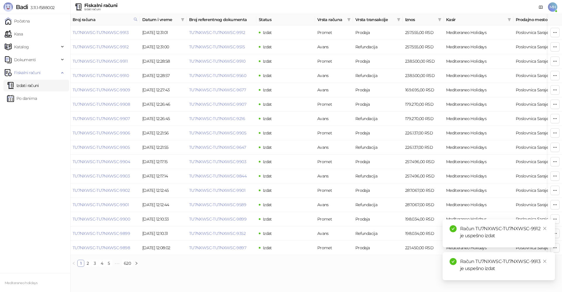
drag, startPoint x: 544, startPoint y: 229, endPoint x: 547, endPoint y: 242, distance: 13.8
click at [545, 229] on icon "close" at bounding box center [545, 228] width 4 height 4
click at [546, 262] on icon "close" at bounding box center [545, 261] width 4 height 4
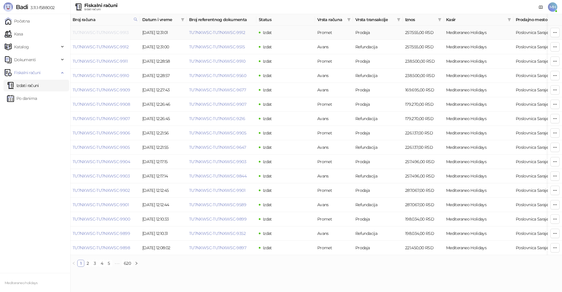
click at [104, 32] on link "TU7NXWSC-TU7NXWSC-9913" at bounding box center [101, 32] width 56 height 5
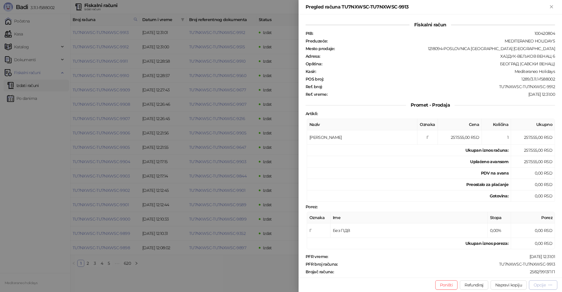
click at [544, 285] on div "Opcije" at bounding box center [540, 284] width 12 height 5
click at [502, 273] on span "Preuzmi u PDF formatu" at bounding box center [523, 273] width 60 height 6
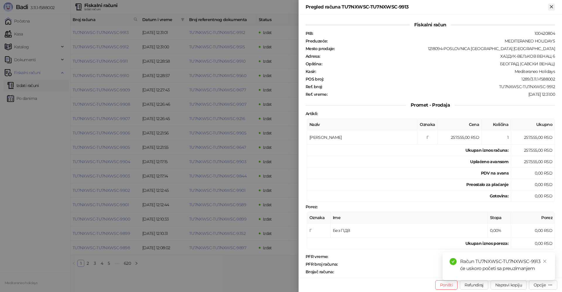
click at [552, 5] on icon "Zatvori" at bounding box center [551, 6] width 5 height 5
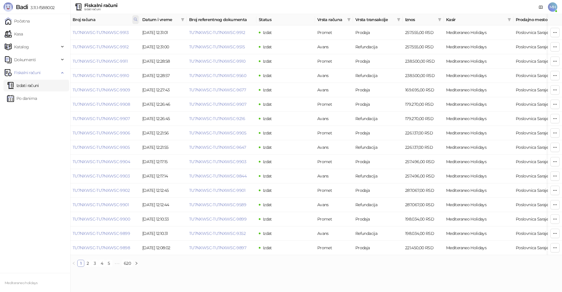
click at [136, 20] on icon at bounding box center [135, 19] width 4 height 4
drag, startPoint x: 32, startPoint y: 33, endPoint x: 37, endPoint y: 34, distance: 4.7
click at [26, 33] on body "Badi 3.11.1-f588002 Početna Kasa Katalog Dokumenti Fiskalni računi Izdati račun…" at bounding box center [281, 135] width 562 height 271
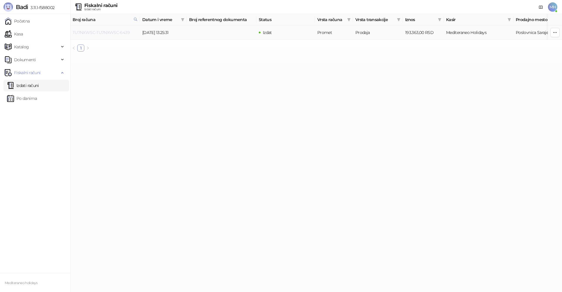
click at [114, 32] on link "TU7NXWSC-TU7NXWSC-6439" at bounding box center [101, 32] width 57 height 5
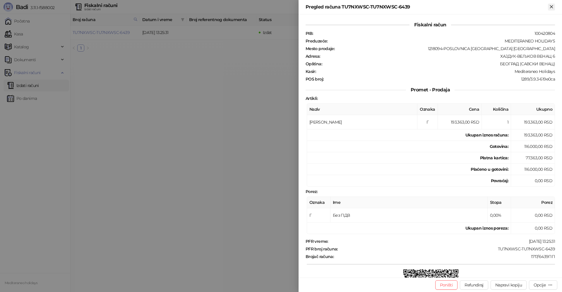
click at [551, 6] on icon "Zatvori" at bounding box center [551, 6] width 5 height 5
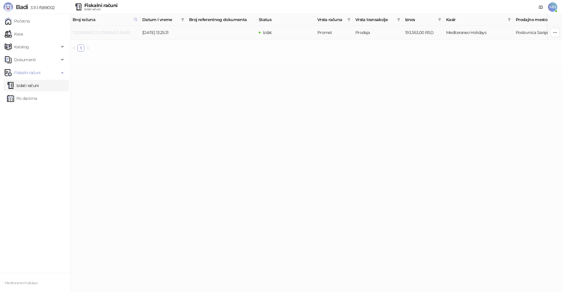
click at [117, 33] on link "TU7NXWSC-TU7NXWSC-6439" at bounding box center [101, 32] width 57 height 5
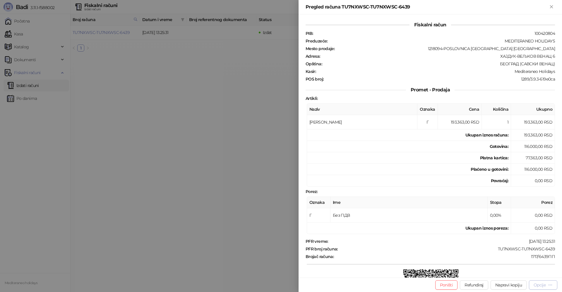
click at [539, 285] on div "Opcije" at bounding box center [540, 284] width 12 height 5
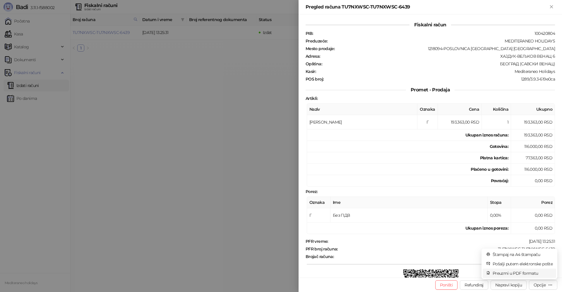
click at [515, 273] on span "Preuzmi u PDF formatu" at bounding box center [523, 273] width 60 height 6
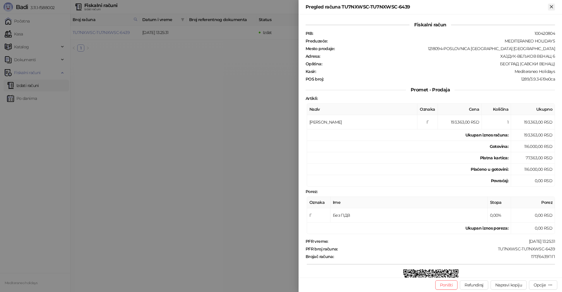
click at [549, 8] on icon "Zatvori" at bounding box center [551, 6] width 5 height 5
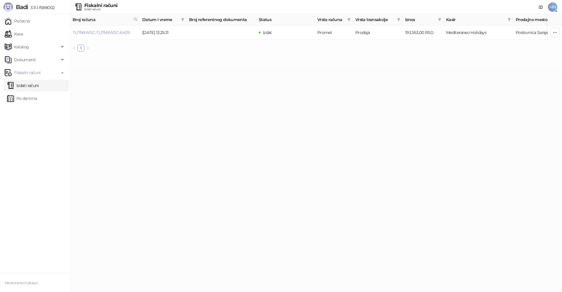
click at [28, 86] on link "Izdati računi" at bounding box center [23, 86] width 32 height 12
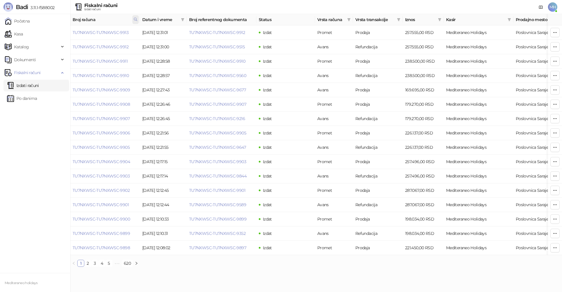
click at [134, 19] on icon at bounding box center [135, 19] width 4 height 4
click at [44, 34] on body "Badi 3.11.1-f588002 Početna Kasa Katalog Dokumenti Fiskalni računi Izdati račun…" at bounding box center [281, 135] width 562 height 271
type input "****"
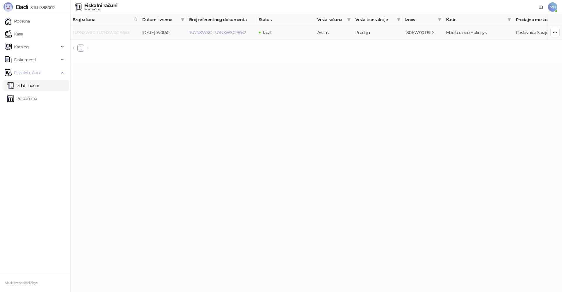
click at [112, 32] on link "TU7NXWSC-TU7NXWSC-9563" at bounding box center [101, 32] width 57 height 5
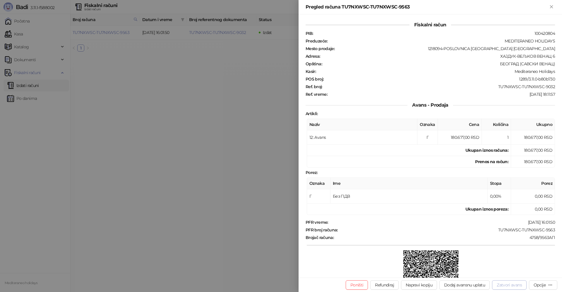
click at [510, 285] on button "Zatvori avans" at bounding box center [509, 284] width 35 height 9
type input "**********"
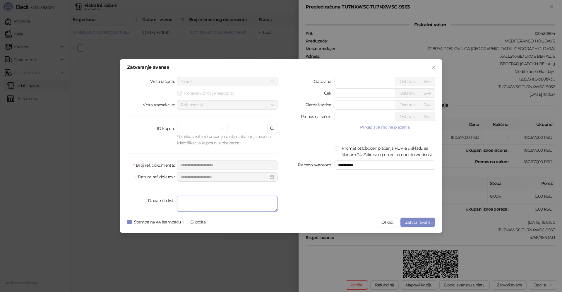
click at [208, 204] on textarea "Dodatni tekst" at bounding box center [227, 204] width 100 height 16
type textarea "*******"
click at [126, 222] on div "**********" at bounding box center [281, 146] width 322 height 174
click at [410, 220] on span "Zatvori avans" at bounding box center [417, 222] width 25 height 5
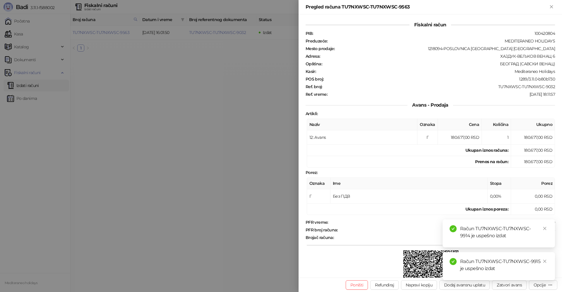
click at [549, 227] on div "Račun TU7NXWSC-TU7NXWSC-9914 je uspešno izdat" at bounding box center [499, 233] width 112 height 28
click at [547, 229] on icon "close" at bounding box center [545, 228] width 4 height 4
click at [543, 259] on icon "close" at bounding box center [545, 261] width 4 height 4
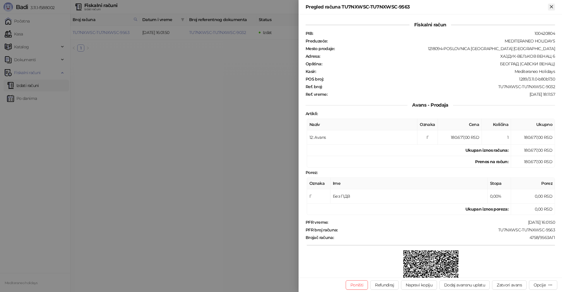
click at [552, 6] on icon "Zatvori" at bounding box center [551, 6] width 5 height 5
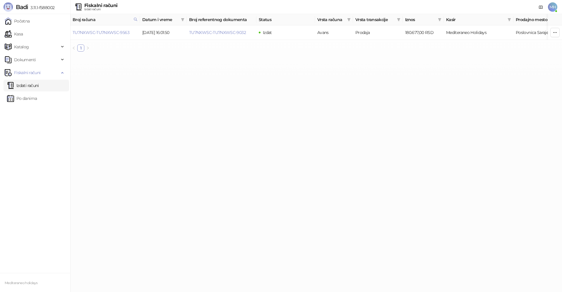
click at [33, 80] on link "Izdati računi" at bounding box center [23, 86] width 32 height 12
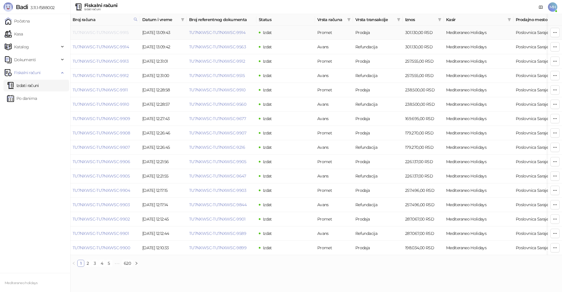
click at [120, 30] on link "TU7NXWSC-TU7NXWSC-9915" at bounding box center [101, 32] width 56 height 5
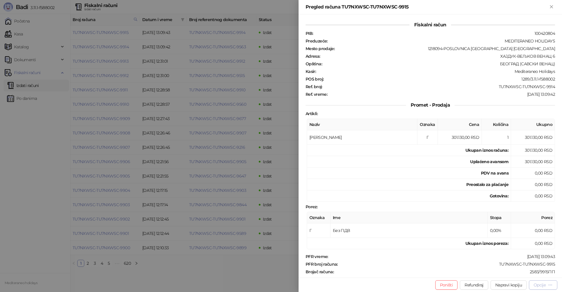
click at [548, 284] on icon "button" at bounding box center [550, 284] width 5 height 5
click at [516, 273] on span "Preuzmi u PDF formatu" at bounding box center [523, 273] width 60 height 6
click at [551, 6] on icon "Zatvori" at bounding box center [551, 6] width 5 height 5
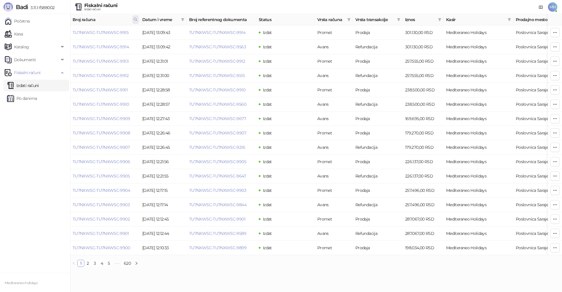
click at [136, 21] on icon at bounding box center [135, 19] width 4 height 4
drag, startPoint x: 68, startPoint y: 33, endPoint x: 73, endPoint y: 32, distance: 4.3
click at [67, 33] on body "Badi 3.11.1-f588002 Početna Kasa Katalog Dokumenti Fiskalni računi Izdati račun…" at bounding box center [281, 135] width 562 height 271
type input "****"
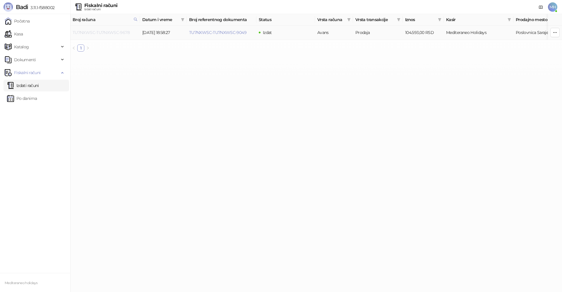
click at [128, 32] on link "TU7NXWSC-TU7NXWSC-9678" at bounding box center [101, 32] width 57 height 5
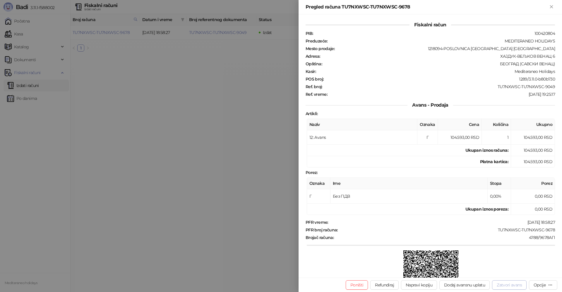
click at [516, 283] on button "Zatvori avans" at bounding box center [509, 284] width 35 height 9
type input "**********"
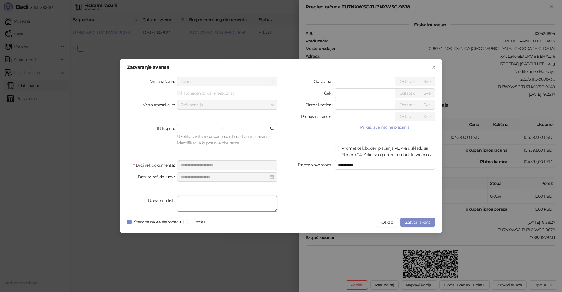
click at [231, 205] on textarea "Dodatni tekst" at bounding box center [227, 204] width 100 height 16
type textarea "*******"
click at [424, 221] on span "Zatvori avans" at bounding box center [417, 222] width 25 height 5
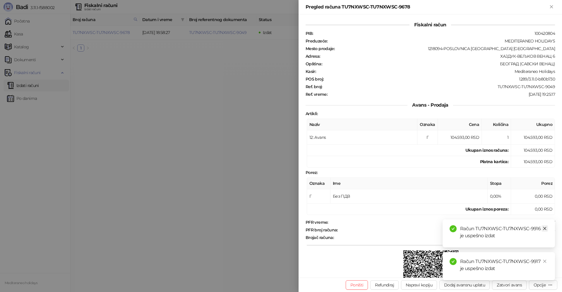
click at [544, 229] on icon "close" at bounding box center [545, 228] width 4 height 4
click at [544, 261] on icon "close" at bounding box center [545, 261] width 4 height 4
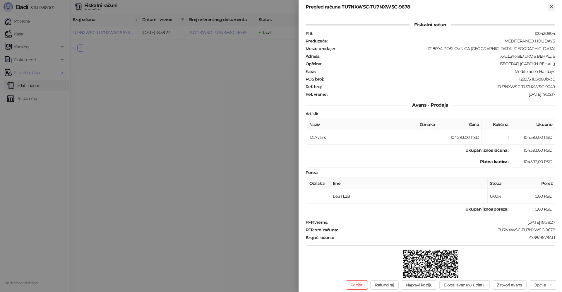
click at [552, 7] on icon "Zatvori" at bounding box center [551, 6] width 3 height 3
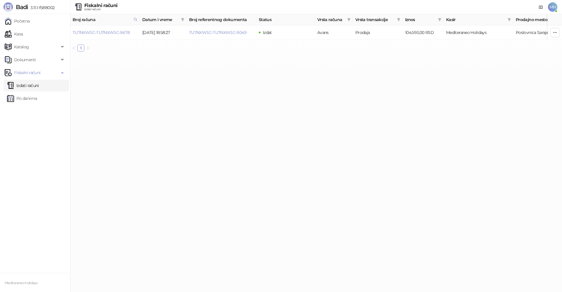
click at [32, 88] on link "Izdati računi" at bounding box center [23, 86] width 32 height 12
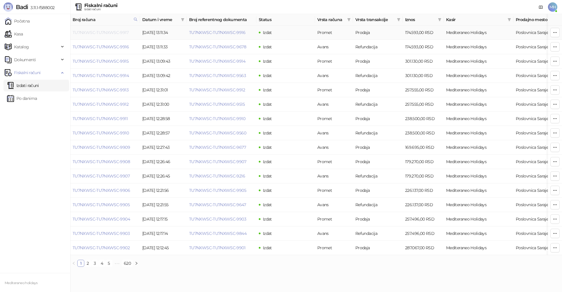
click at [114, 32] on link "TU7NXWSC-TU7NXWSC-9917" at bounding box center [101, 32] width 56 height 5
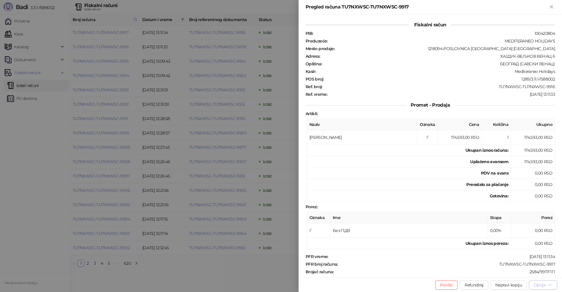
click at [543, 286] on div "Opcije" at bounding box center [540, 284] width 12 height 5
click at [519, 271] on span "Preuzmi u PDF formatu" at bounding box center [523, 273] width 60 height 6
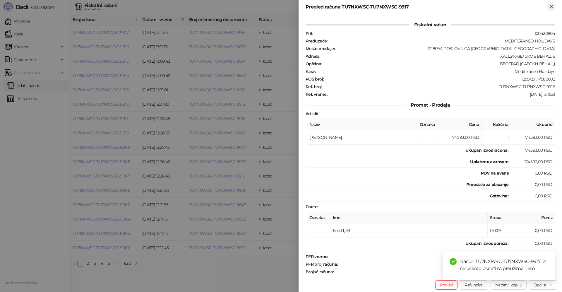
click at [549, 5] on icon "Zatvori" at bounding box center [551, 6] width 5 height 5
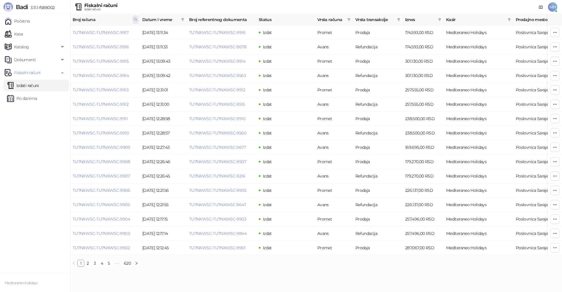
click at [135, 19] on icon at bounding box center [135, 19] width 4 height 4
drag, startPoint x: 97, startPoint y: 33, endPoint x: 59, endPoint y: 30, distance: 38.5
click at [56, 32] on body "Badi 3.11.1-f588002 Početna Kasa Katalog Dokumenti Fiskalni računi Izdati račun…" at bounding box center [281, 135] width 562 height 271
type input "****"
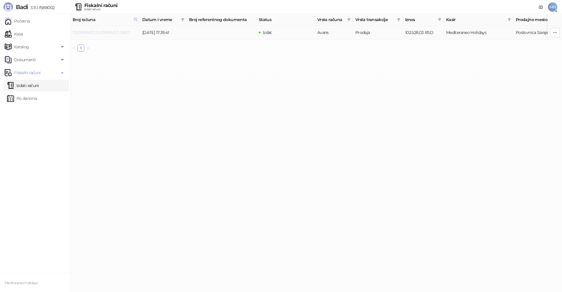
click at [107, 30] on link "TU7NXWSC-TU7NXWSC-9667" at bounding box center [101, 32] width 57 height 5
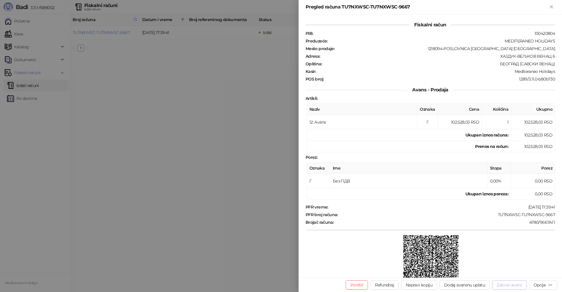
click at [514, 285] on button "Zatvori avans" at bounding box center [509, 284] width 35 height 9
type input "**********"
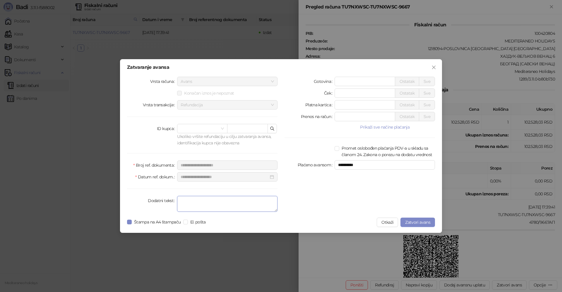
click at [215, 205] on textarea "Dodatni tekst" at bounding box center [227, 204] width 100 height 16
type textarea "*******"
click at [418, 221] on span "Zatvori avans" at bounding box center [417, 222] width 25 height 5
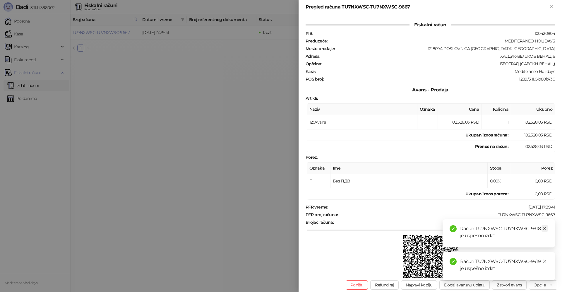
click at [545, 229] on icon "close" at bounding box center [544, 228] width 3 height 3
click at [542, 260] on link "Close" at bounding box center [545, 261] width 6 height 6
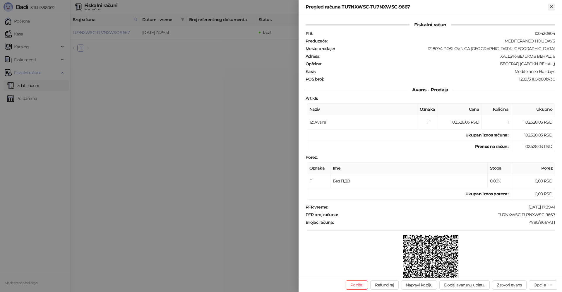
click at [551, 8] on icon "Zatvori" at bounding box center [551, 6] width 5 height 5
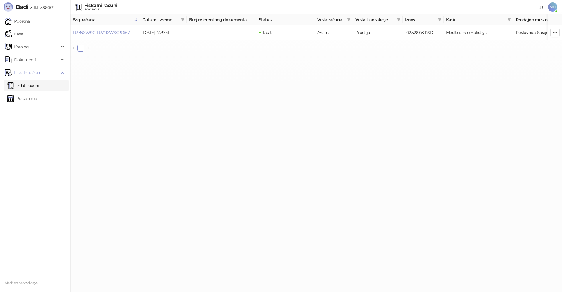
click at [28, 81] on link "Izdati računi" at bounding box center [23, 86] width 32 height 12
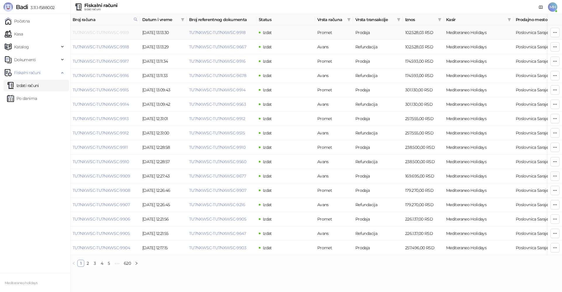
click at [107, 32] on link "TU7NXWSC-TU7NXWSC-9919" at bounding box center [101, 32] width 56 height 5
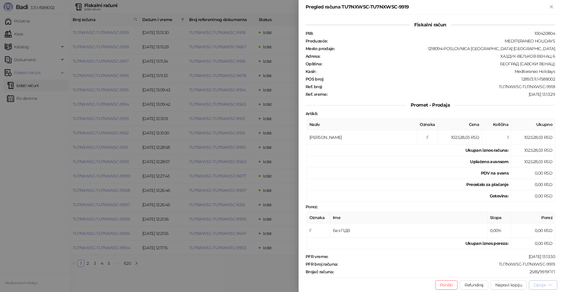
click at [539, 284] on div "Opcije" at bounding box center [540, 284] width 12 height 5
click at [526, 274] on span "Preuzmi u PDF formatu" at bounding box center [523, 273] width 60 height 6
click at [553, 5] on icon "Zatvori" at bounding box center [551, 6] width 5 height 5
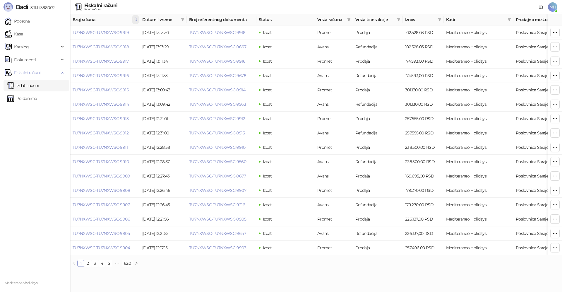
click at [136, 18] on icon at bounding box center [135, 19] width 4 height 4
drag, startPoint x: 101, startPoint y: 30, endPoint x: 54, endPoint y: 30, distance: 46.5
click at [54, 32] on body "Badi 3.11.1-f588002 Početna Kasa Katalog Dokumenti Fiskalni računi Izdati račun…" at bounding box center [281, 135] width 562 height 271
type input "****"
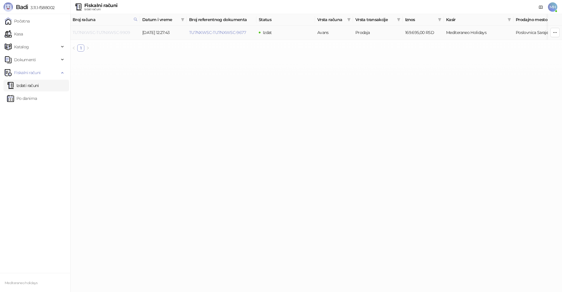
click at [119, 32] on link "TU7NXWSC-TU7NXWSC-9909" at bounding box center [101, 32] width 57 height 5
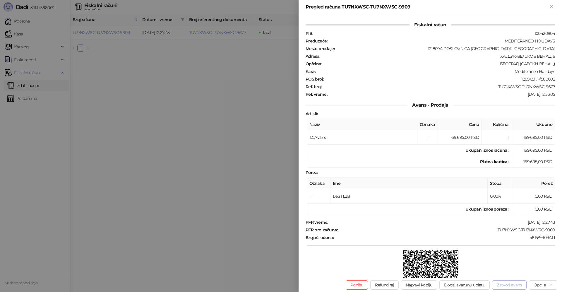
click at [504, 286] on button "Zatvori avans" at bounding box center [509, 284] width 35 height 9
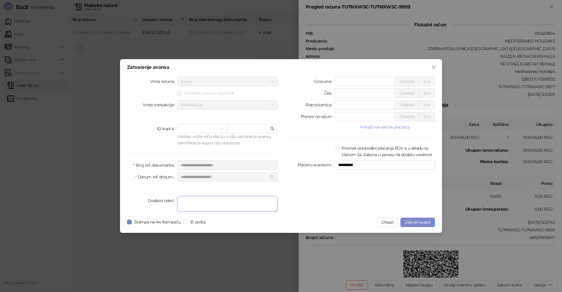
click at [210, 203] on textarea "Dodatni tekst" at bounding box center [227, 204] width 100 height 16
type textarea "*******"
click at [417, 224] on span "Zatvori avans" at bounding box center [417, 222] width 25 height 5
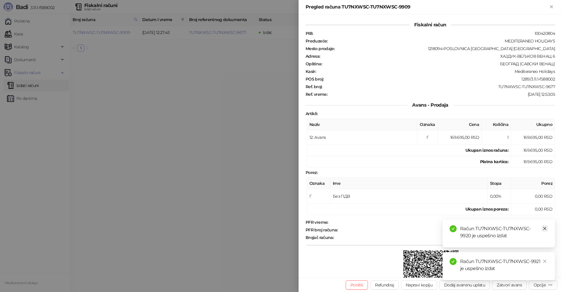
click at [545, 229] on icon "close" at bounding box center [545, 228] width 4 height 4
drag, startPoint x: 545, startPoint y: 262, endPoint x: 542, endPoint y: 177, distance: 84.6
click at [545, 261] on icon "close" at bounding box center [545, 261] width 4 height 4
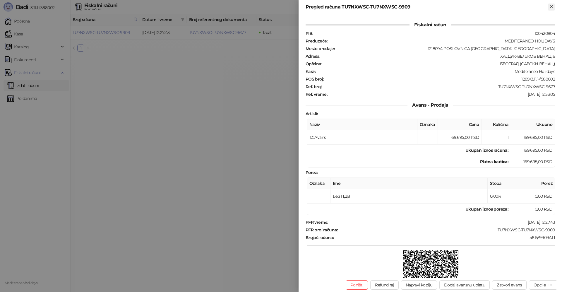
click at [553, 7] on icon "Zatvori" at bounding box center [551, 6] width 5 height 5
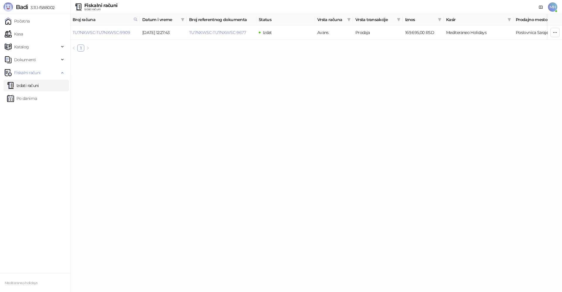
click at [39, 86] on link "Izdati računi" at bounding box center [23, 86] width 32 height 12
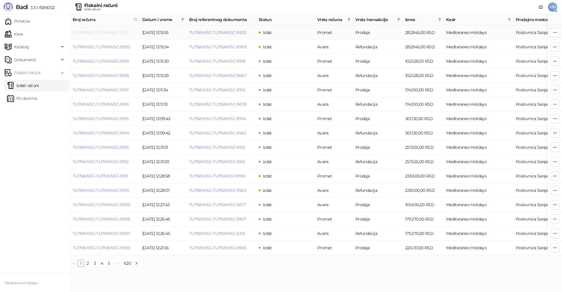
click at [116, 31] on link "TU7NXWSC-TU7NXWSC-9921" at bounding box center [101, 32] width 56 height 5
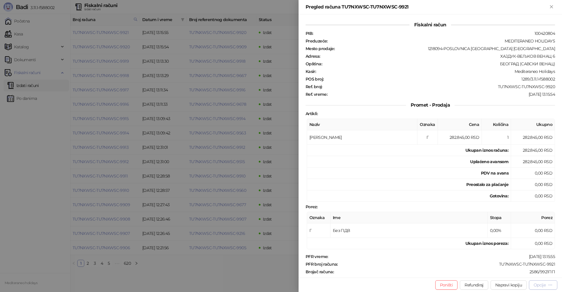
click at [551, 287] on icon "button" at bounding box center [550, 284] width 5 height 5
click at [512, 273] on span "Preuzmi u PDF formatu" at bounding box center [523, 273] width 60 height 6
drag, startPoint x: 551, startPoint y: 5, endPoint x: 284, endPoint y: 180, distance: 319.3
click at [551, 5] on icon "Zatvori" at bounding box center [551, 6] width 5 height 5
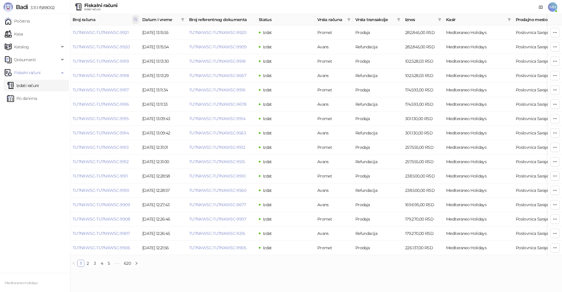
click at [137, 20] on icon at bounding box center [135, 19] width 4 height 4
drag, startPoint x: 86, startPoint y: 31, endPoint x: 69, endPoint y: 31, distance: 17.6
click at [67, 32] on body "Badi 3.11.1-f588002 Početna Kasa Katalog Dokumenti Fiskalni računi Izdati račun…" at bounding box center [281, 135] width 562 height 271
type input "****"
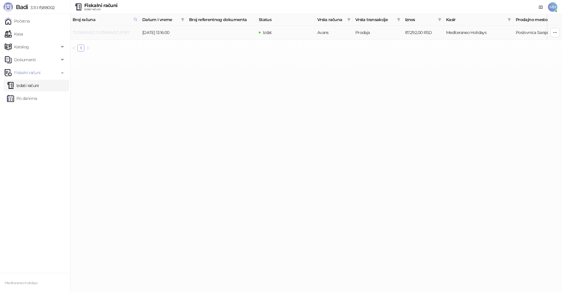
click at [114, 32] on link "TU7NXWSC-TU7NXWSC-9797" at bounding box center [101, 32] width 57 height 5
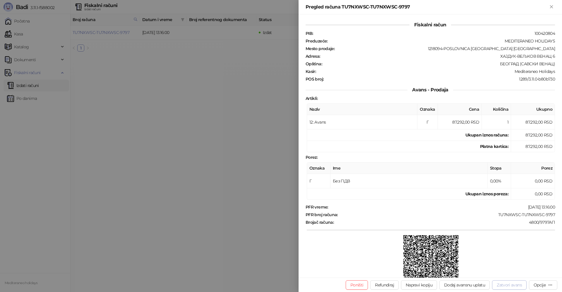
click at [512, 286] on button "Zatvori avans" at bounding box center [509, 284] width 35 height 9
type input "**********"
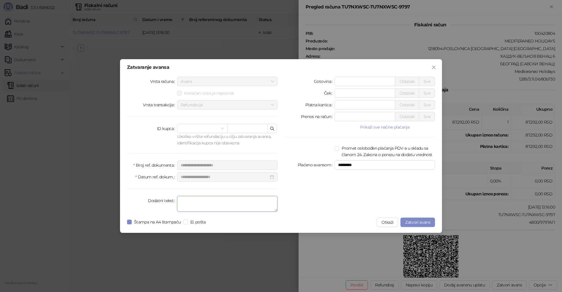
click at [215, 206] on textarea "Dodatni tekst" at bounding box center [227, 204] width 100 height 16
type textarea "****"
click at [412, 222] on span "Zatvori avans" at bounding box center [417, 222] width 25 height 5
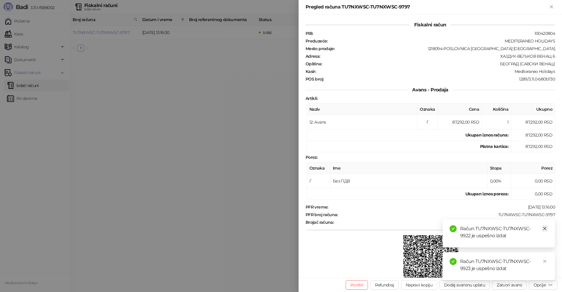
click at [547, 227] on icon "close" at bounding box center [545, 228] width 4 height 4
drag, startPoint x: 545, startPoint y: 259, endPoint x: 557, endPoint y: 126, distance: 134.1
click at [546, 254] on div "Račun TU7NXWSC-TU7NXWSC-9923 je uspešno izdat" at bounding box center [499, 266] width 112 height 28
click at [551, 8] on icon "Zatvori" at bounding box center [551, 6] width 5 height 5
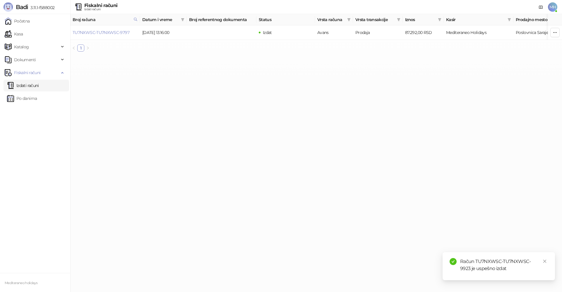
click at [29, 85] on link "Izdati računi" at bounding box center [23, 86] width 32 height 12
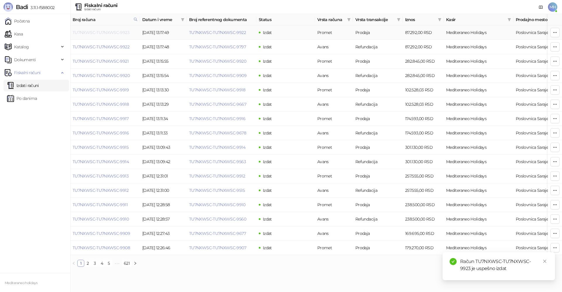
click at [109, 30] on link "TU7NXWSC-TU7NXWSC-9923" at bounding box center [101, 32] width 57 height 5
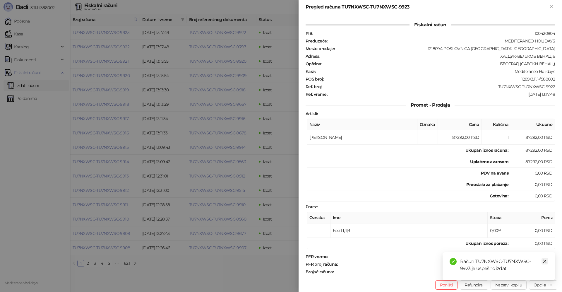
click at [544, 262] on icon "close" at bounding box center [545, 261] width 4 height 4
click at [537, 282] on button "Opcije" at bounding box center [543, 284] width 28 height 9
click at [503, 273] on span "Preuzmi u PDF formatu" at bounding box center [523, 273] width 60 height 6
click at [552, 5] on icon "Zatvori" at bounding box center [551, 6] width 5 height 5
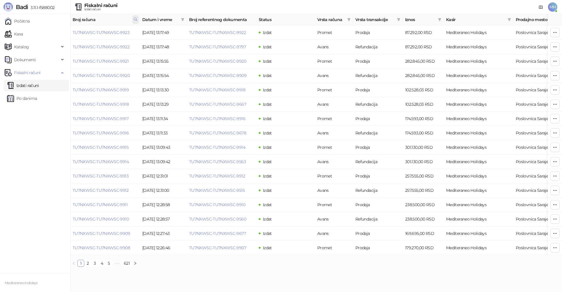
click at [135, 20] on icon at bounding box center [135, 19] width 4 height 4
drag, startPoint x: 51, startPoint y: 34, endPoint x: 50, endPoint y: 31, distance: 3.3
click at [47, 34] on body "Badi 3.11.1-f588002 Početna Kasa Katalog Dokumenti Fiskalni računi Izdati račun…" at bounding box center [281, 135] width 562 height 271
type input "****"
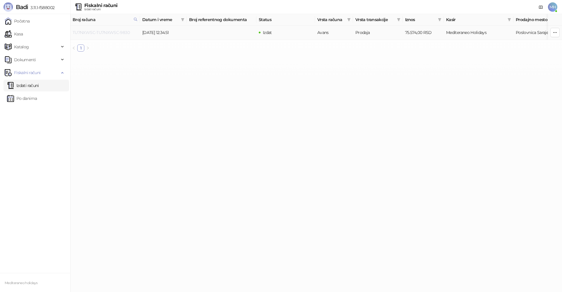
click at [111, 32] on link "TU7NXWSC-TU7NXWSC-9830" at bounding box center [101, 32] width 57 height 5
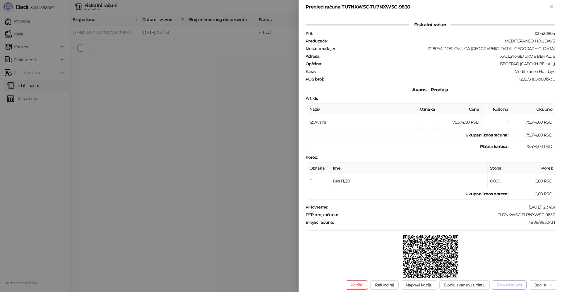
click at [515, 285] on button "Zatvori avans" at bounding box center [509, 284] width 35 height 9
type input "**********"
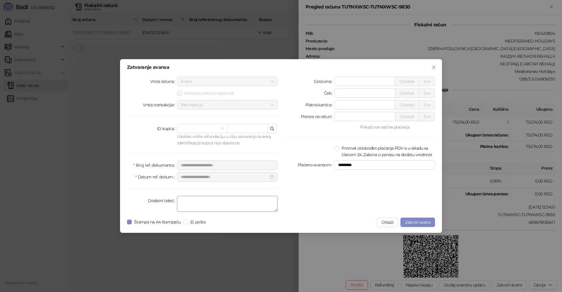
click at [192, 203] on textarea "Dodatni tekst" at bounding box center [227, 204] width 100 height 16
type textarea "*******"
click at [417, 220] on span "Zatvori avans" at bounding box center [417, 222] width 25 height 5
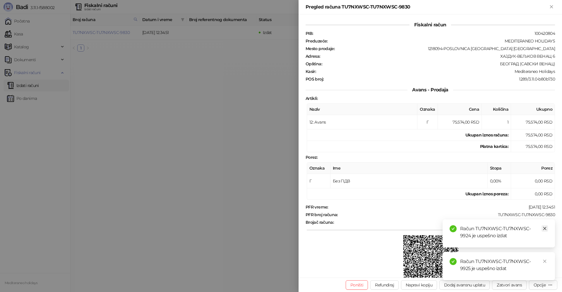
click at [545, 227] on icon "close" at bounding box center [545, 228] width 4 height 4
drag, startPoint x: 543, startPoint y: 261, endPoint x: 551, endPoint y: 267, distance: 10.2
click at [543, 260] on icon "close" at bounding box center [545, 261] width 4 height 4
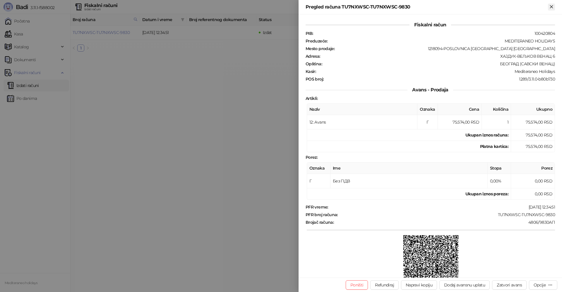
click at [550, 4] on icon "Zatvori" at bounding box center [551, 6] width 5 height 5
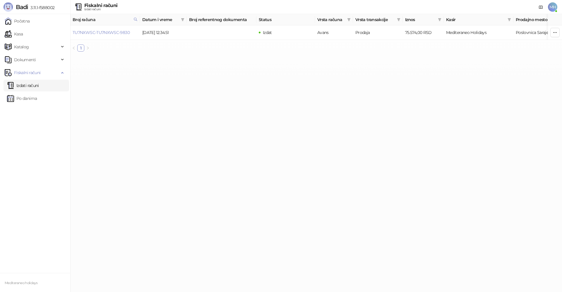
click at [26, 85] on link "Izdati računi" at bounding box center [23, 86] width 32 height 12
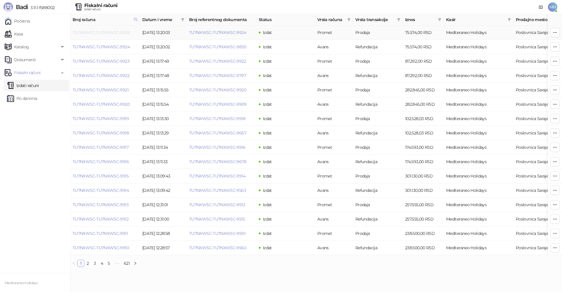
click at [124, 34] on link "TU7NXWSC-TU7NXWSC-9925" at bounding box center [101, 32] width 57 height 5
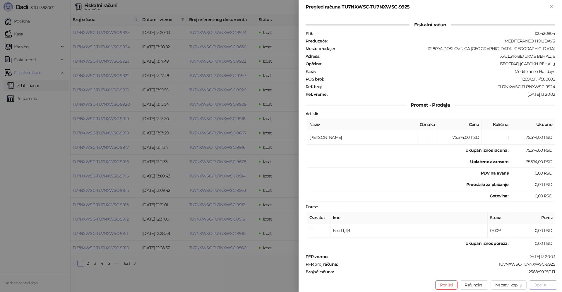
click at [535, 286] on div "Opcije" at bounding box center [540, 284] width 12 height 5
click at [515, 275] on span "Preuzmi u PDF formatu" at bounding box center [523, 273] width 60 height 6
click at [551, 4] on icon "Zatvori" at bounding box center [551, 6] width 5 height 5
